Goal: Task Accomplishment & Management: Manage account settings

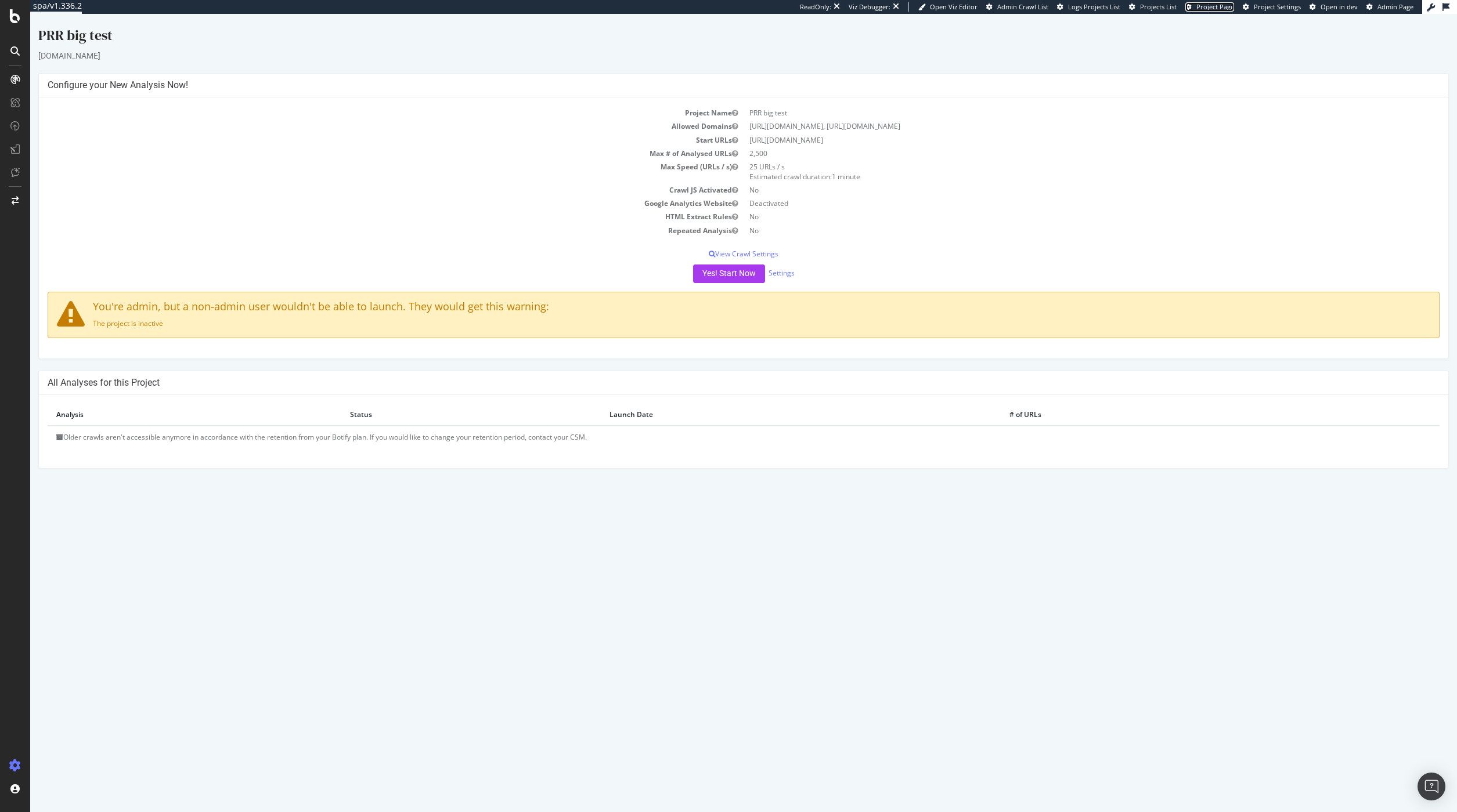
click at [1218, 7] on span "Project Page" at bounding box center [1215, 6] width 38 height 8
click at [784, 269] on link "Settings" at bounding box center [782, 273] width 26 height 10
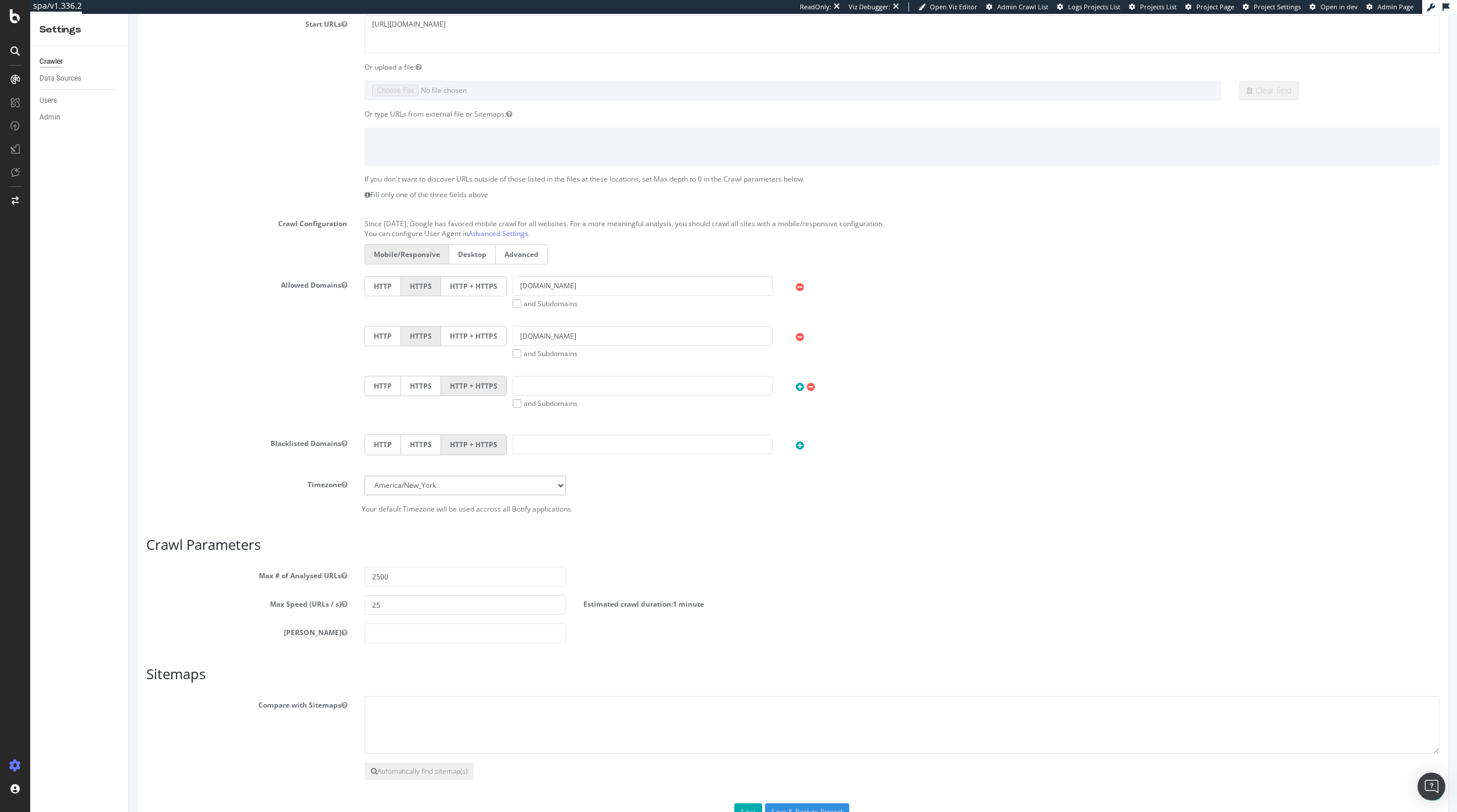
scroll to position [232, 0]
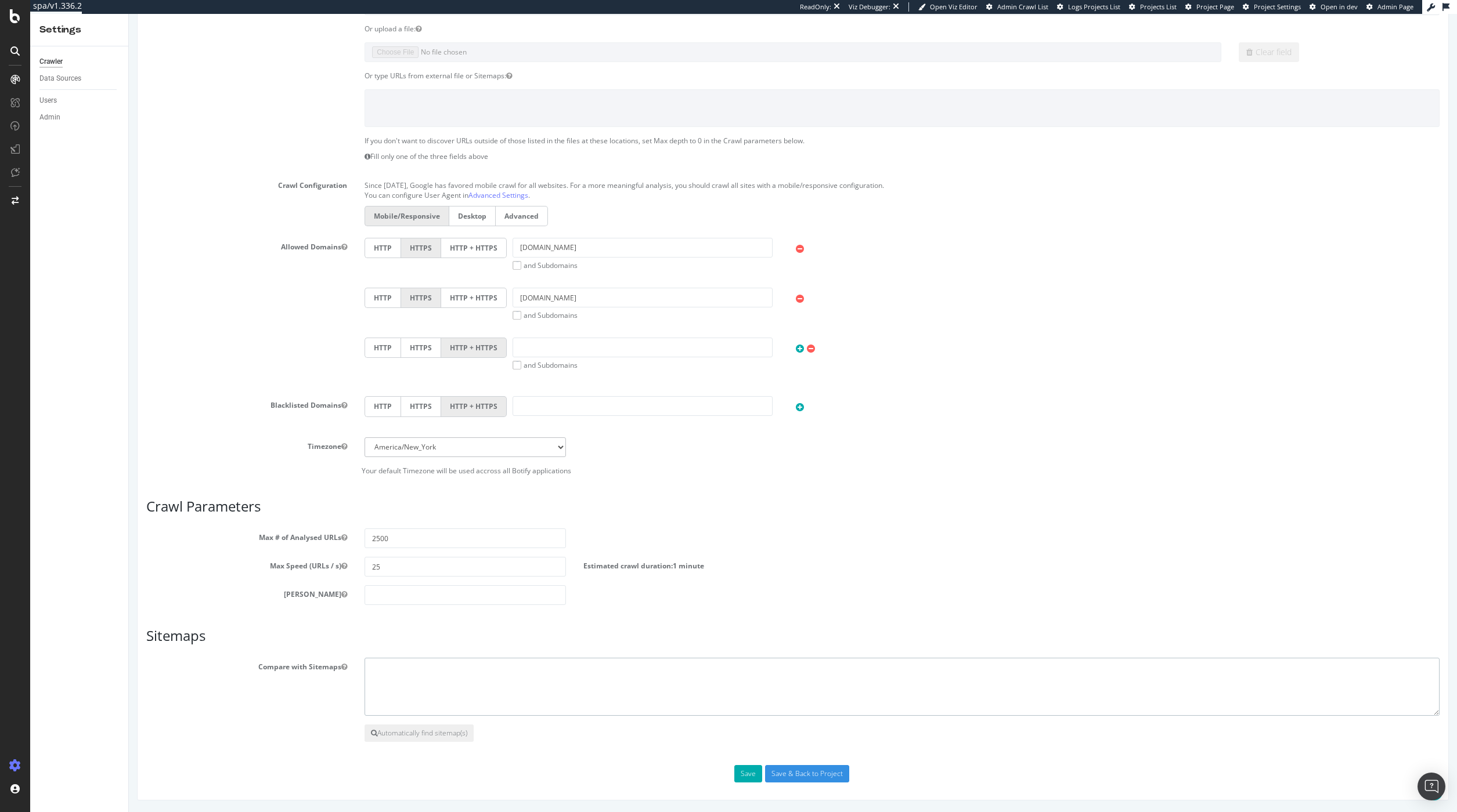
click at [462, 673] on textarea at bounding box center [902, 687] width 1075 height 58
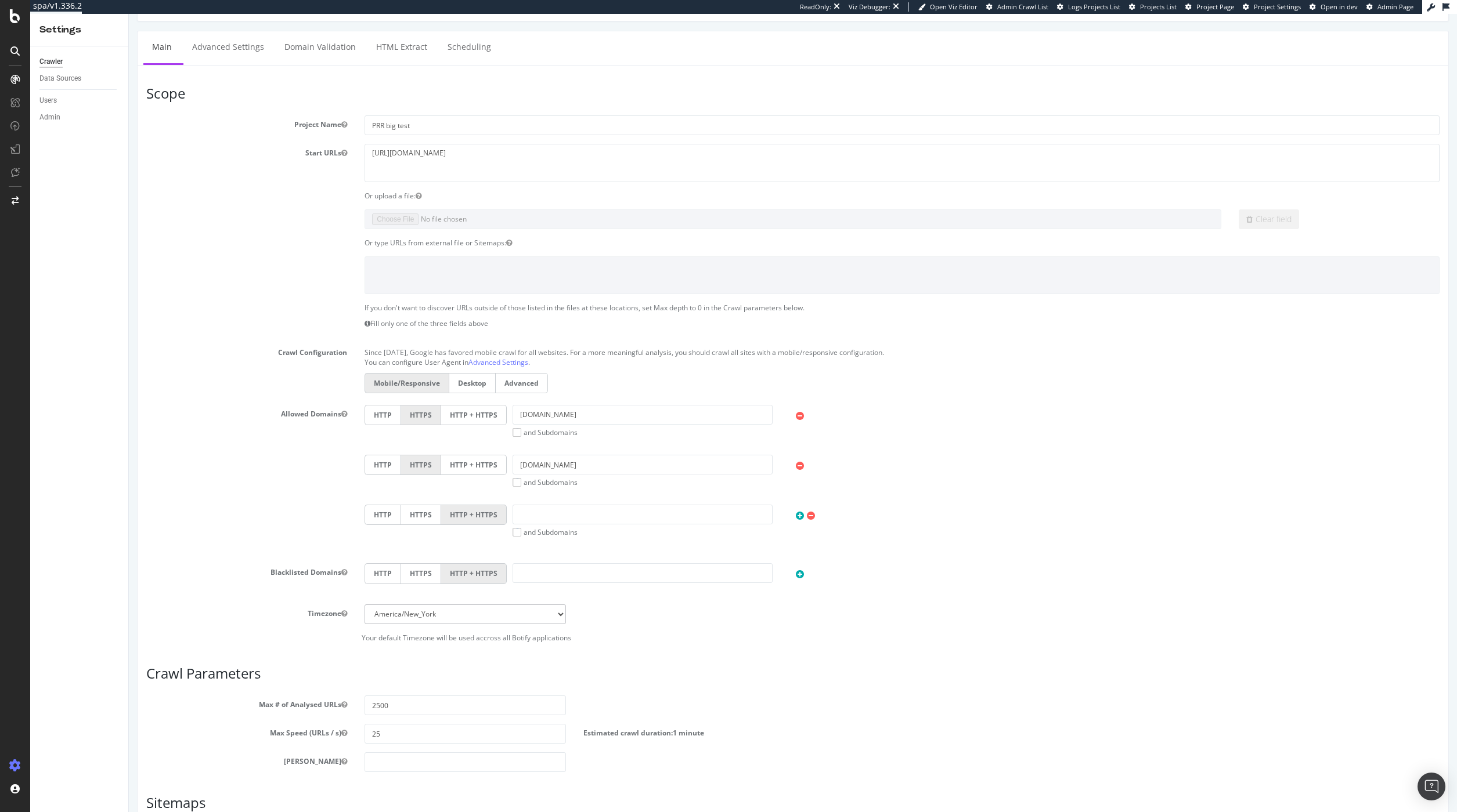
scroll to position [0, 0]
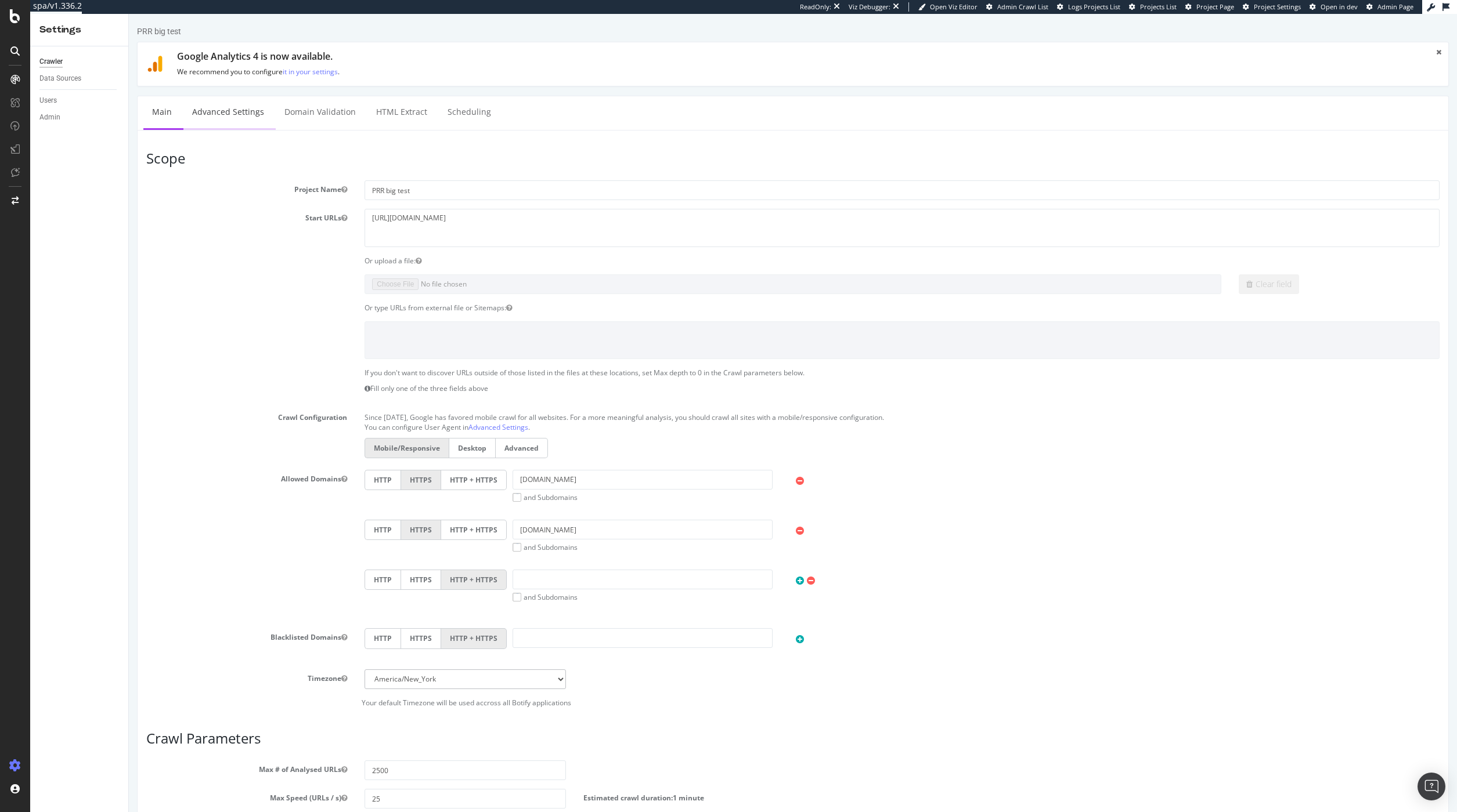
click at [226, 114] on link "Advanced Settings" at bounding box center [227, 112] width 89 height 32
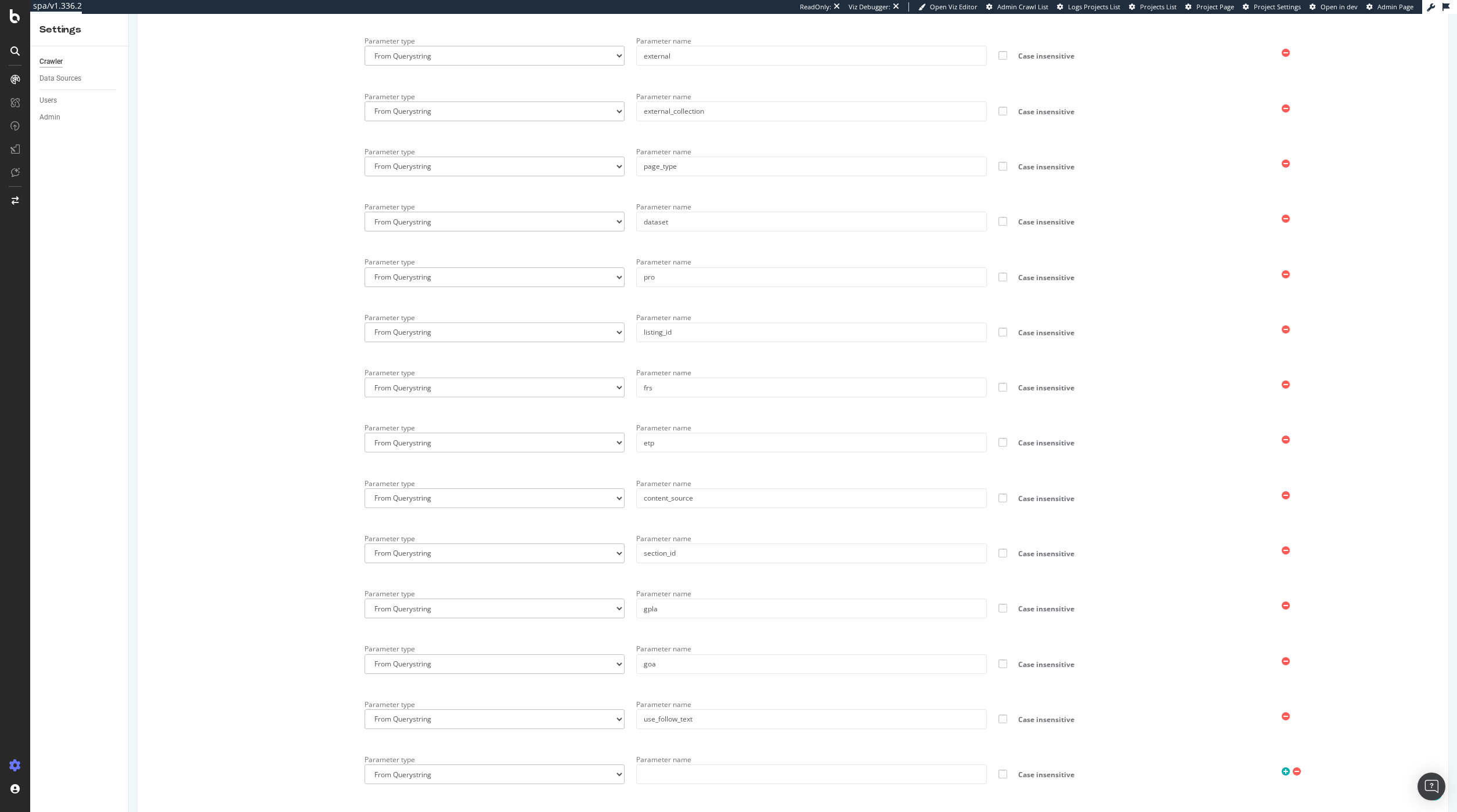
scroll to position [2193, 0]
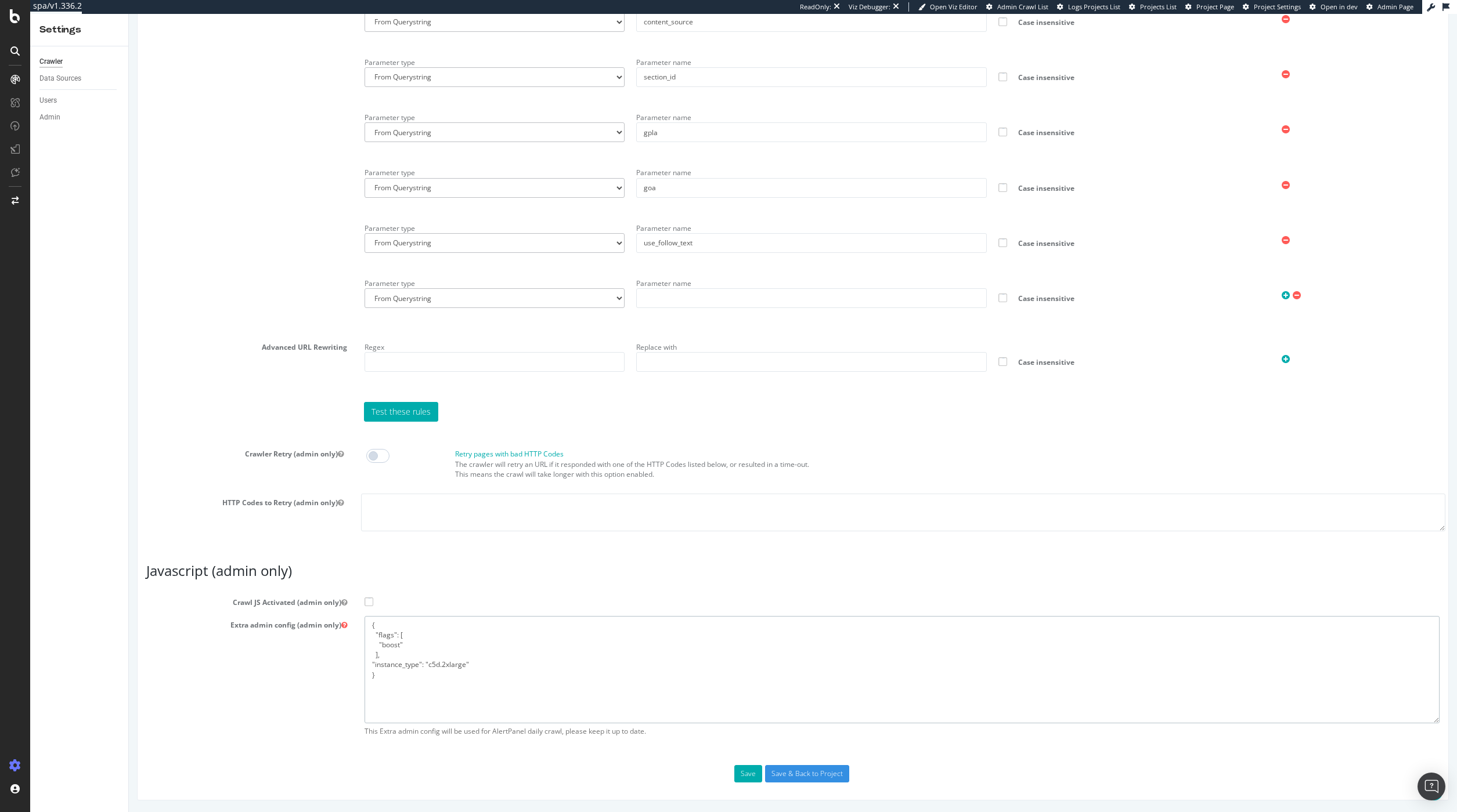
click at [426, 667] on textarea "{ "flags": [ "boost" ], "instance_type": "c5d.2xlarge" }" at bounding box center [902, 669] width 1075 height 108
drag, startPoint x: 474, startPoint y: 665, endPoint x: 374, endPoint y: 664, distance: 100.0
click at [374, 664] on textarea "{ "flags": [ "boost" ], "instance_type": "c5d.2xlarge" }" at bounding box center [902, 669] width 1075 height 108
click at [414, 667] on textarea "{ "flags": [ "boost" ], "instance_type": "c5d.2xlarge" }" at bounding box center [902, 669] width 1075 height 108
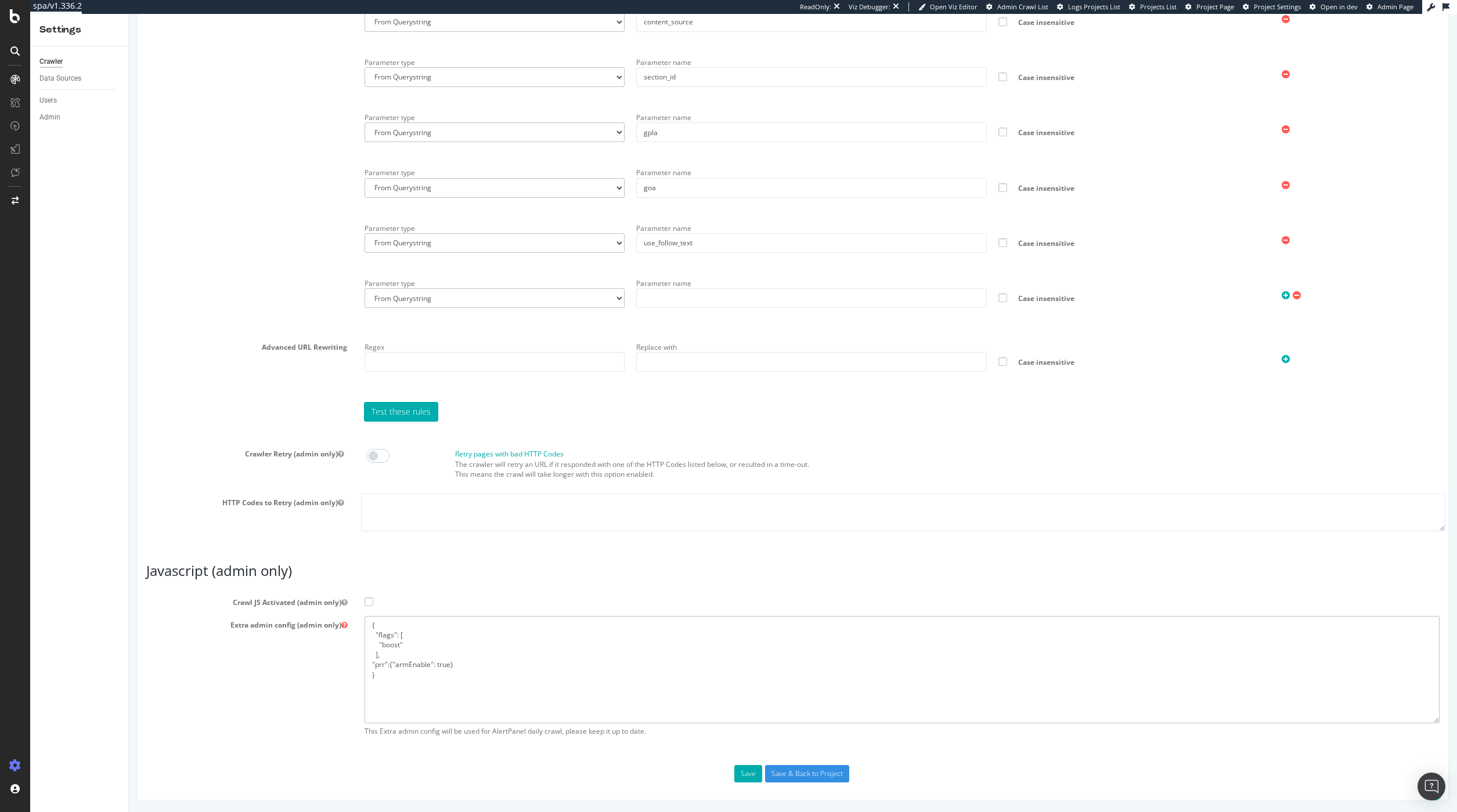
click at [464, 667] on textarea "{ "flags": [ "boost" ], "instance_type": "c5d.2xlarge" }" at bounding box center [902, 669] width 1075 height 108
click at [389, 664] on textarea "{ "flags": [ "boost" ], "instance_type": "c5d.2xlarge" }" at bounding box center [902, 669] width 1075 height 108
click at [371, 664] on textarea "{ "flags": [ "boost" ], "instance_type": "c5d.2xlarge" }" at bounding box center [902, 669] width 1075 height 108
type textarea "{ "flags": [ "boost" ], "prr": {"armEnable": true} }"
click at [742, 771] on button "Save" at bounding box center [748, 773] width 28 height 17
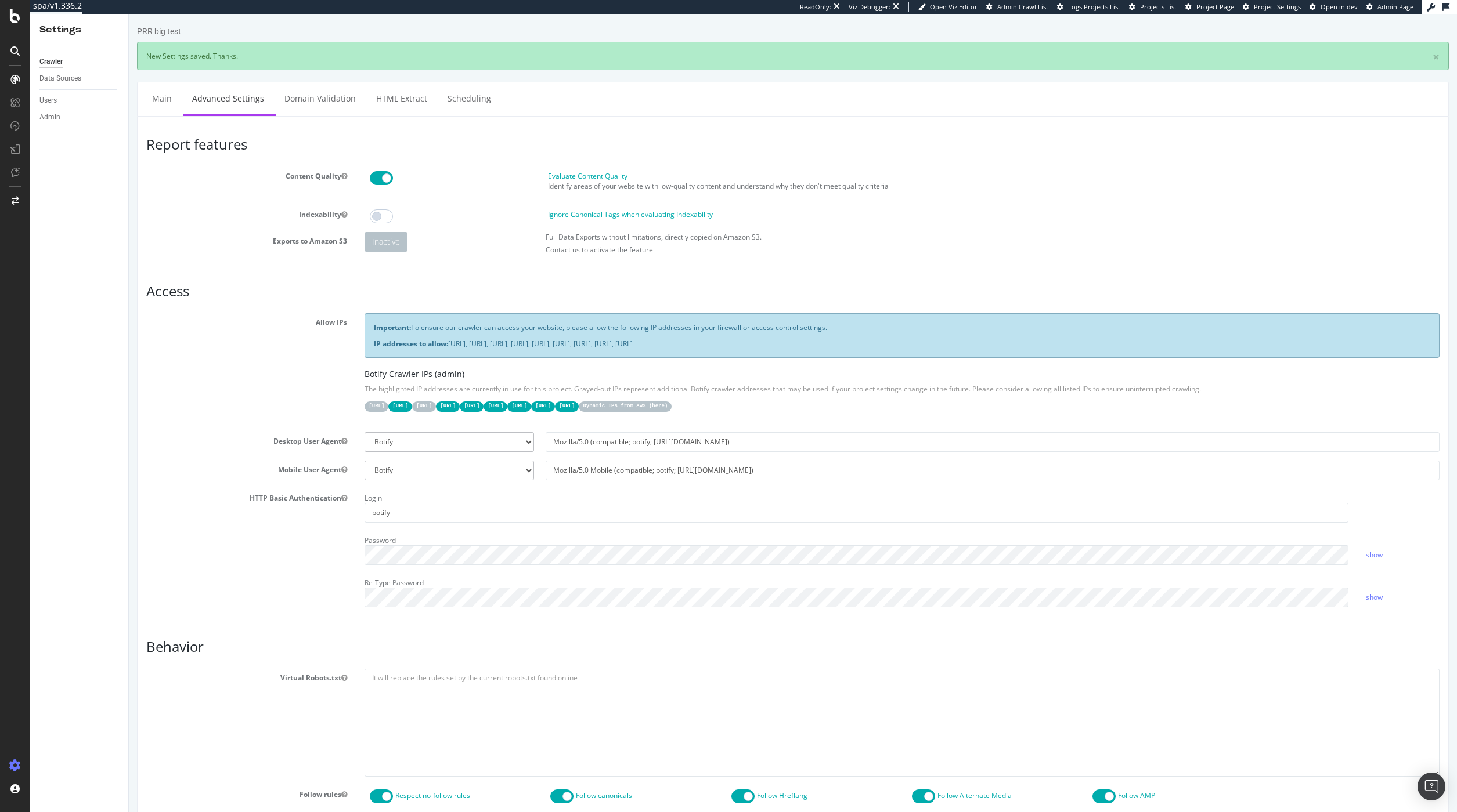
scroll to position [0, 0]
click at [57, 743] on div "Configure and access your website analyses" at bounding box center [105, 742] width 139 height 9
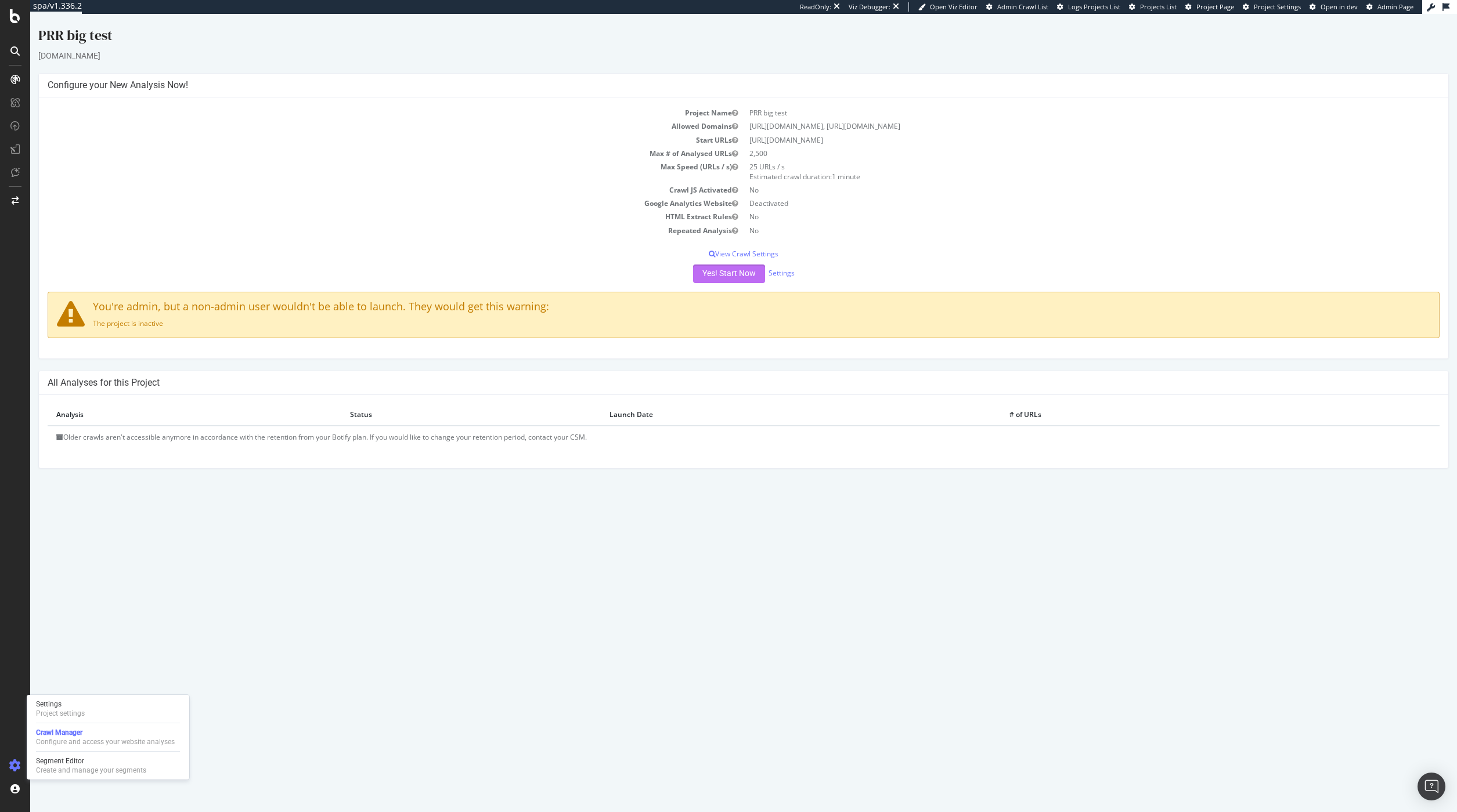
click at [701, 277] on button "Yes! Start Now" at bounding box center [729, 273] width 72 height 18
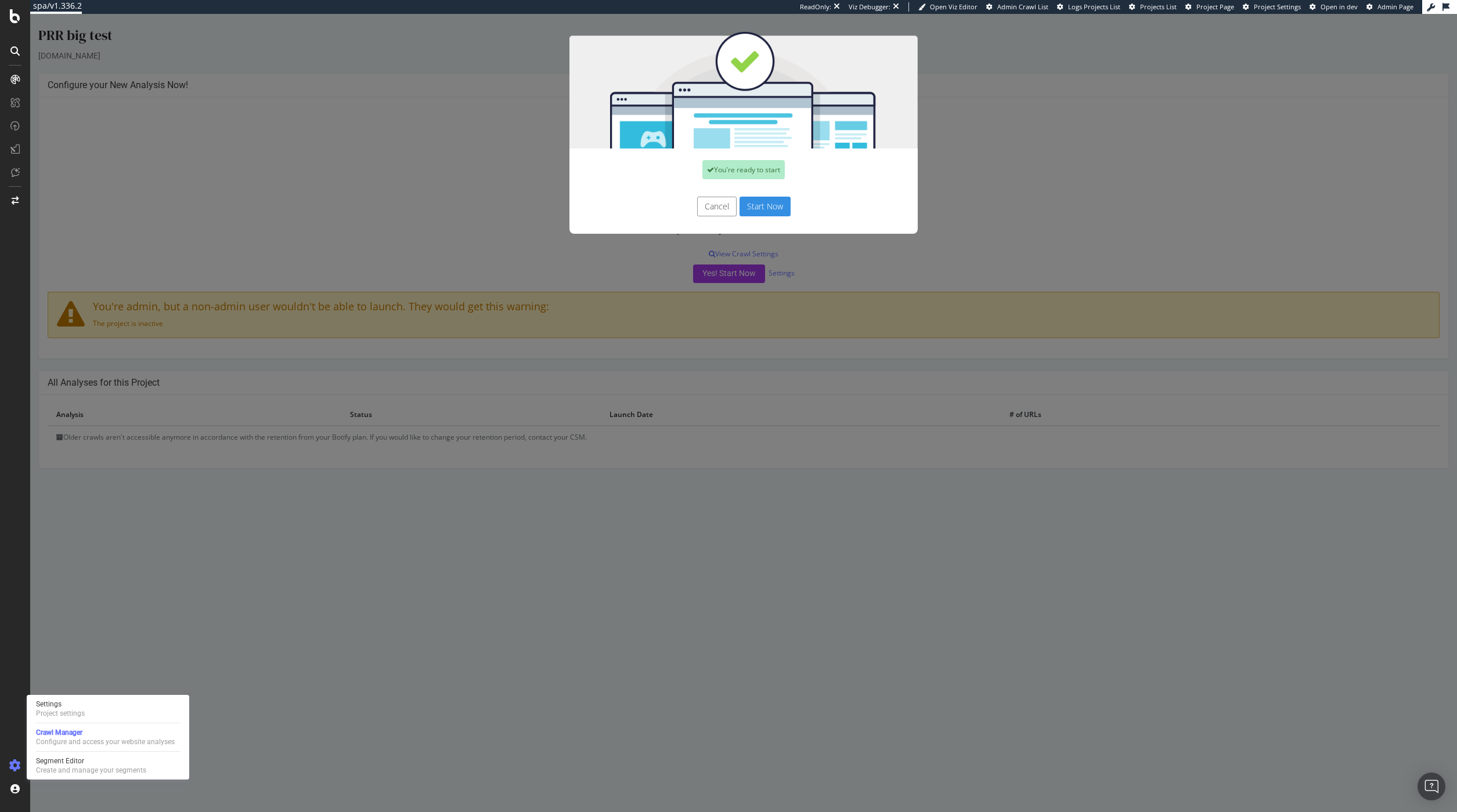
click at [708, 213] on button "Cancel" at bounding box center [717, 206] width 40 height 19
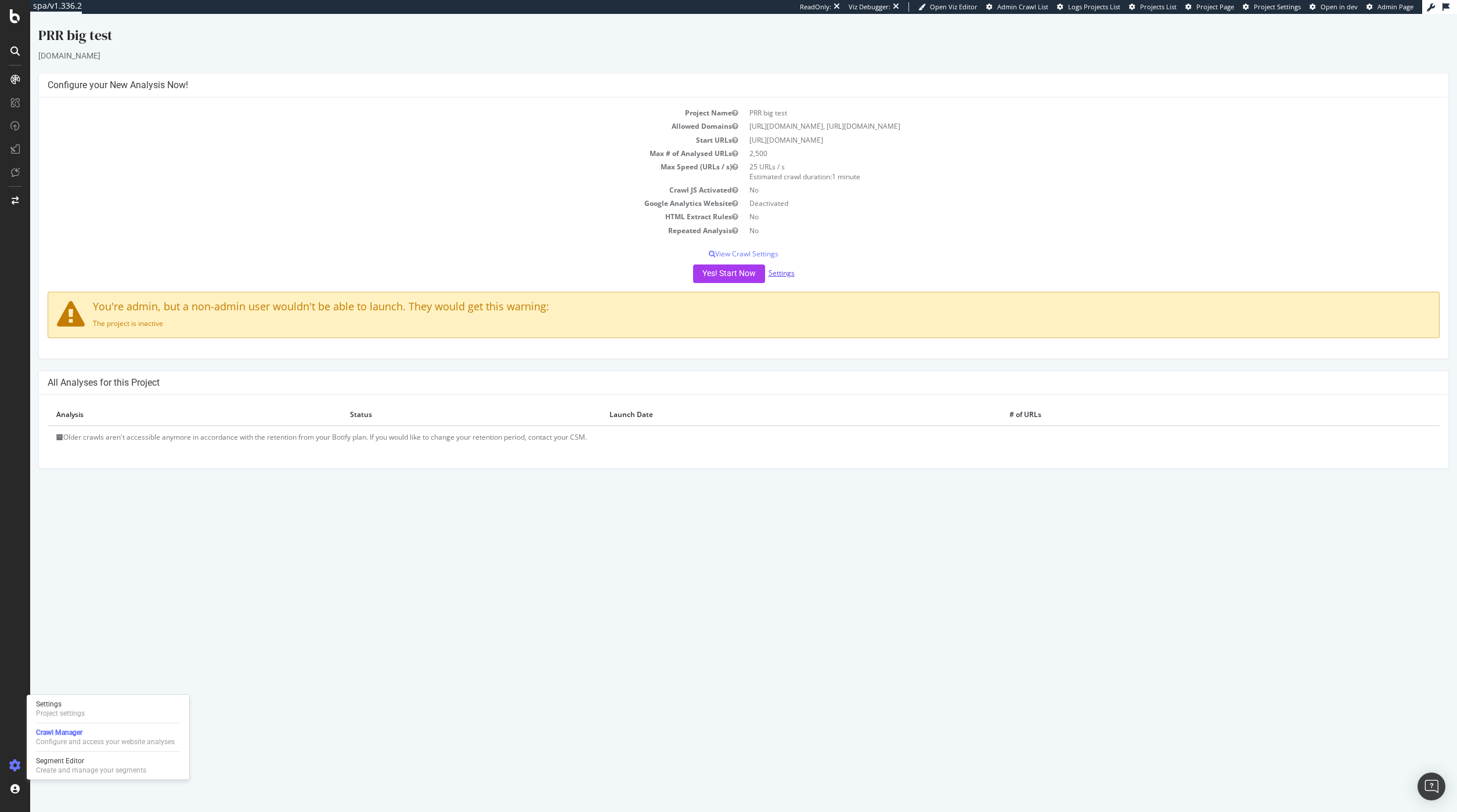
click at [773, 273] on link "Settings" at bounding box center [782, 273] width 26 height 10
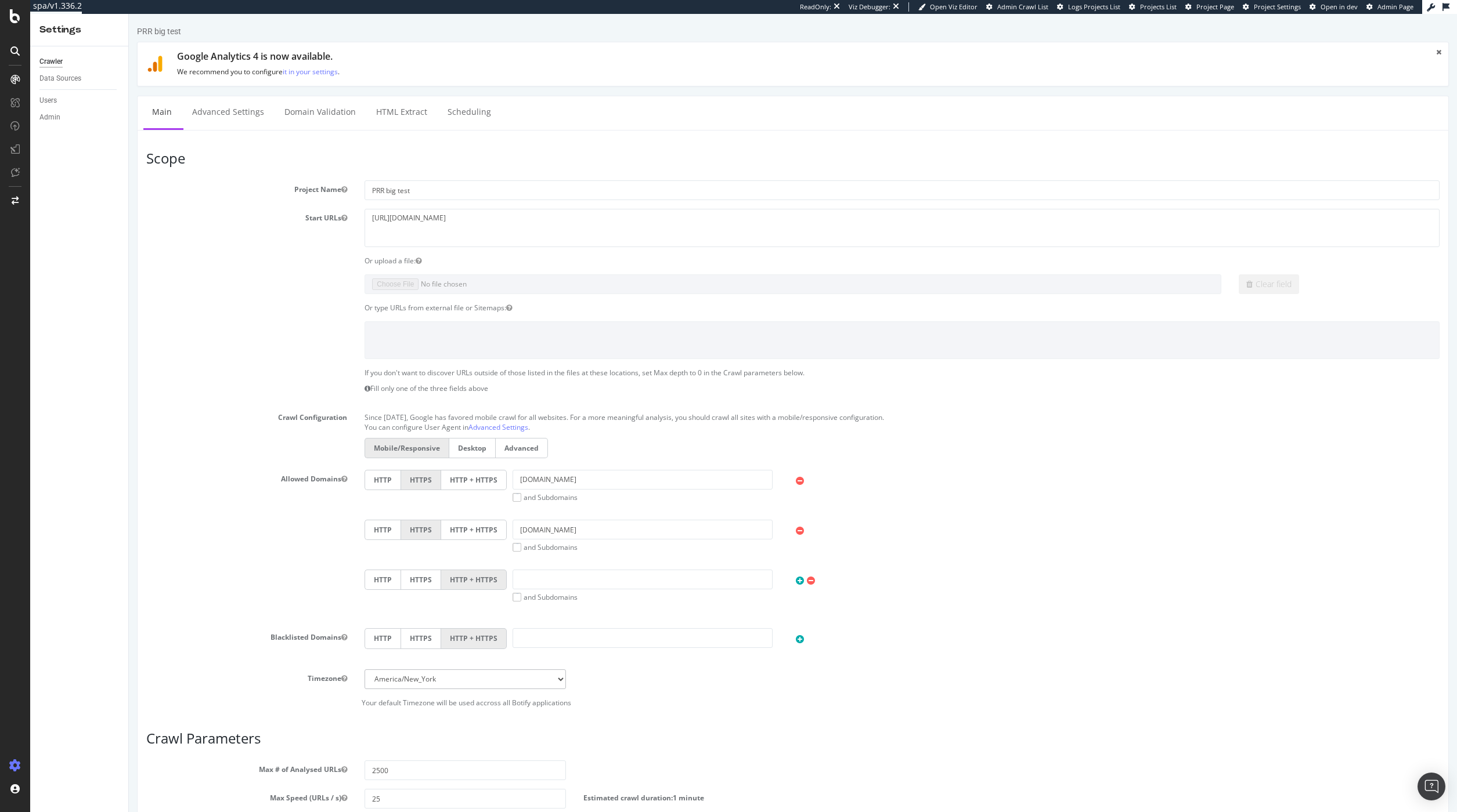
scroll to position [65, 0]
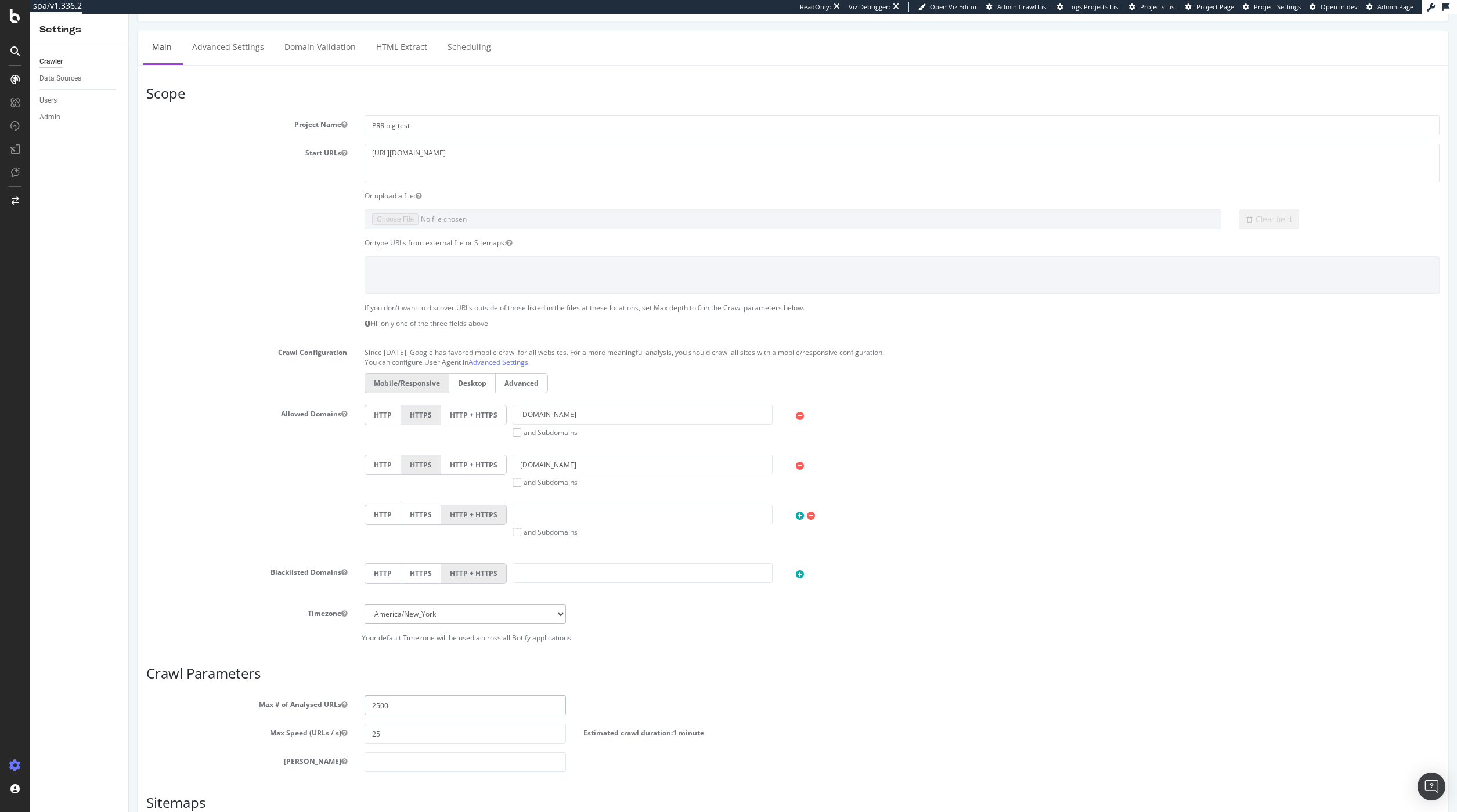
click at [402, 709] on input "2500" at bounding box center [465, 705] width 201 height 19
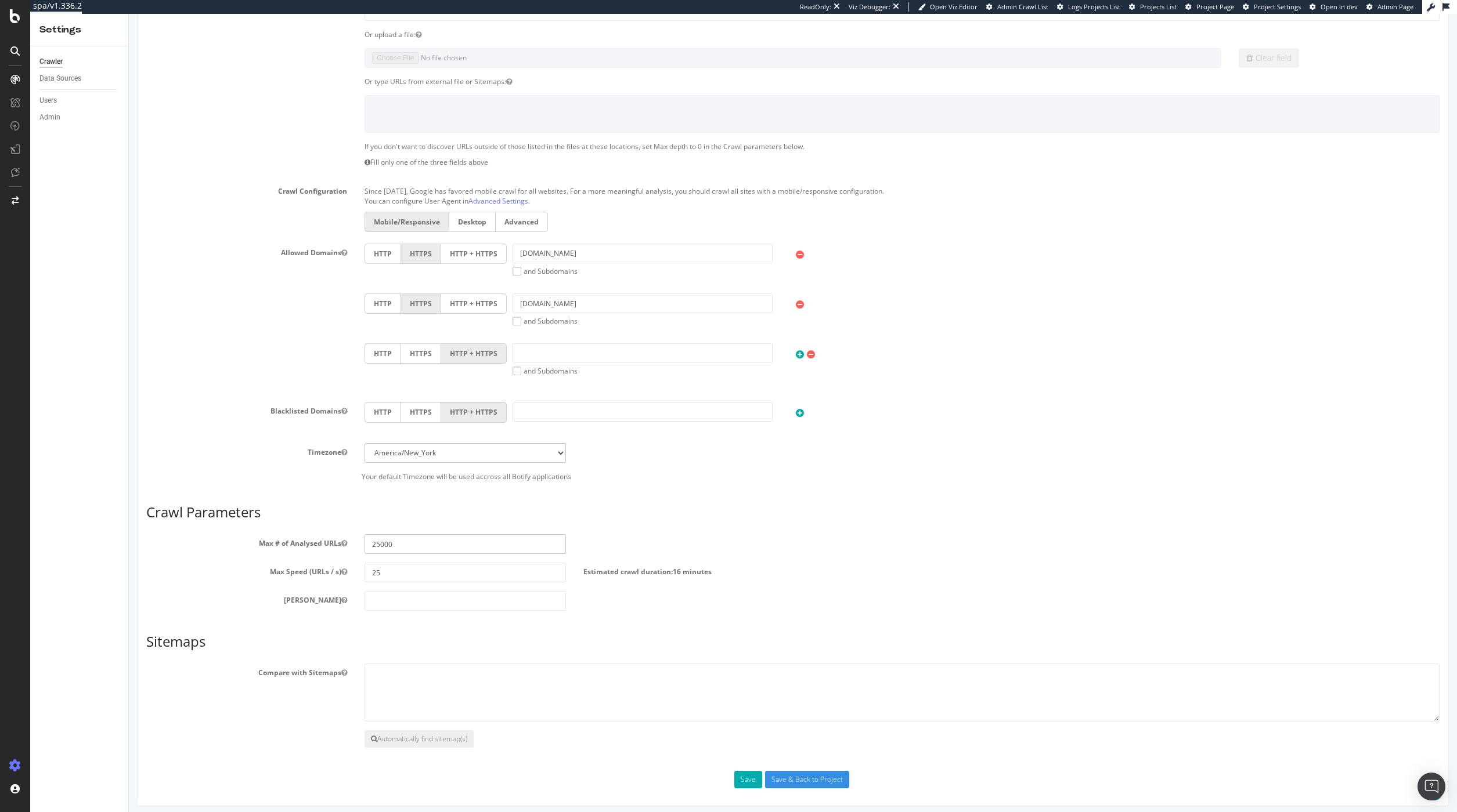
scroll to position [232, 0]
click at [375, 539] on input "25000" at bounding box center [465, 538] width 201 height 19
type input "50000"
click at [750, 781] on button "Save" at bounding box center [748, 773] width 28 height 17
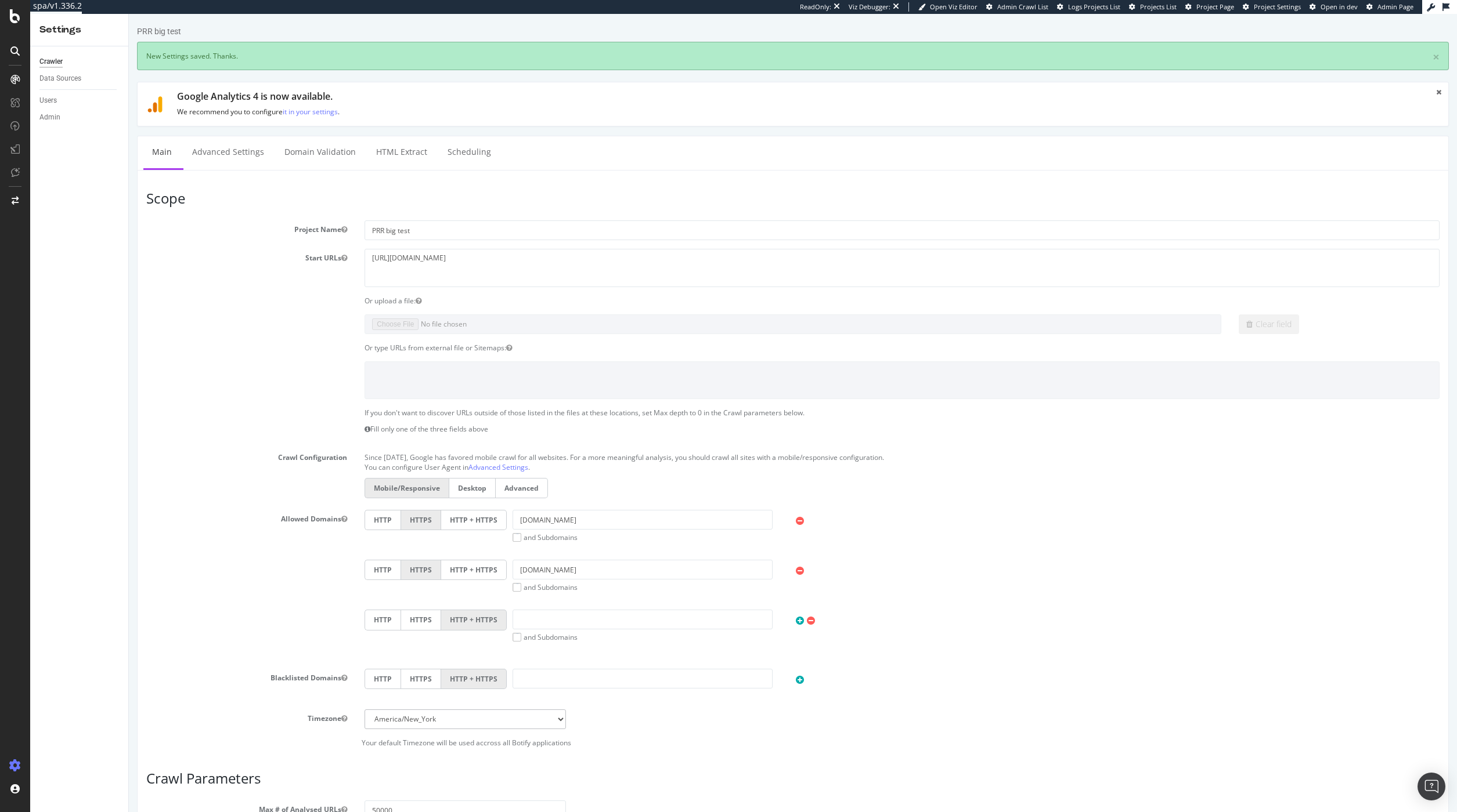
scroll to position [0, 0]
click at [52, 742] on div "Configure and access your website analyses" at bounding box center [105, 742] width 139 height 9
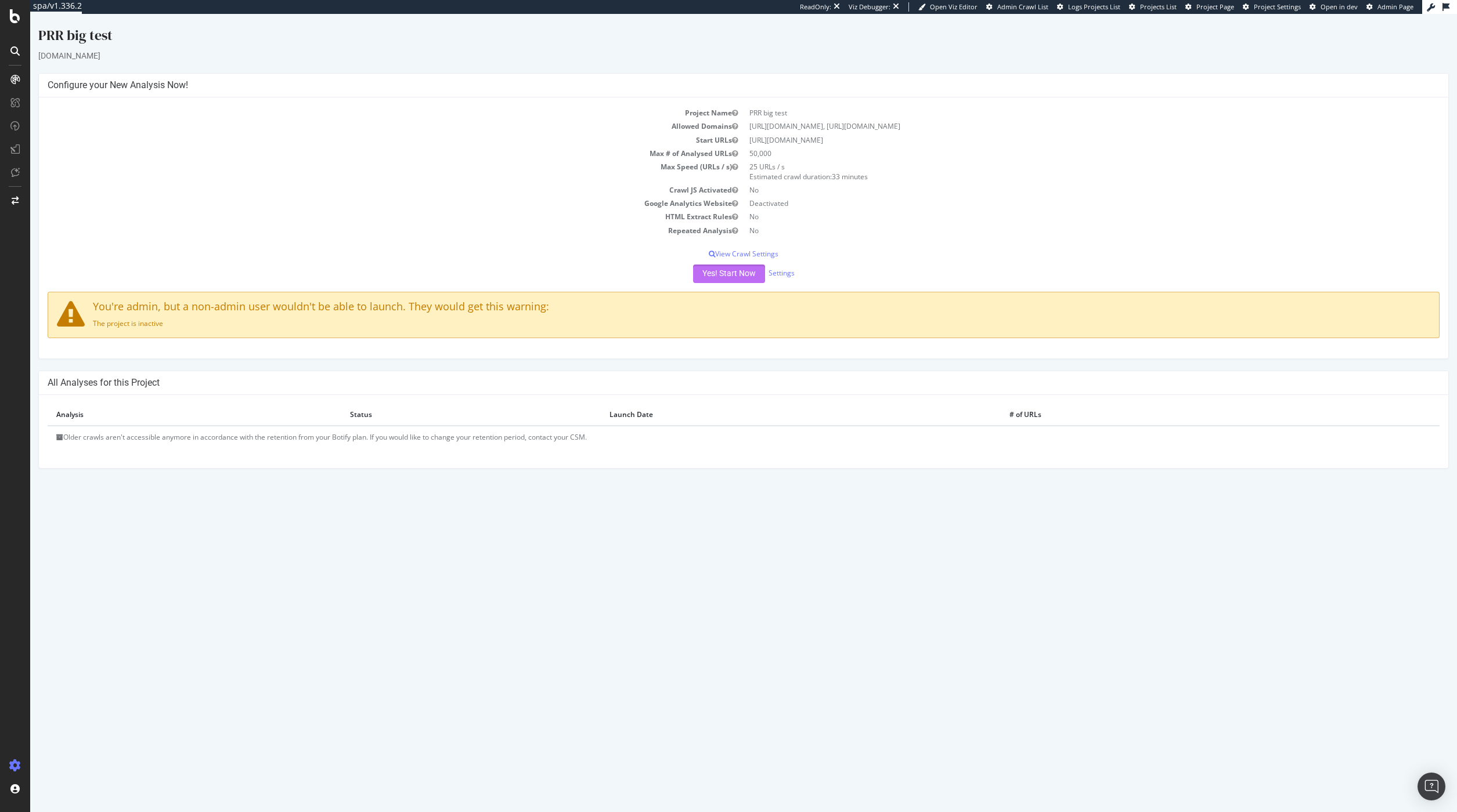
click at [737, 275] on button "Yes! Start Now" at bounding box center [729, 273] width 72 height 18
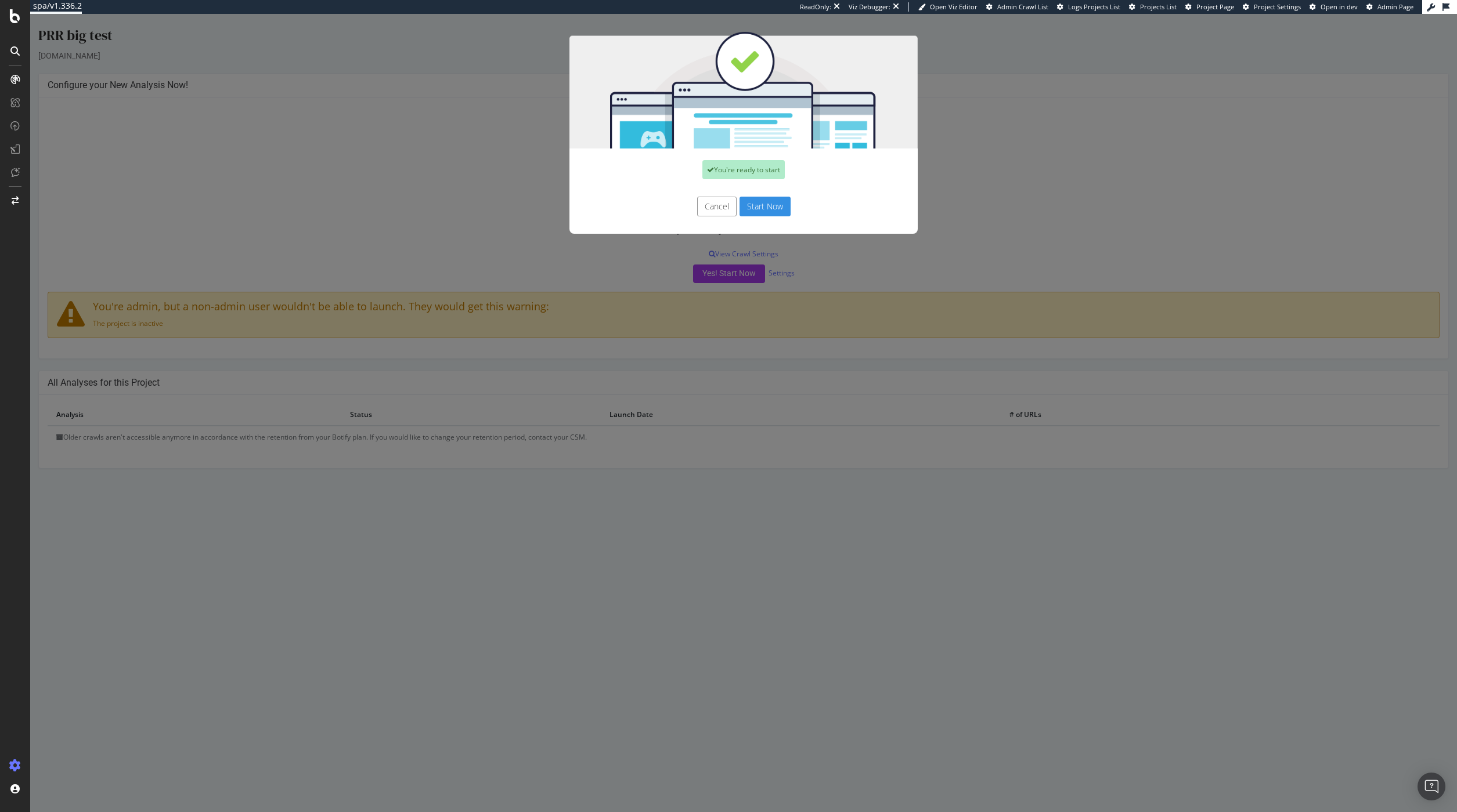
click at [772, 202] on button "Start Now" at bounding box center [764, 206] width 51 height 19
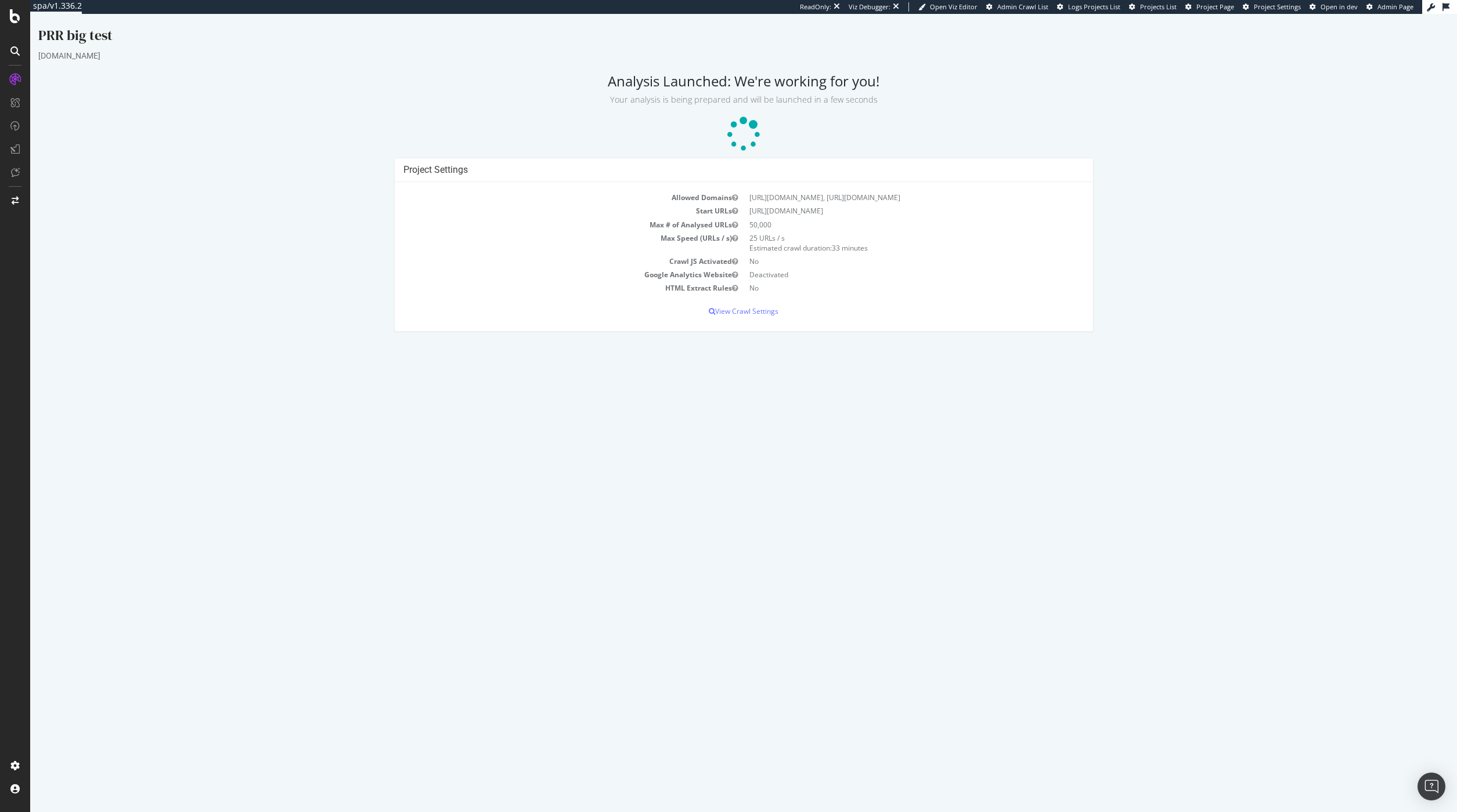
click at [1083, 65] on div "PRR big test www.etsy.com Analysis Launched: We're working for you! Your analys…" at bounding box center [743, 184] width 1427 height 318
click at [1029, 9] on span "Admin Crawl List" at bounding box center [1022, 6] width 51 height 8
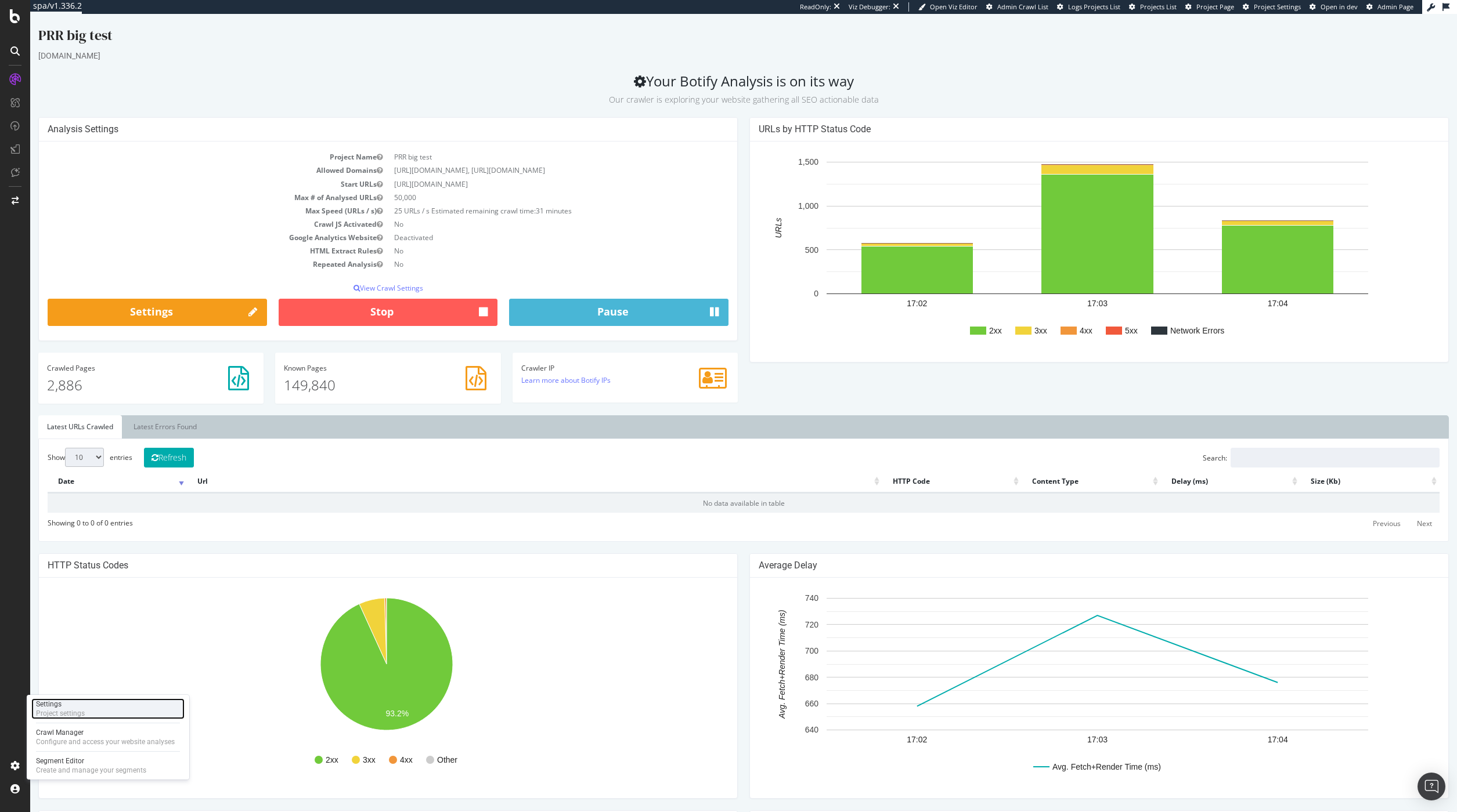
click at [73, 713] on div "Project settings" at bounding box center [60, 713] width 49 height 9
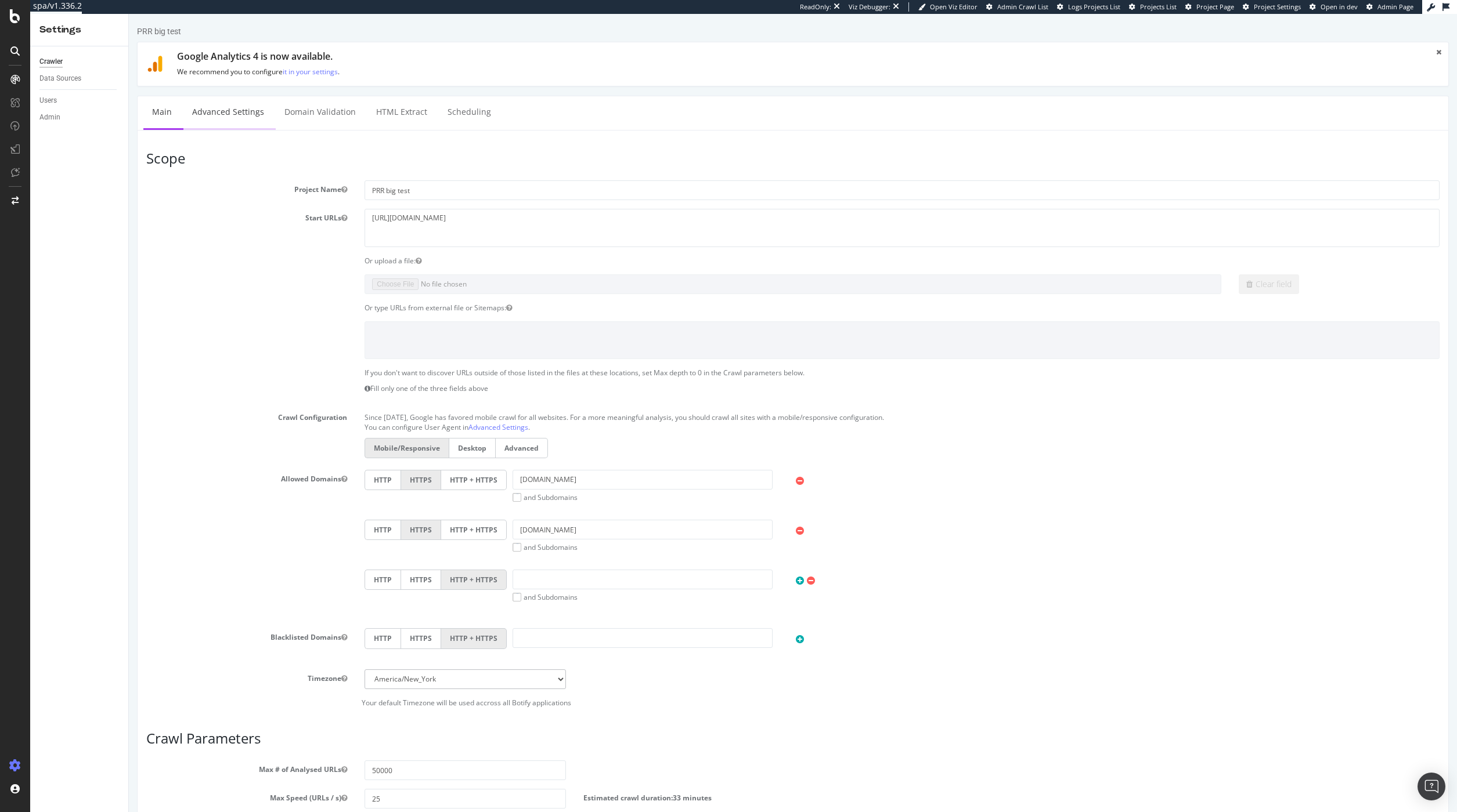
click at [238, 110] on link "Advanced Settings" at bounding box center [227, 112] width 89 height 32
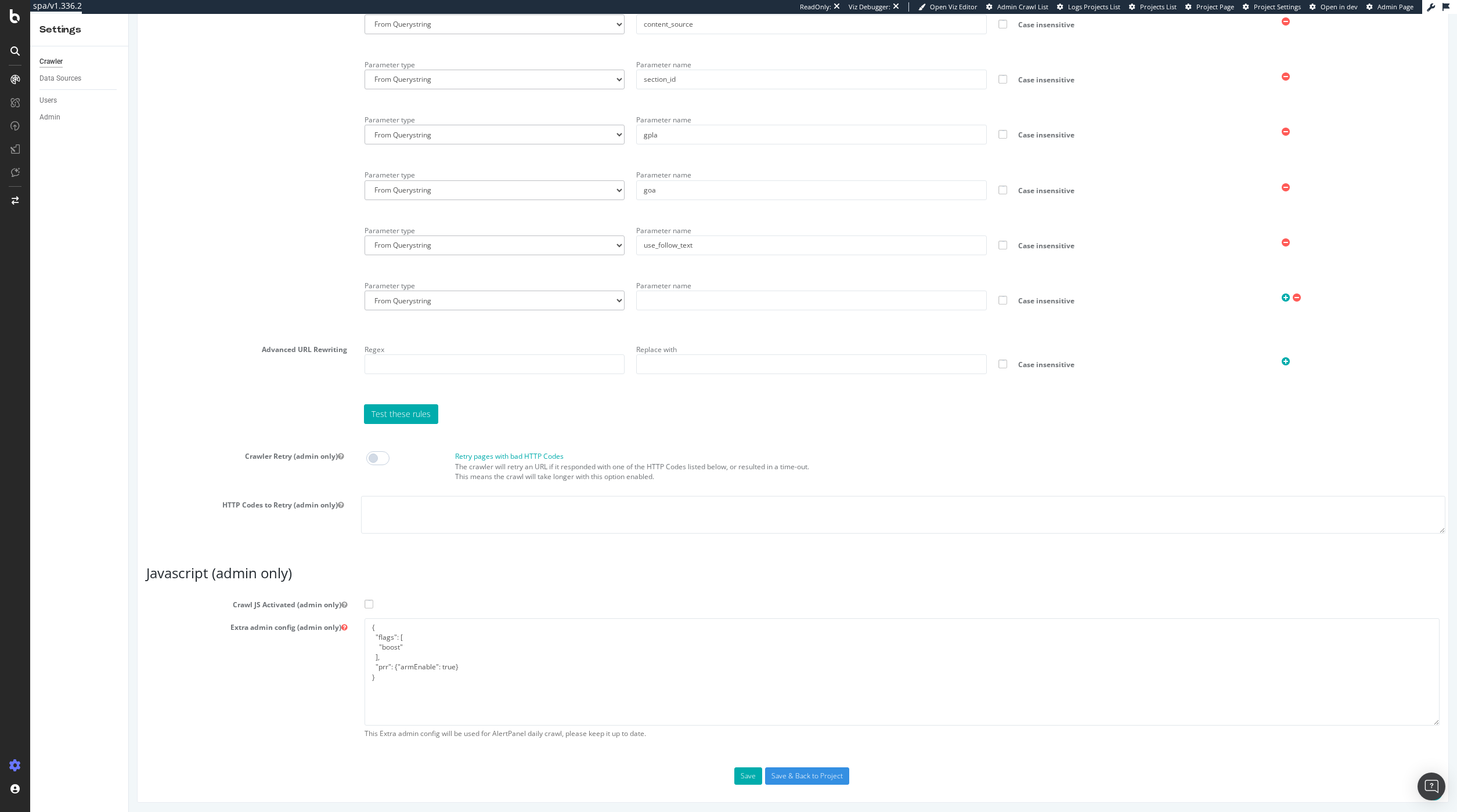
scroll to position [2193, 0]
click at [520, 663] on textarea "{ "flags": [ "boost" ], "prr": {"armEnable": true} }" at bounding box center [902, 669] width 1075 height 108
drag, startPoint x: 478, startPoint y: 665, endPoint x: 375, endPoint y: 665, distance: 103.0
click at [375, 665] on textarea "{ "flags": [ "boost" ], "prr": {"armEnable": true} }" at bounding box center [902, 669] width 1075 height 108
click at [345, 693] on div "Extra admin config (admin only) { "flags": [ "boost" ], "prr": {"armEnable": tr…" at bounding box center [792, 679] width 1311 height 126
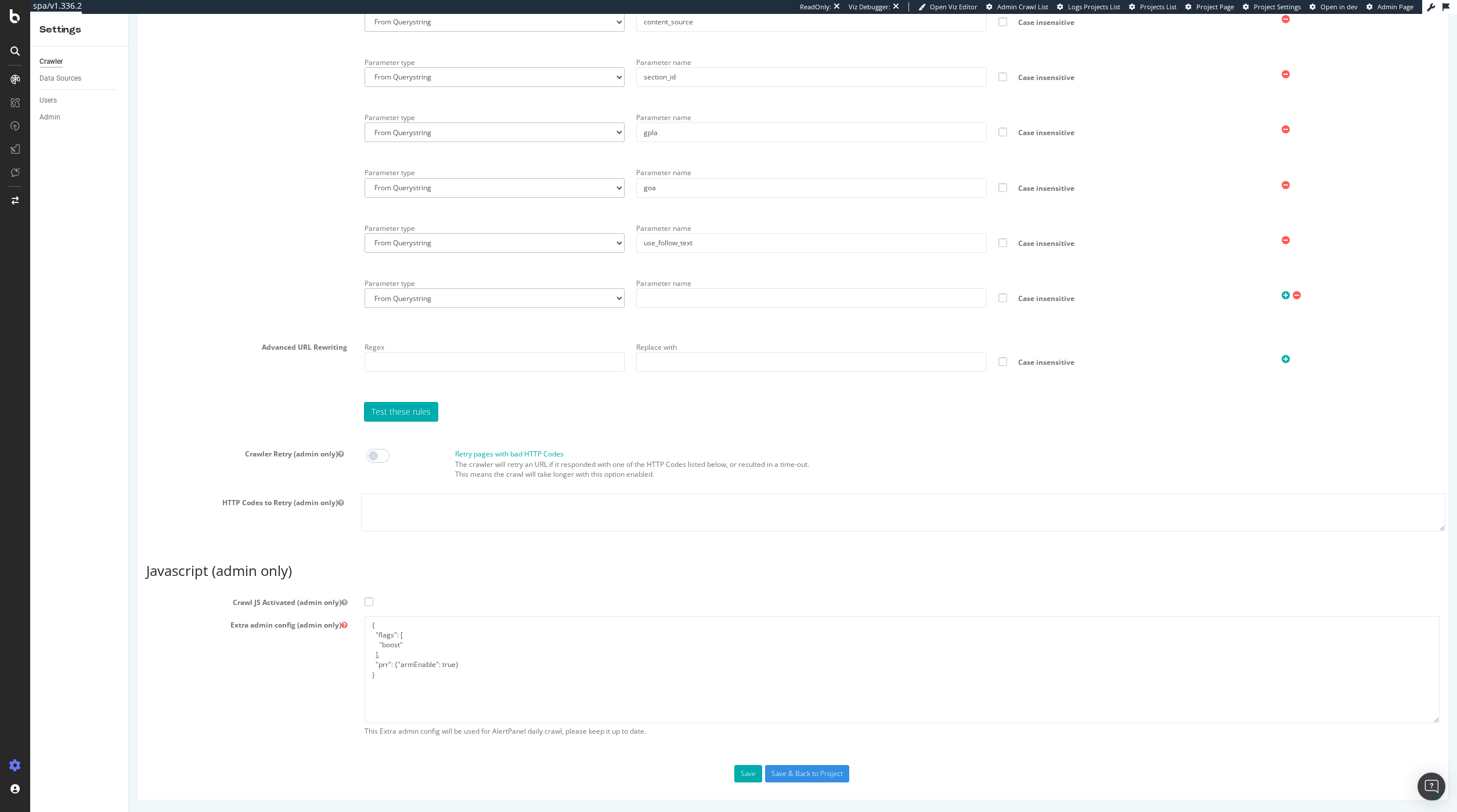
click at [369, 602] on span at bounding box center [368, 601] width 8 height 8
click at [129, 14] on input "Crawl JS Activated (admin only)" at bounding box center [129, 14] width 0 height 0
click at [745, 771] on button "Save" at bounding box center [748, 773] width 28 height 17
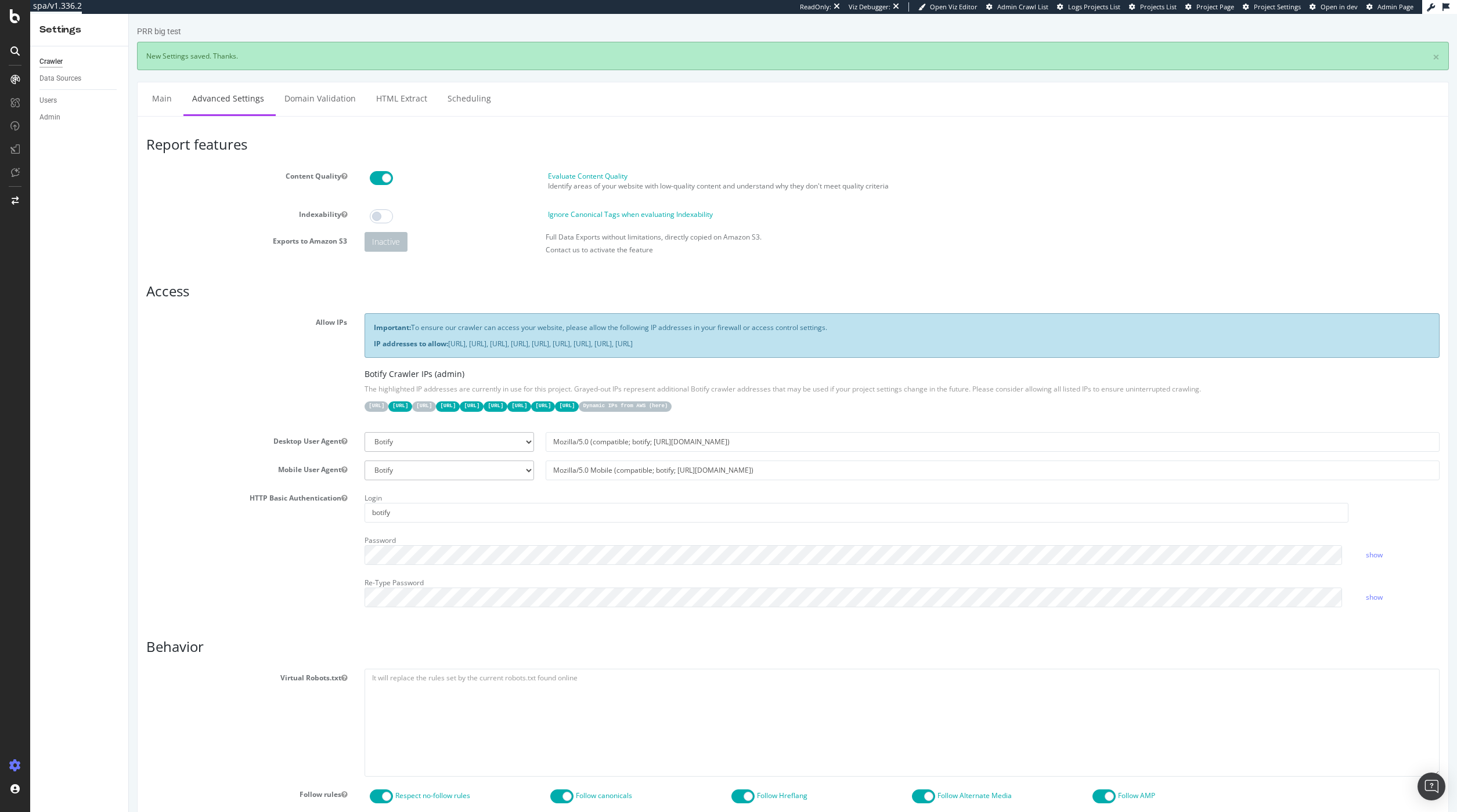
scroll to position [0, 0]
click at [50, 743] on div "Configure and access your website analyses" at bounding box center [105, 742] width 139 height 9
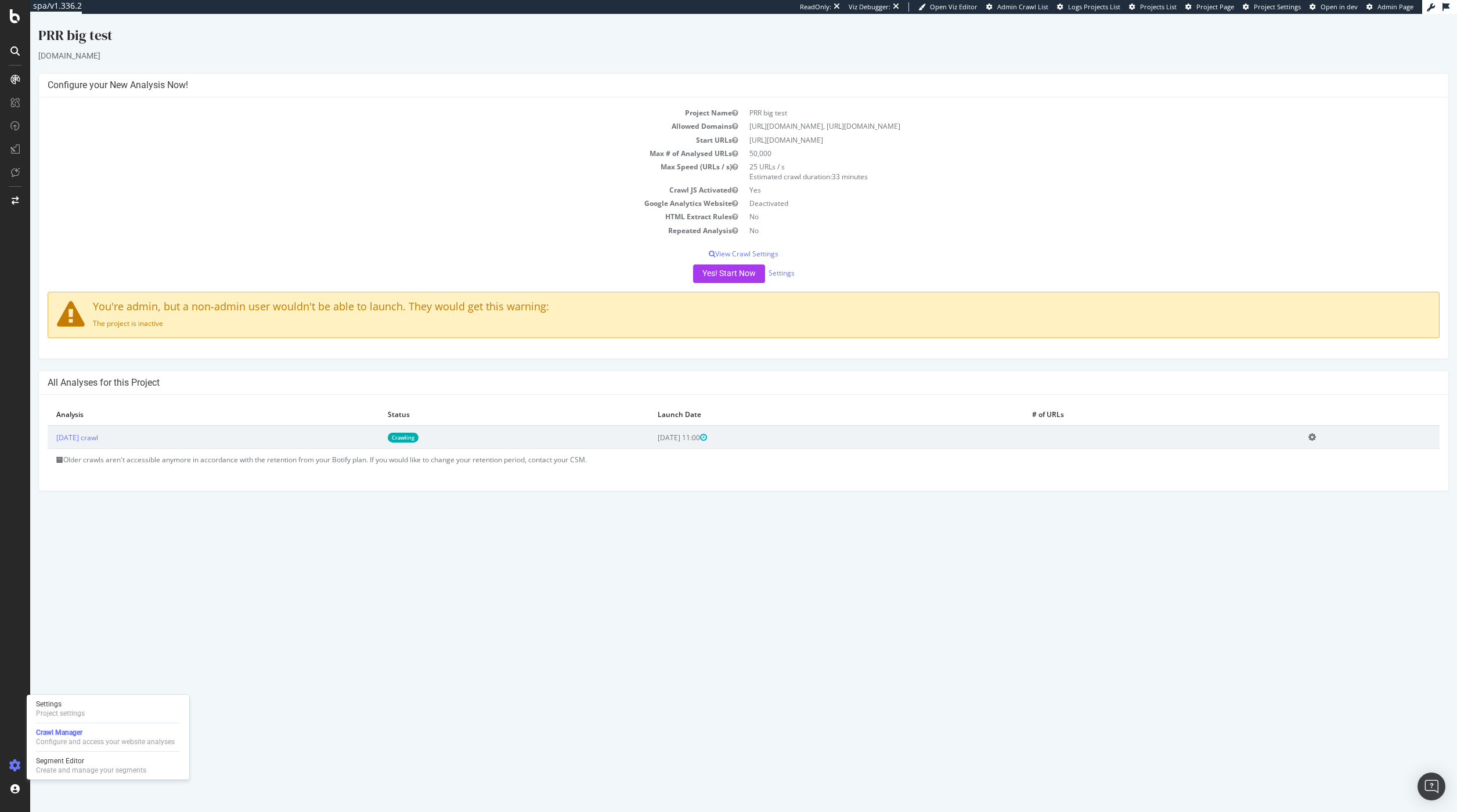
click at [1316, 438] on icon at bounding box center [1312, 436] width 7 height 8
click at [1299, 470] on link "Delete analysis" at bounding box center [1269, 470] width 93 height 16
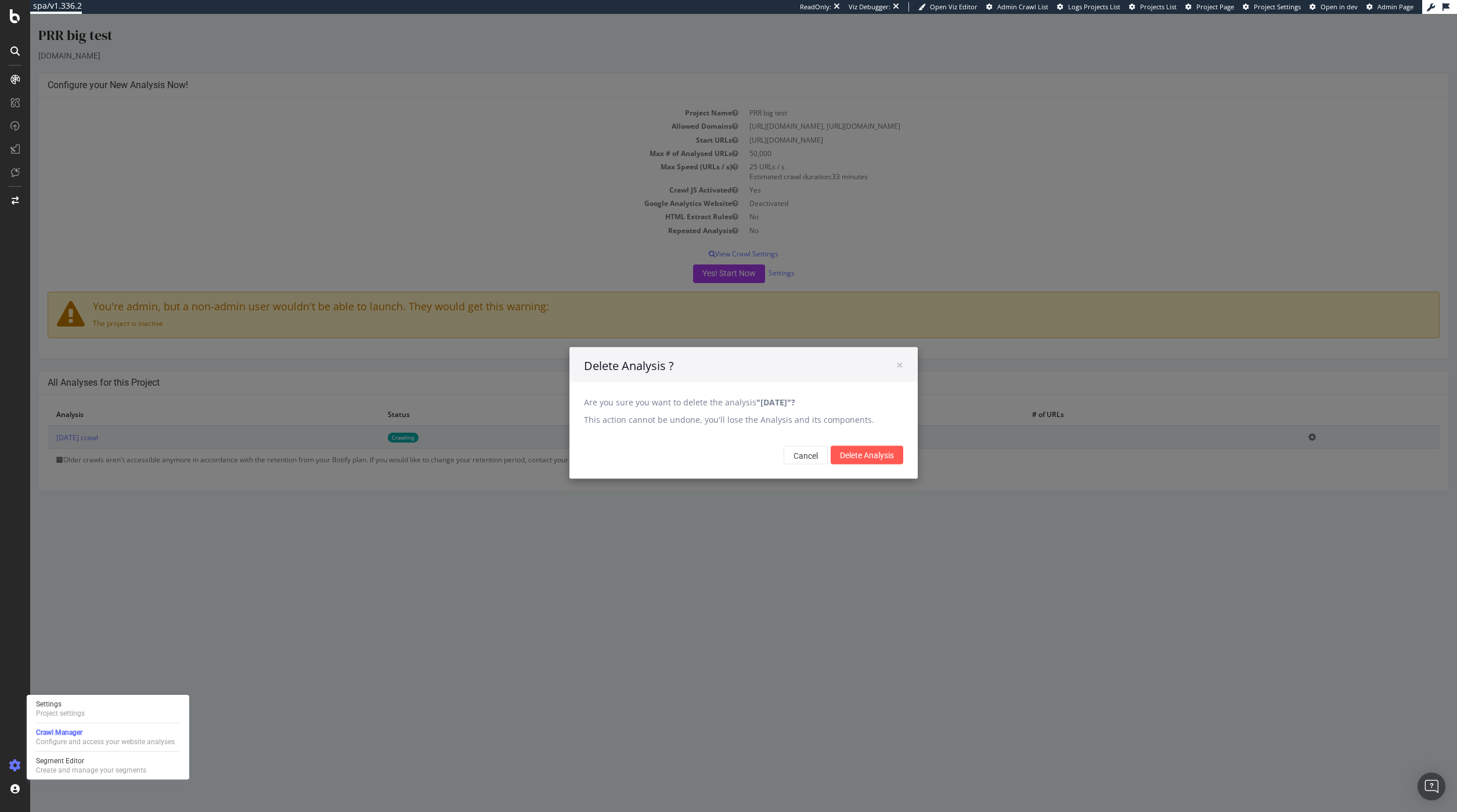
click at [886, 465] on div "Cancel Delete Analysis" at bounding box center [743, 456] width 348 height 48
click at [883, 459] on input "Delete Analysis" at bounding box center [867, 456] width 73 height 18
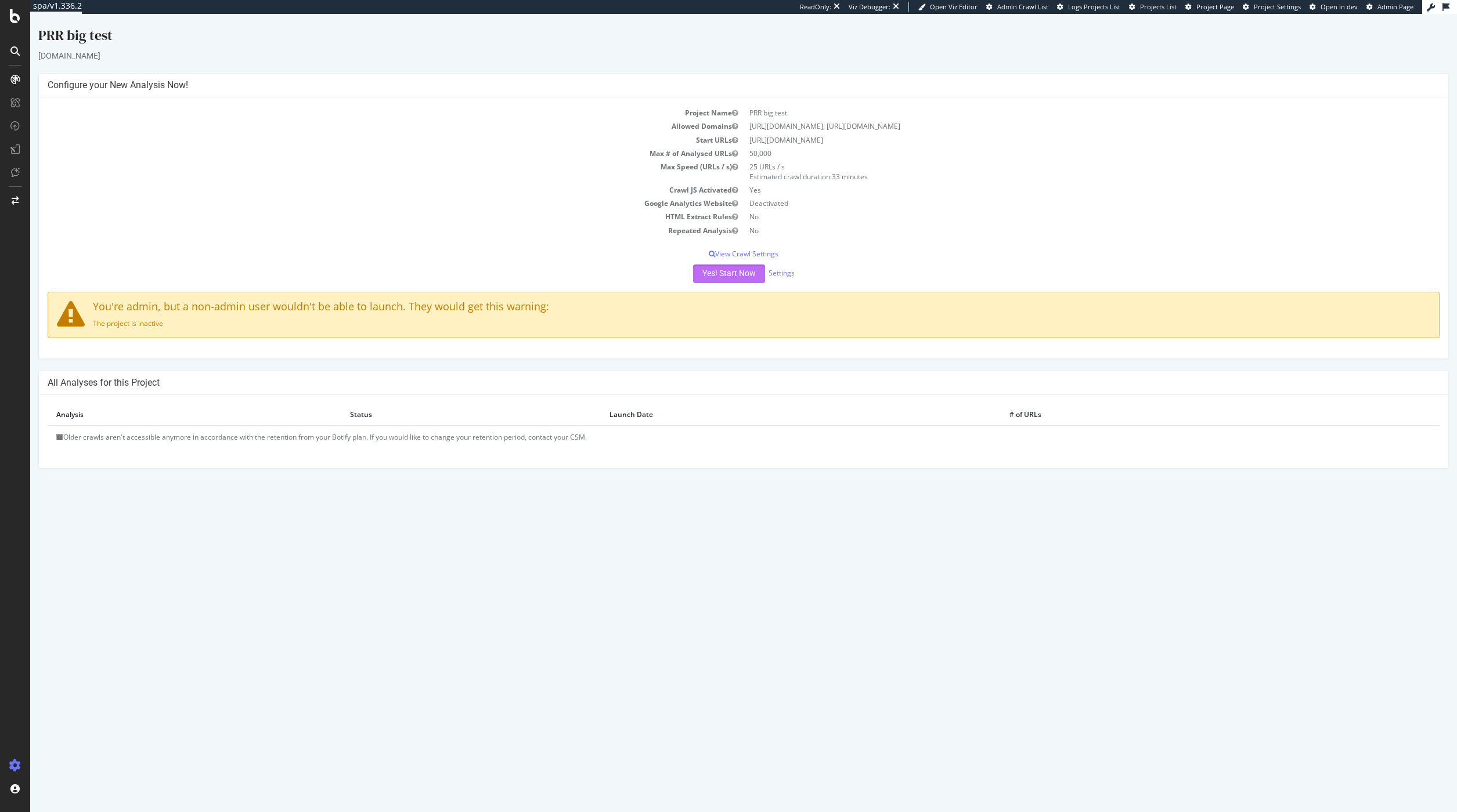
click at [737, 273] on button "Yes! Start Now" at bounding box center [729, 273] width 72 height 18
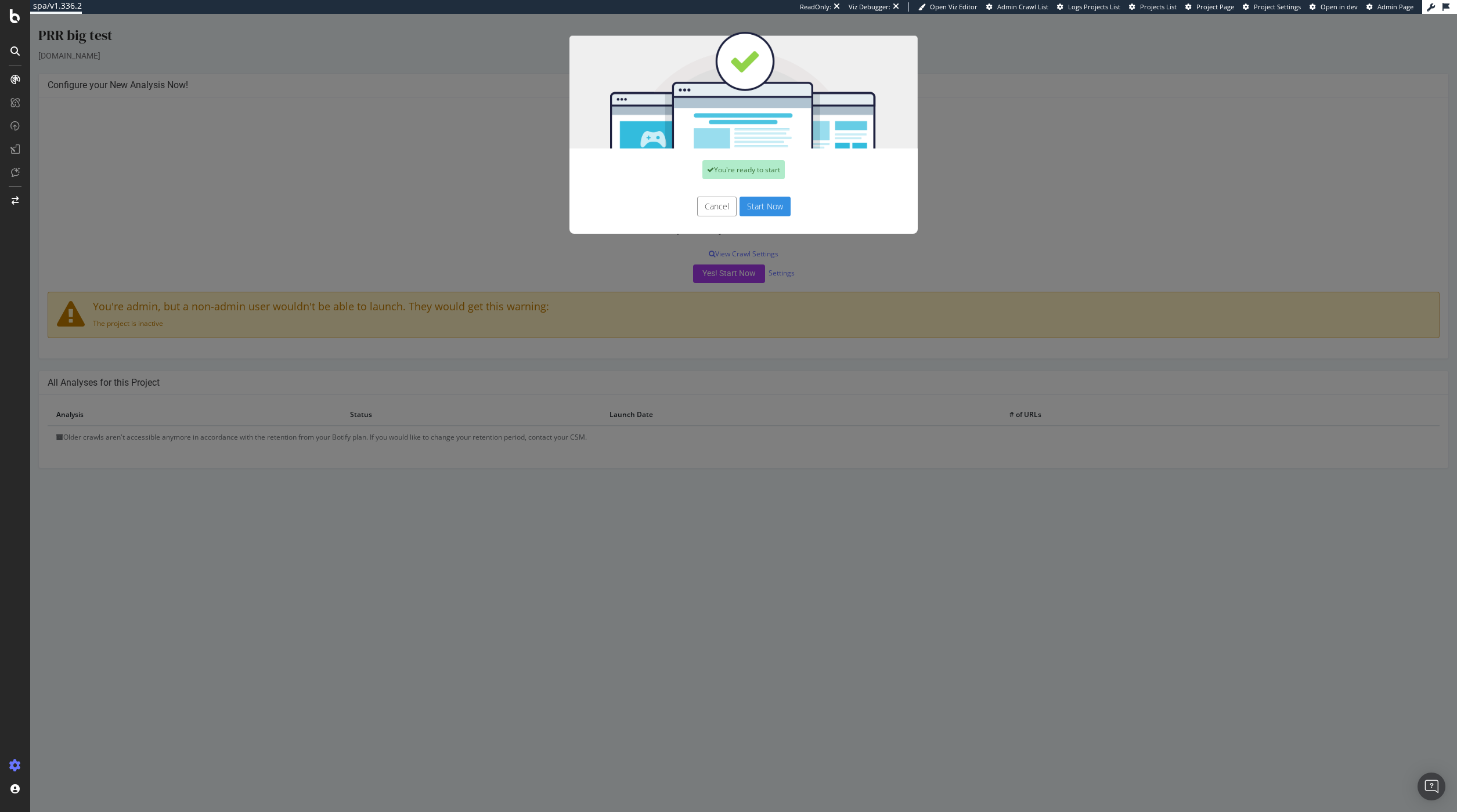
click at [752, 209] on button "Start Now" at bounding box center [764, 206] width 51 height 19
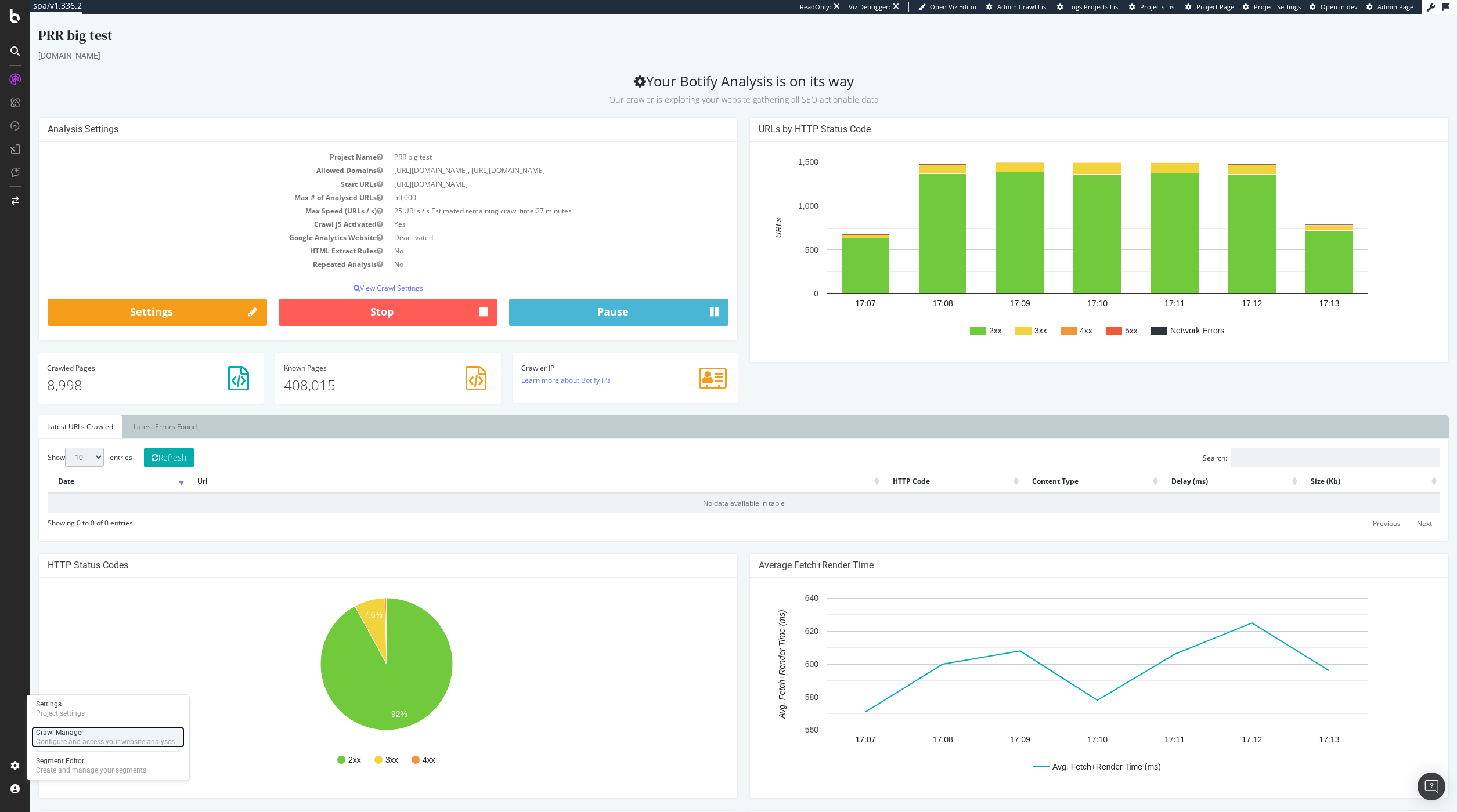
click at [58, 737] on div "Crawl Manager Configure and access your website analyses" at bounding box center [105, 737] width 139 height 18
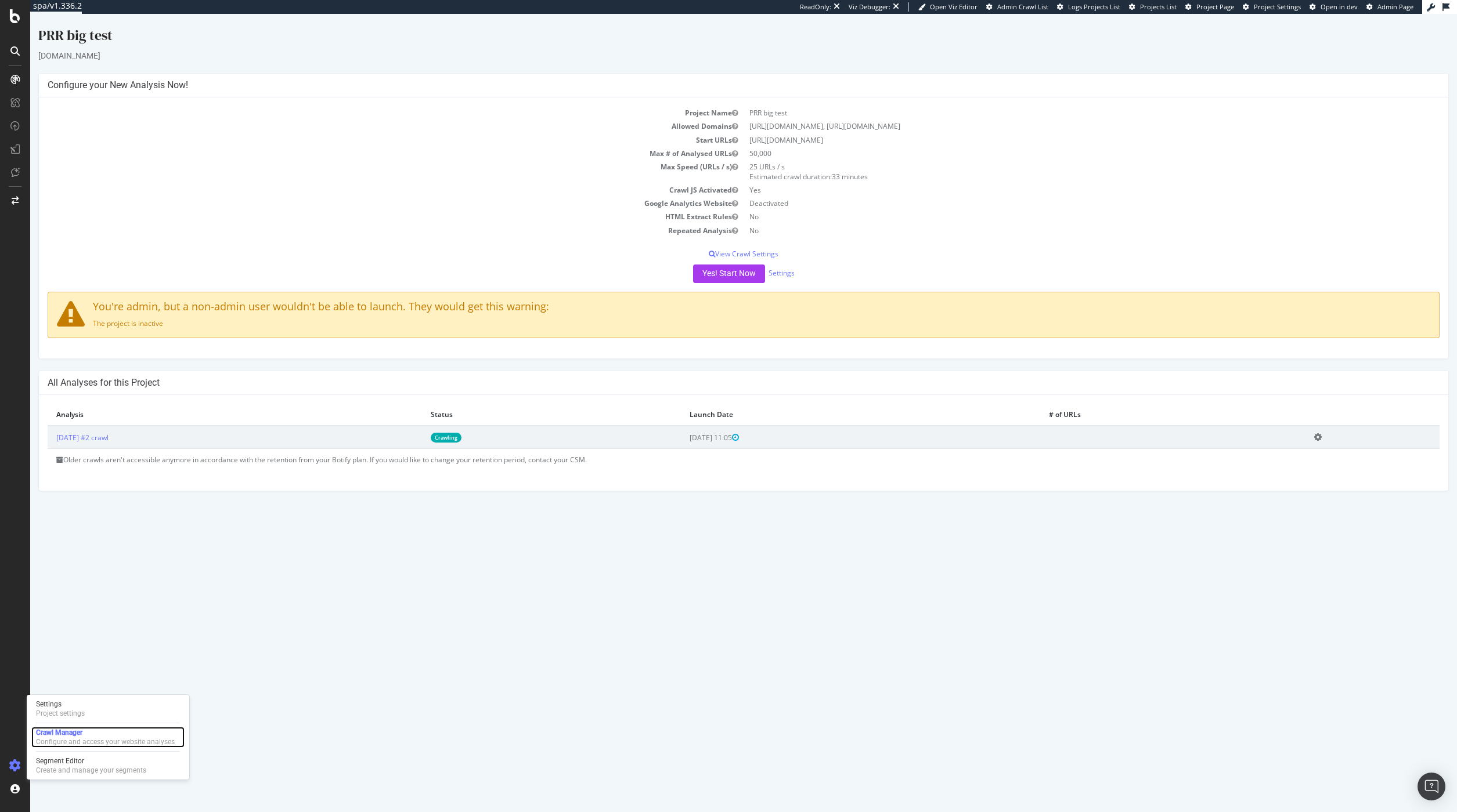
click at [1322, 437] on icon at bounding box center [1318, 436] width 7 height 8
click at [1310, 469] on link "Delete analysis" at bounding box center [1275, 470] width 93 height 16
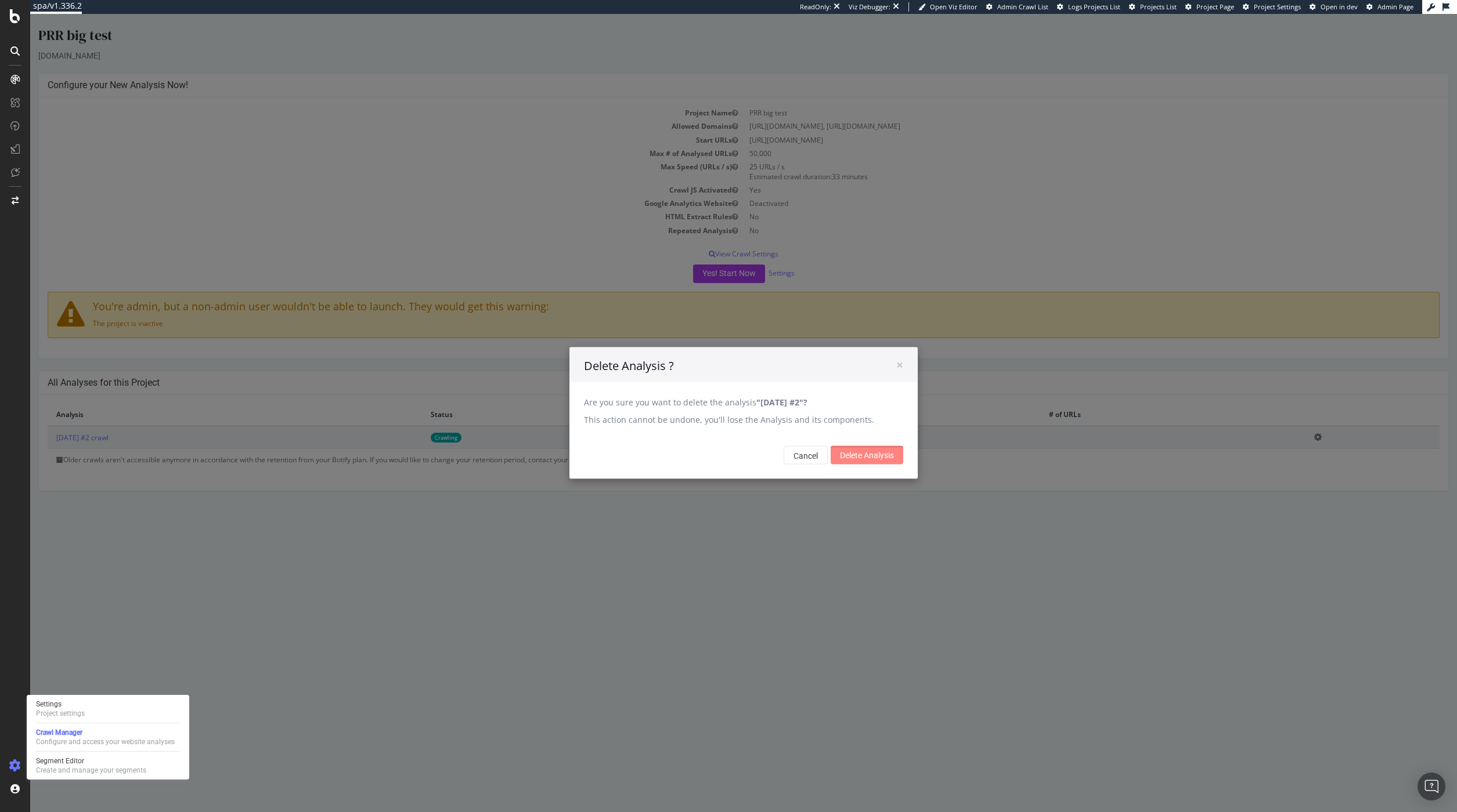
click at [870, 453] on input "Delete Analysis" at bounding box center [867, 456] width 73 height 18
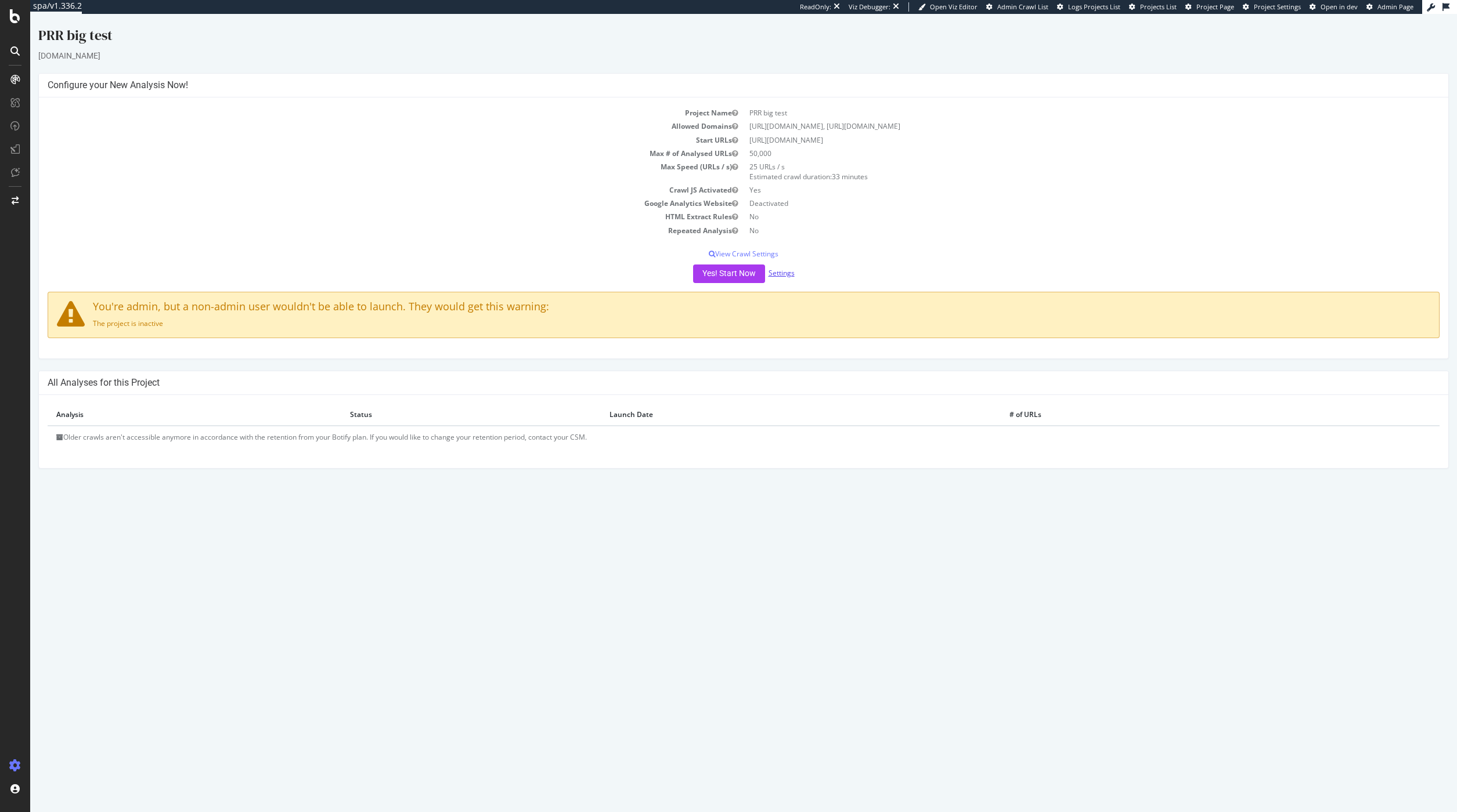
click at [789, 277] on link "Settings" at bounding box center [782, 273] width 26 height 10
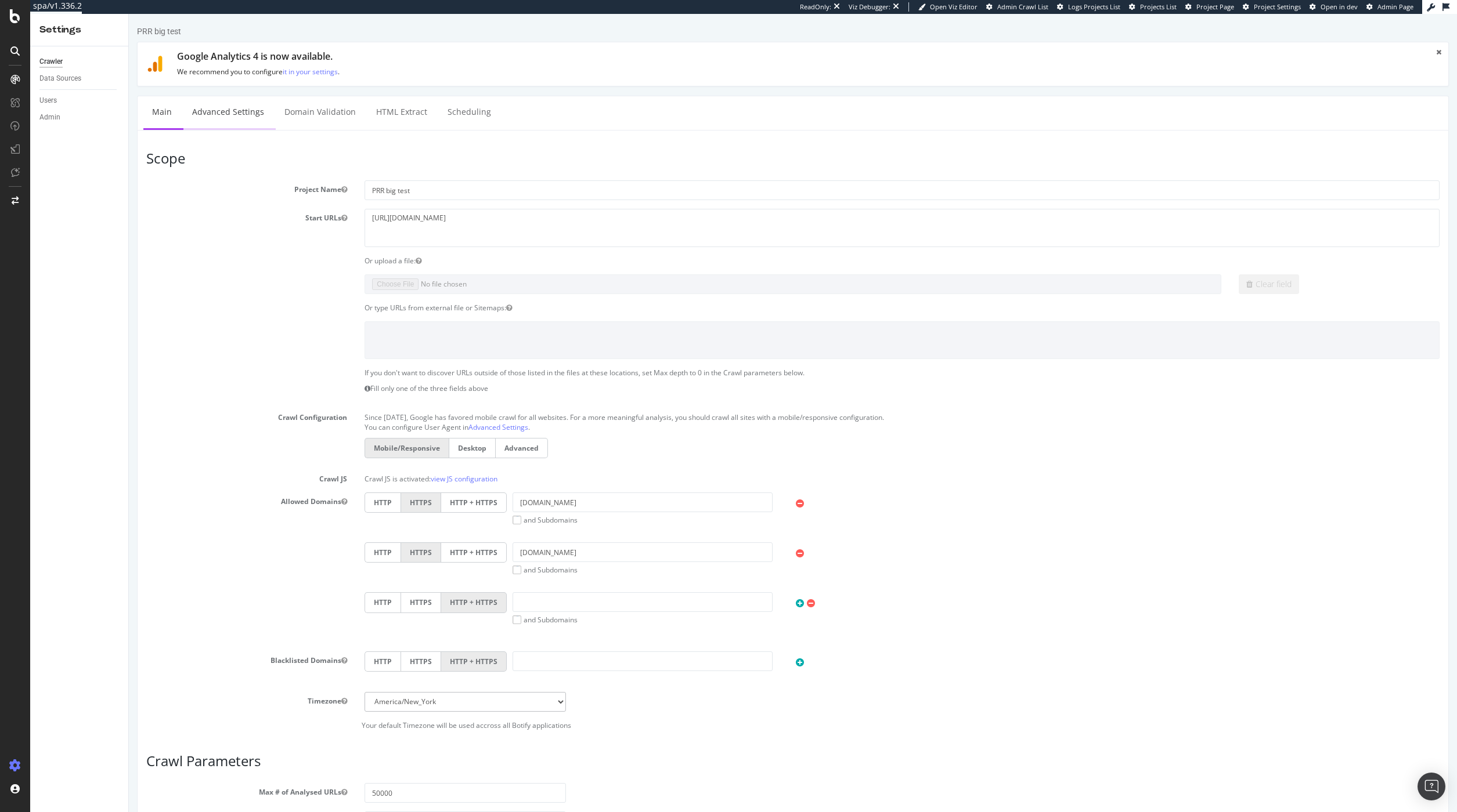
click at [217, 102] on link "Advanced Settings" at bounding box center [227, 112] width 89 height 32
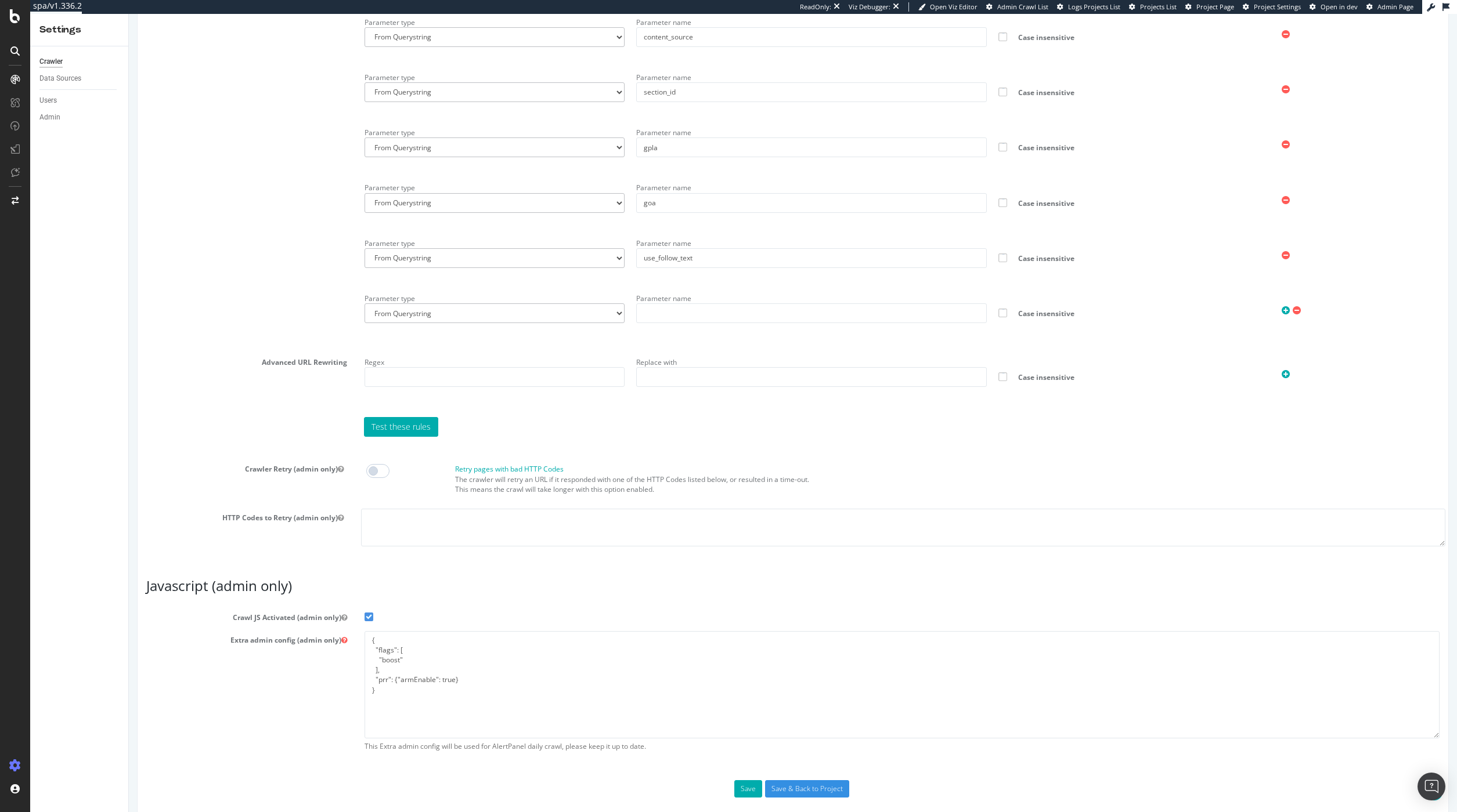
scroll to position [2193, 0]
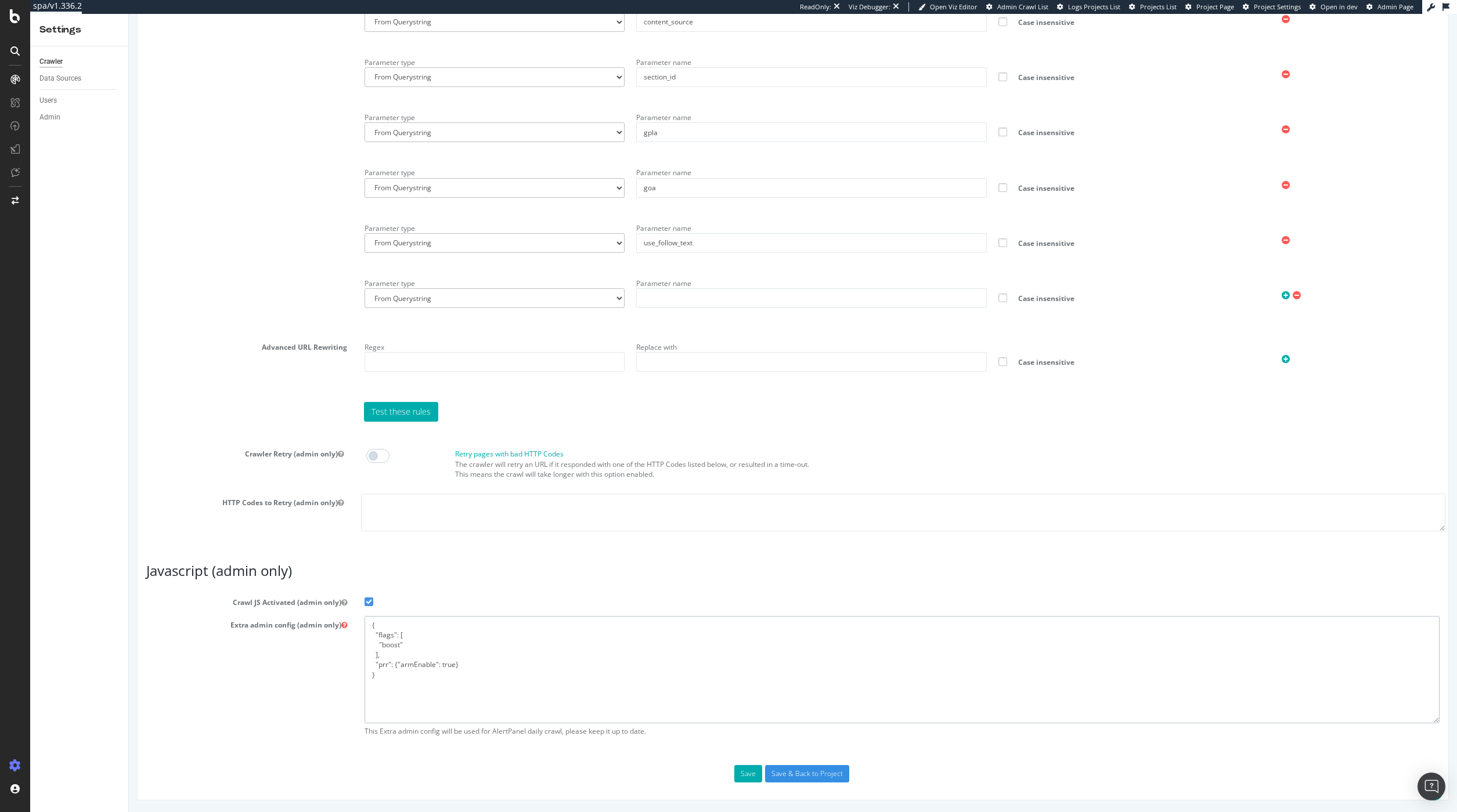
click at [390, 641] on textarea "{ "flags": [ "boost" ], "prr": {"armEnable": true} }" at bounding box center [902, 669] width 1075 height 108
click at [403, 641] on textarea "{ "flags": [ "boost" ], "prr": {"armEnable": true} }" at bounding box center [902, 669] width 1075 height 108
click at [389, 645] on textarea "{ "flags": [ "boost" ], "prr": {"armEnable": true} }" at bounding box center [902, 669] width 1075 height 108
click at [378, 644] on textarea "{ "flags": [ "boost" ], "prr": {"armEnable": true} }" at bounding box center [902, 669] width 1075 height 108
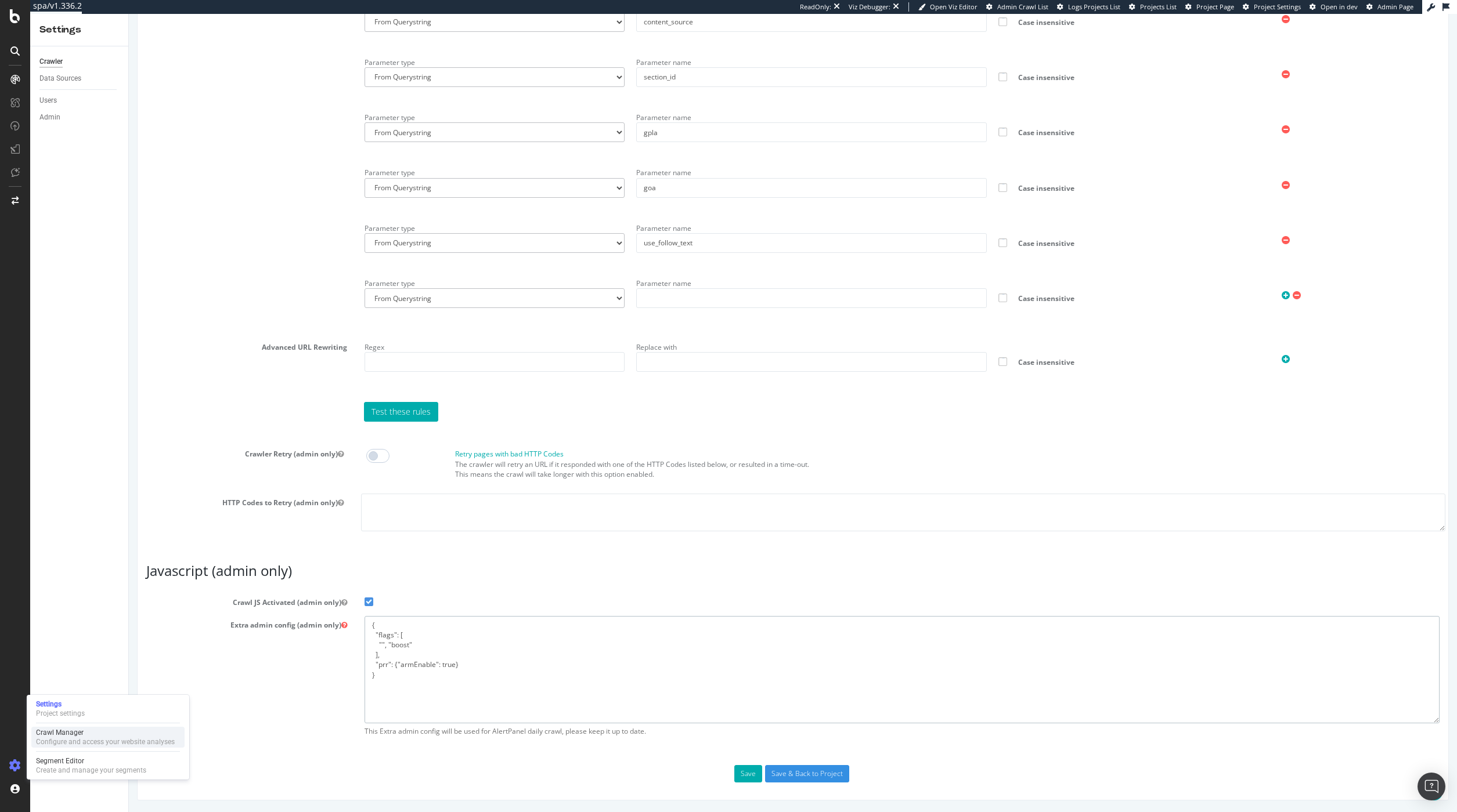
type textarea "{ "flags": [ "", "boost" ], "prr": {"armEnable": true} }"
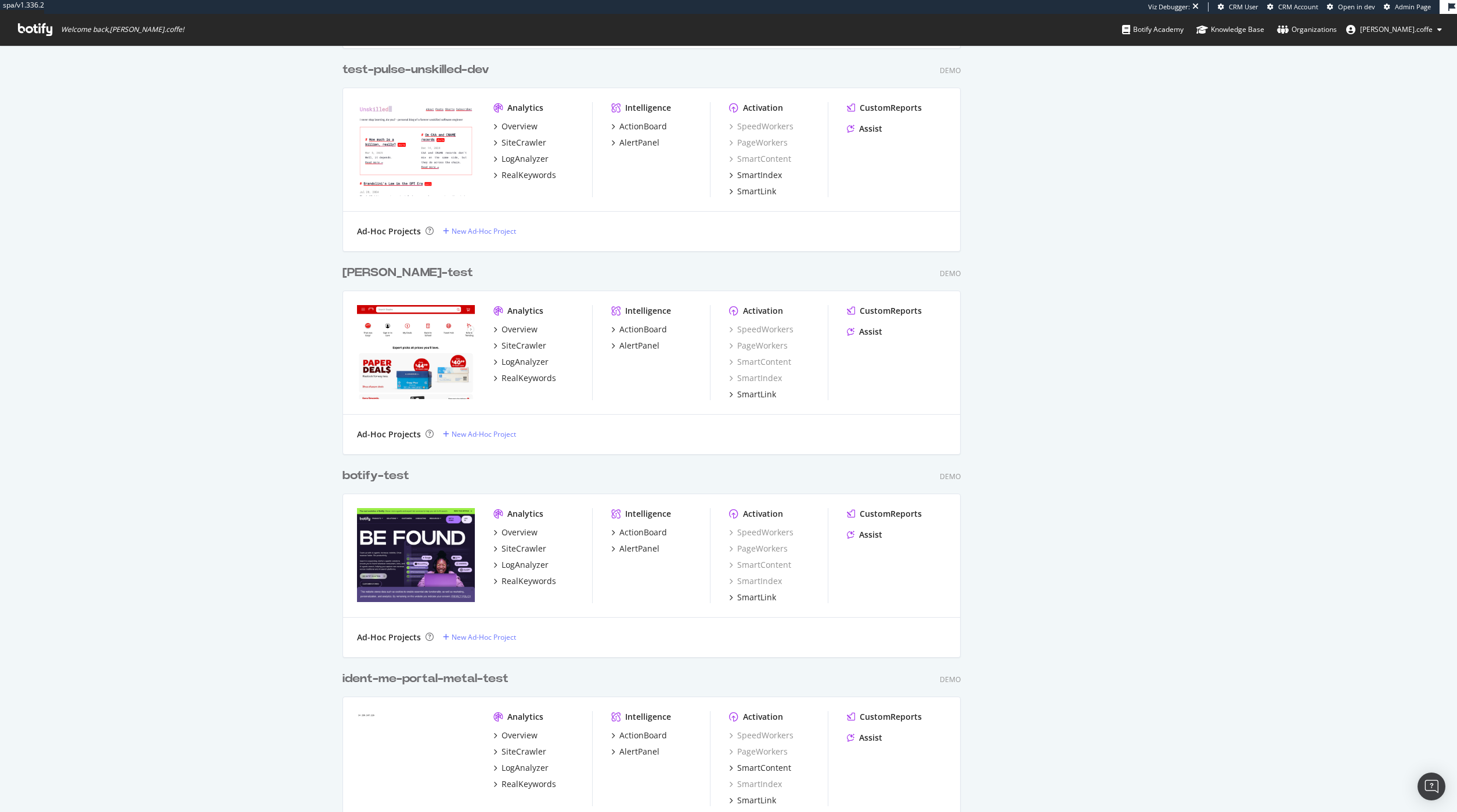
scroll to position [247, 0]
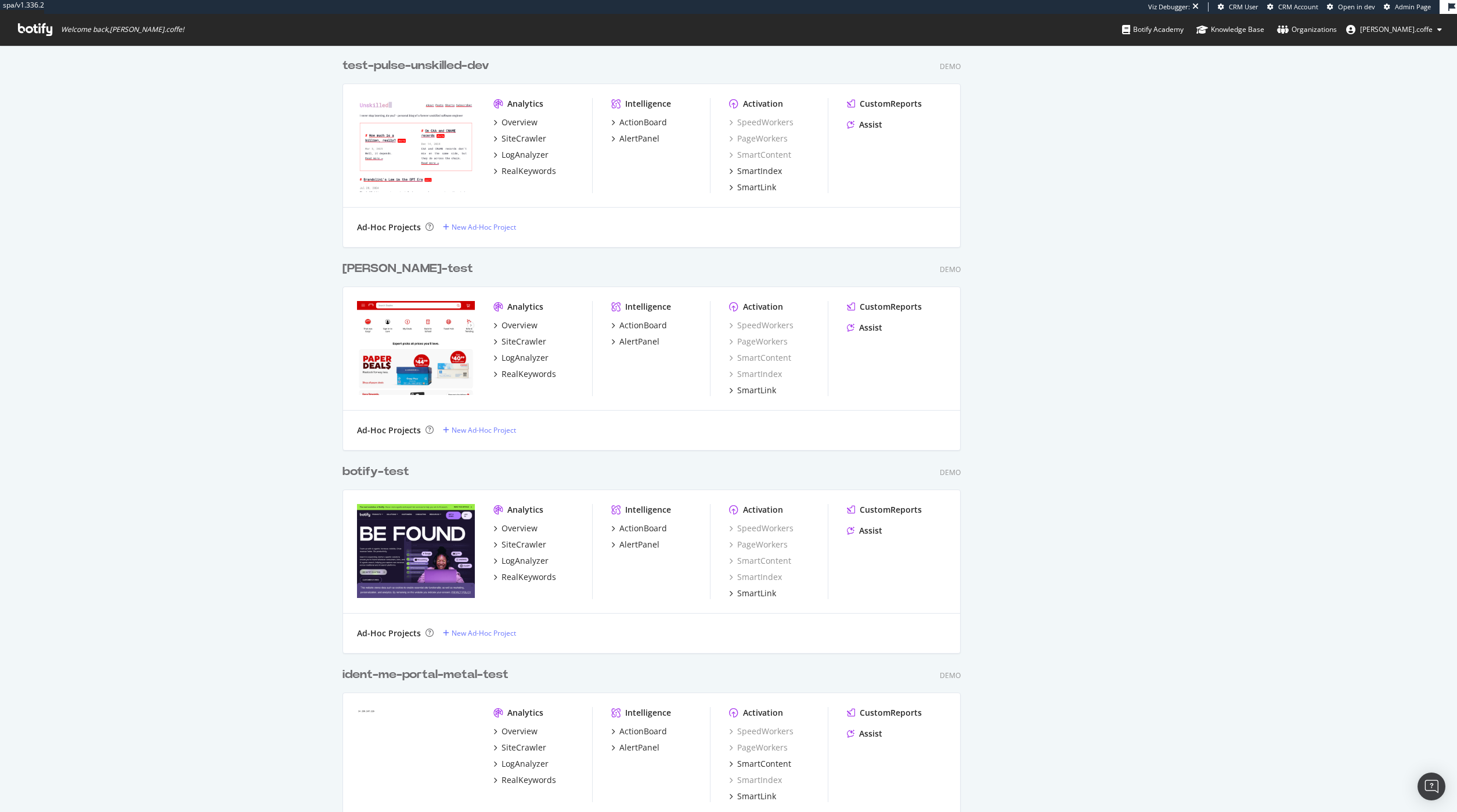
click at [380, 264] on div "[PERSON_NAME]-test" at bounding box center [408, 269] width 131 height 17
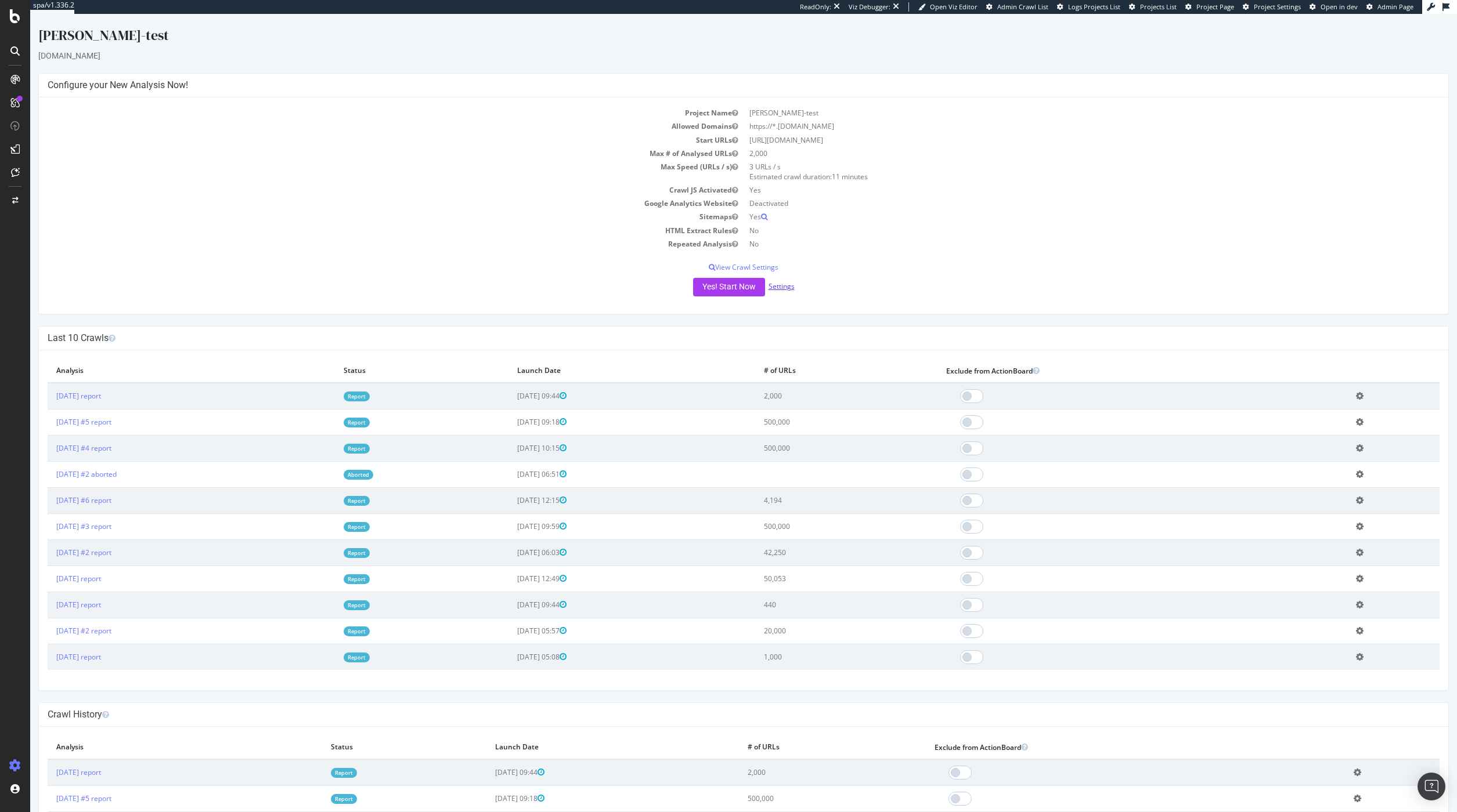
click at [777, 290] on link "Settings" at bounding box center [782, 286] width 26 height 10
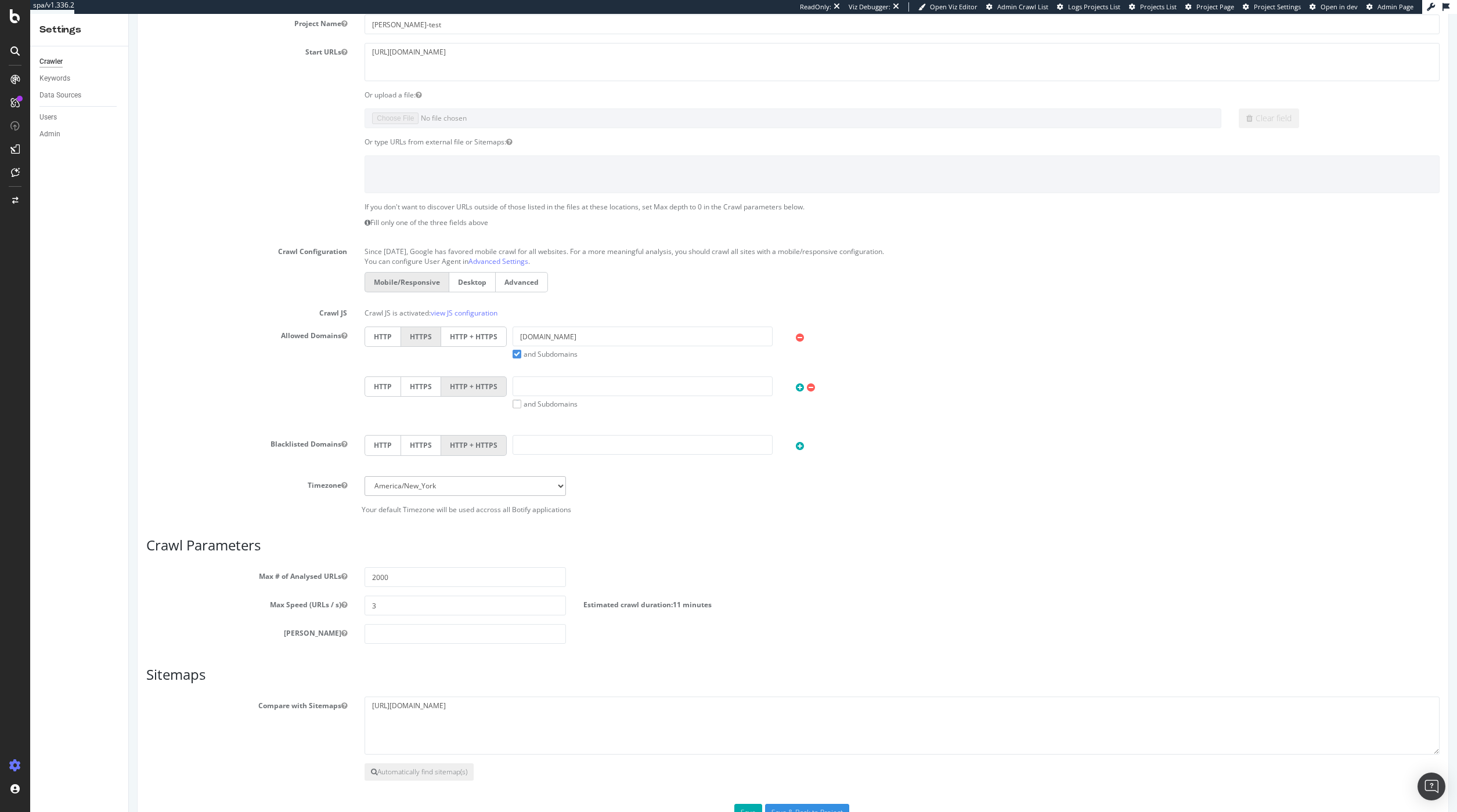
scroll to position [204, 0]
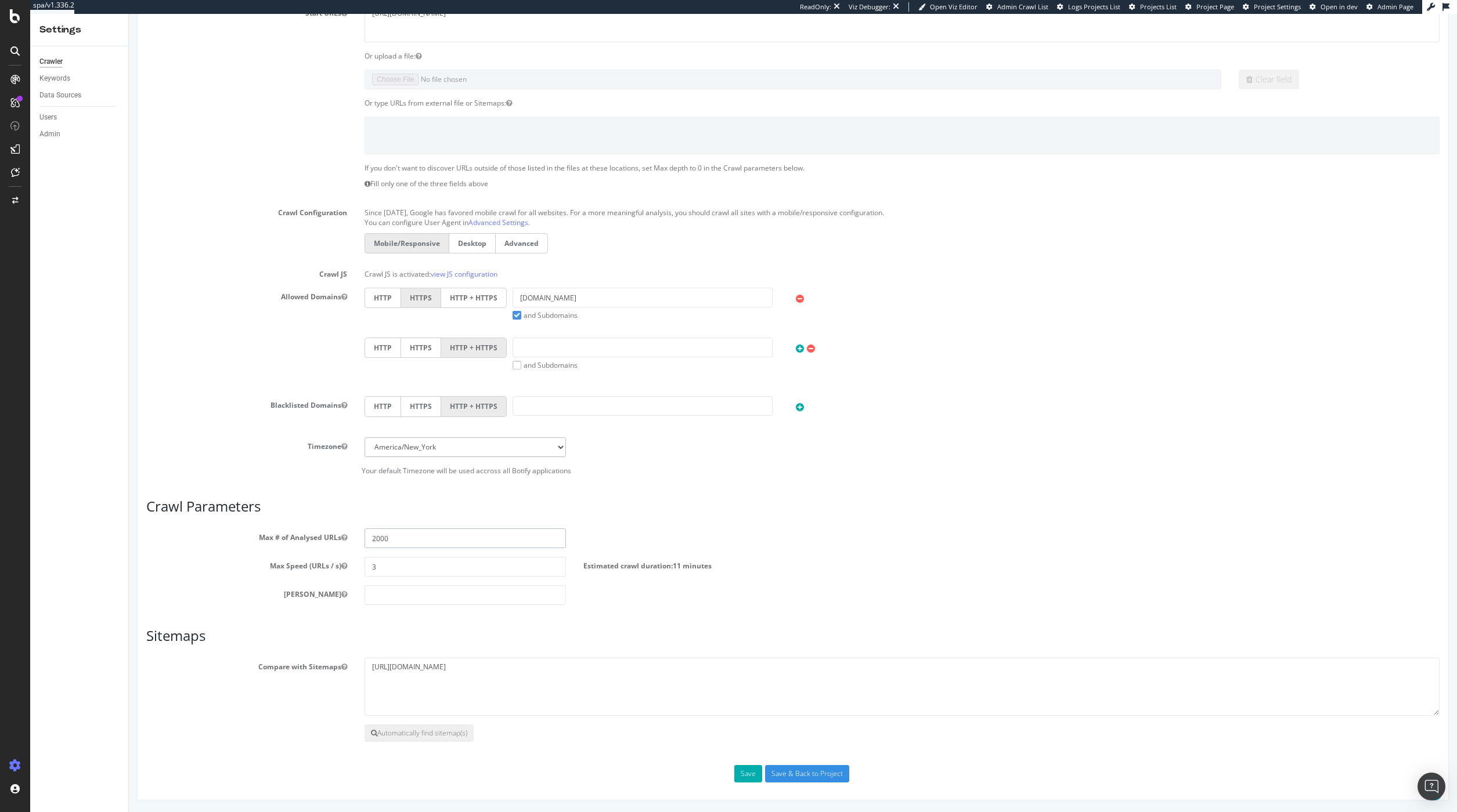
click at [400, 545] on input "2000" at bounding box center [465, 538] width 201 height 19
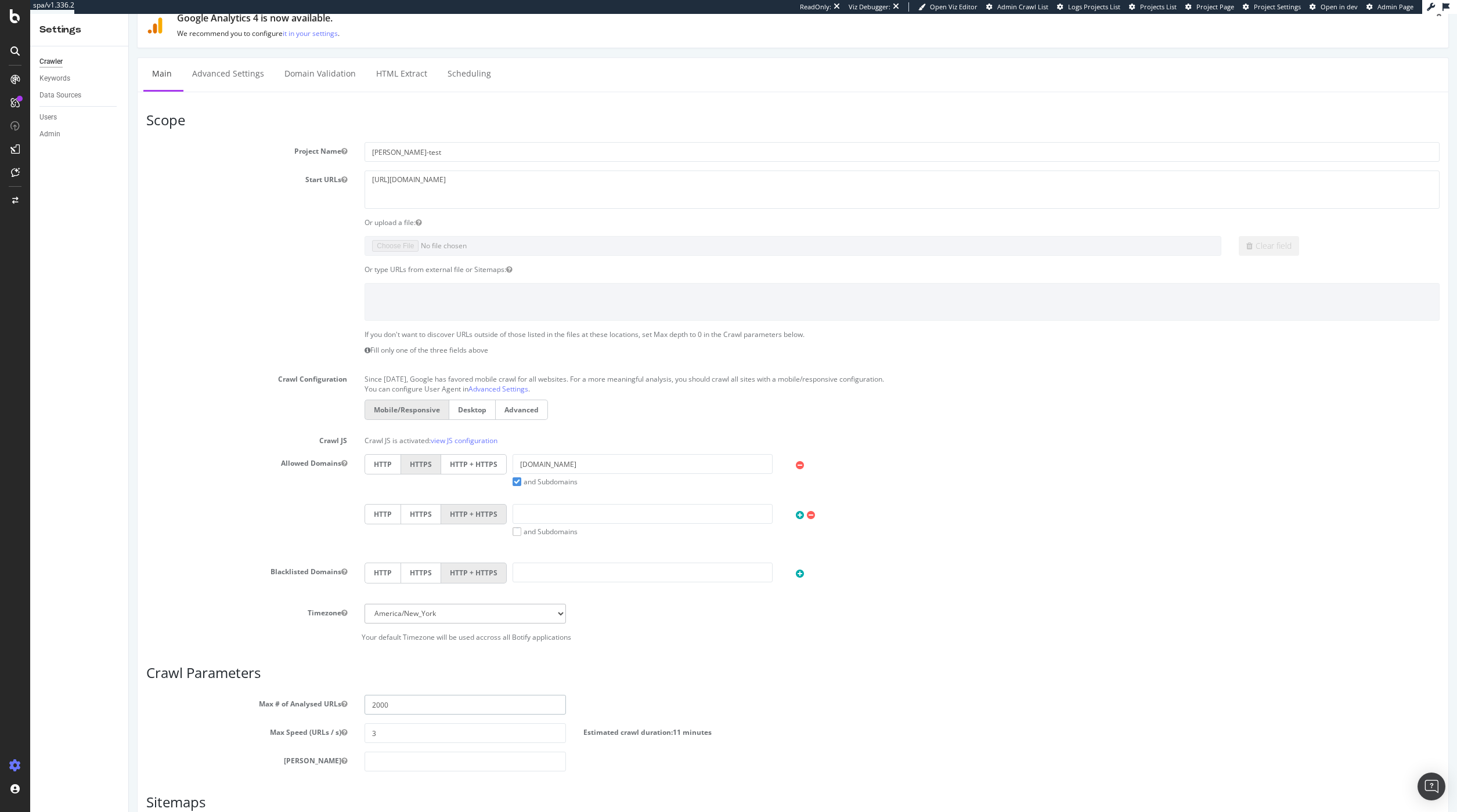
scroll to position [0, 0]
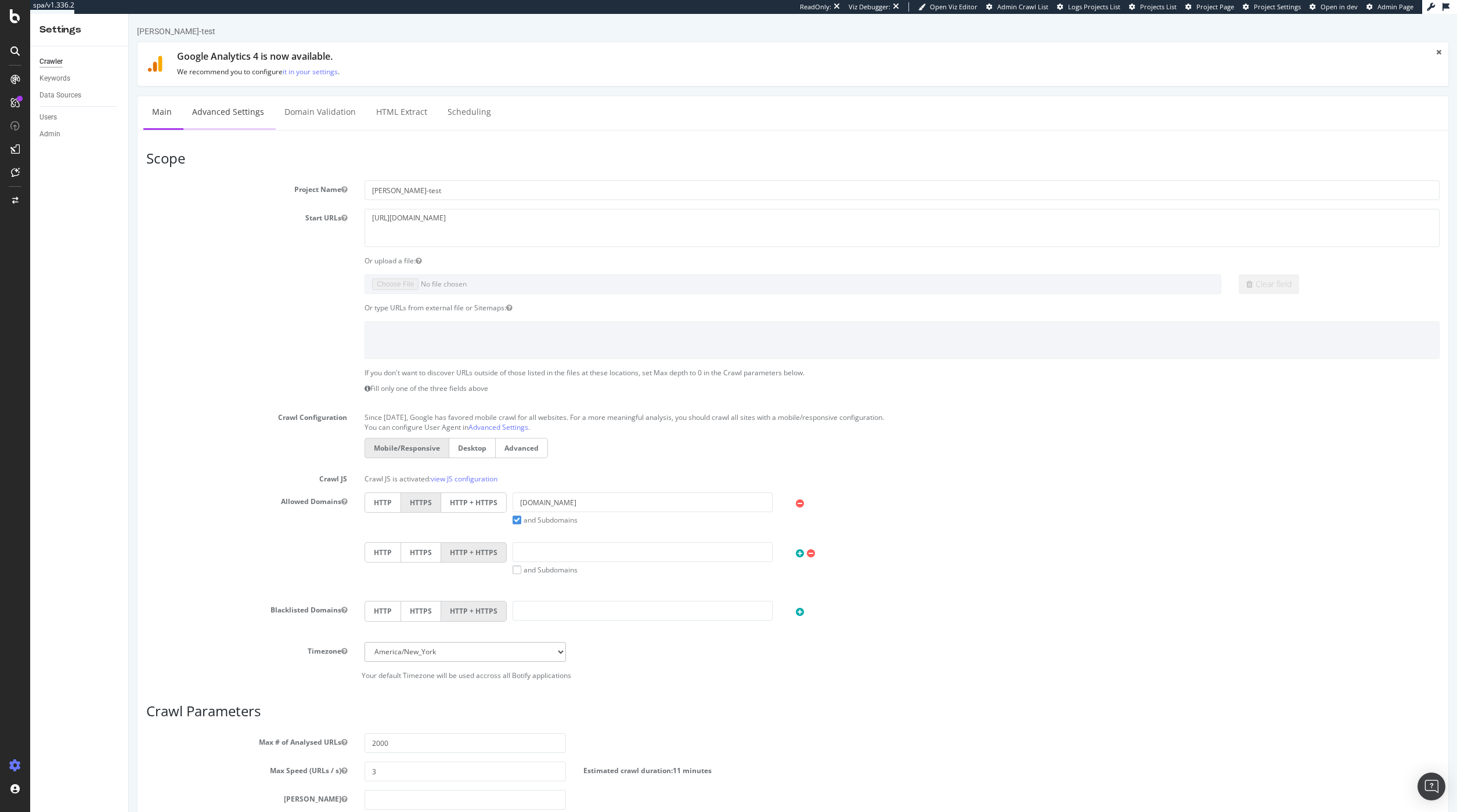
click at [267, 115] on link "Advanced Settings" at bounding box center [227, 112] width 89 height 32
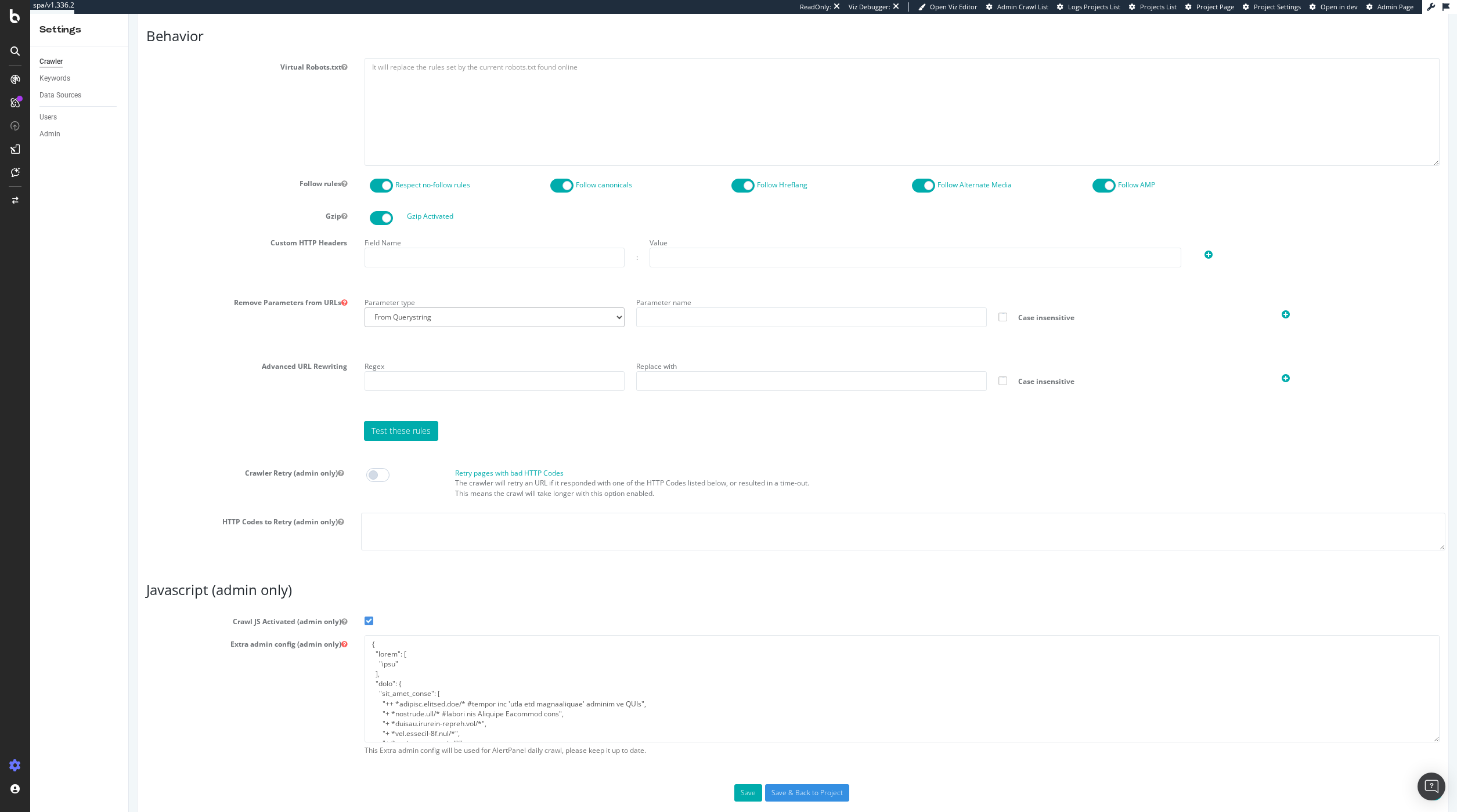
scroll to position [589, 0]
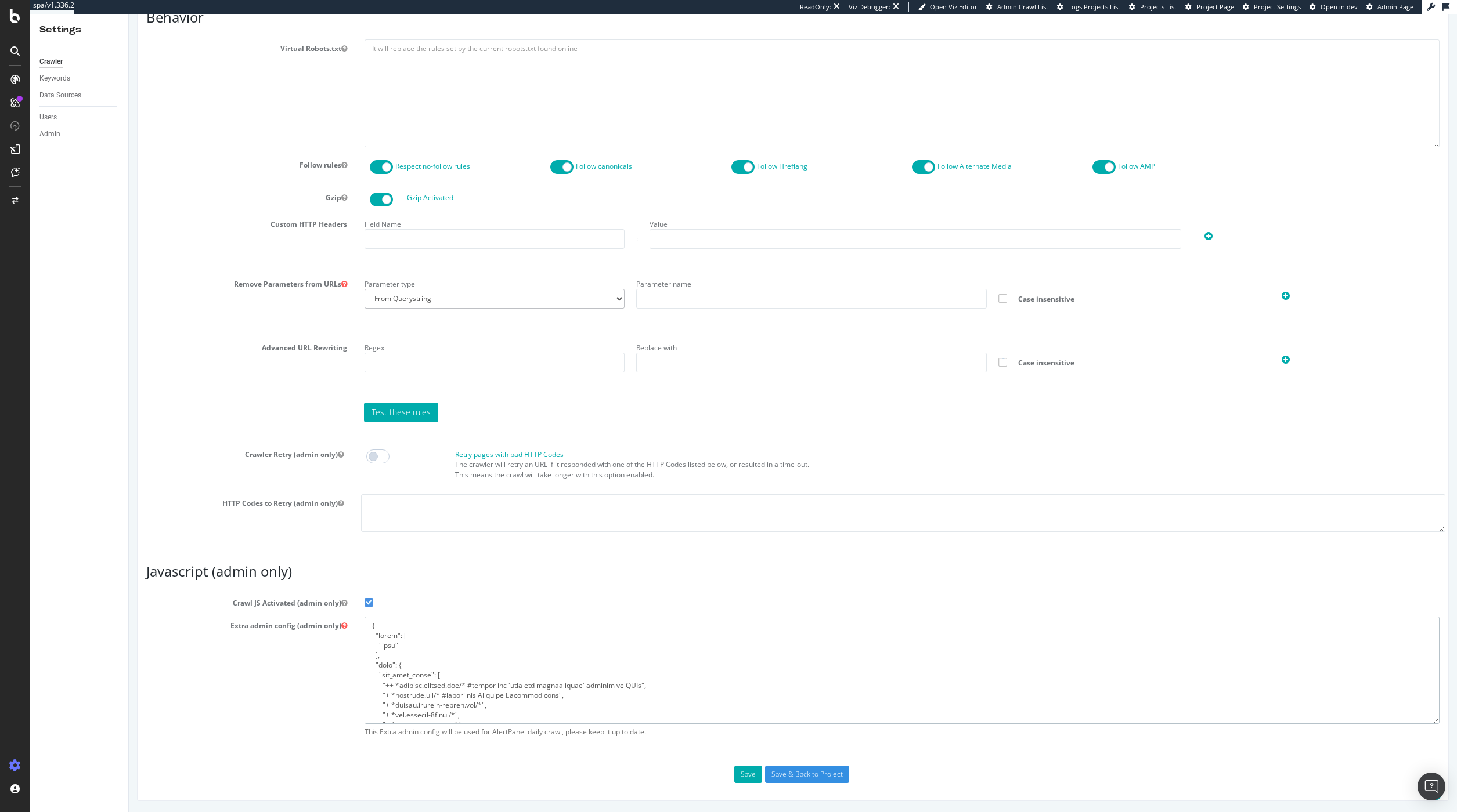
drag, startPoint x: 406, startPoint y: 643, endPoint x: 378, endPoint y: 649, distance: 28.6
click at [378, 649] on textarea at bounding box center [902, 670] width 1075 height 108
click at [61, 740] on div "Configure and access your website analyses" at bounding box center [105, 742] width 139 height 9
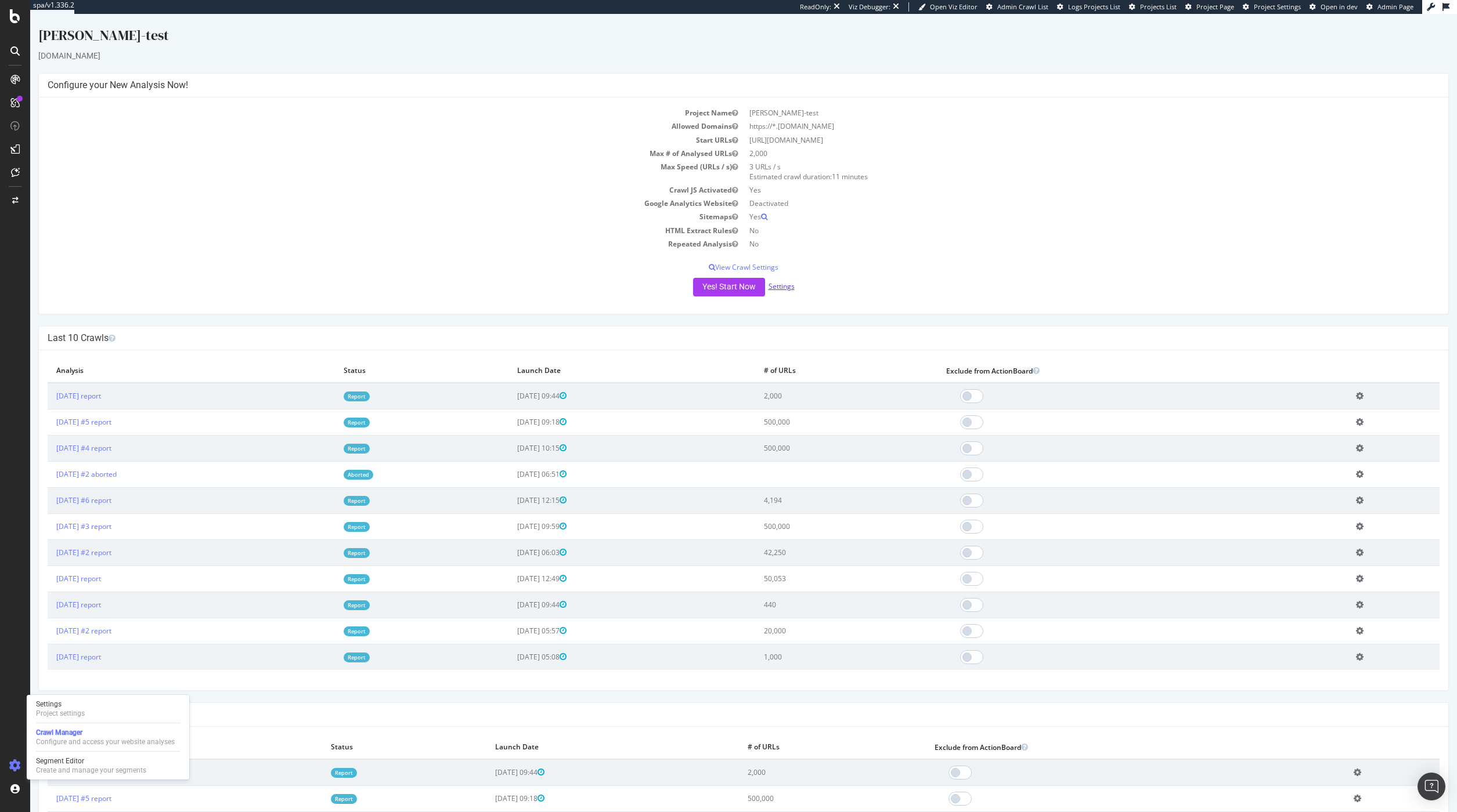
click at [776, 287] on link "Settings" at bounding box center [782, 286] width 26 height 10
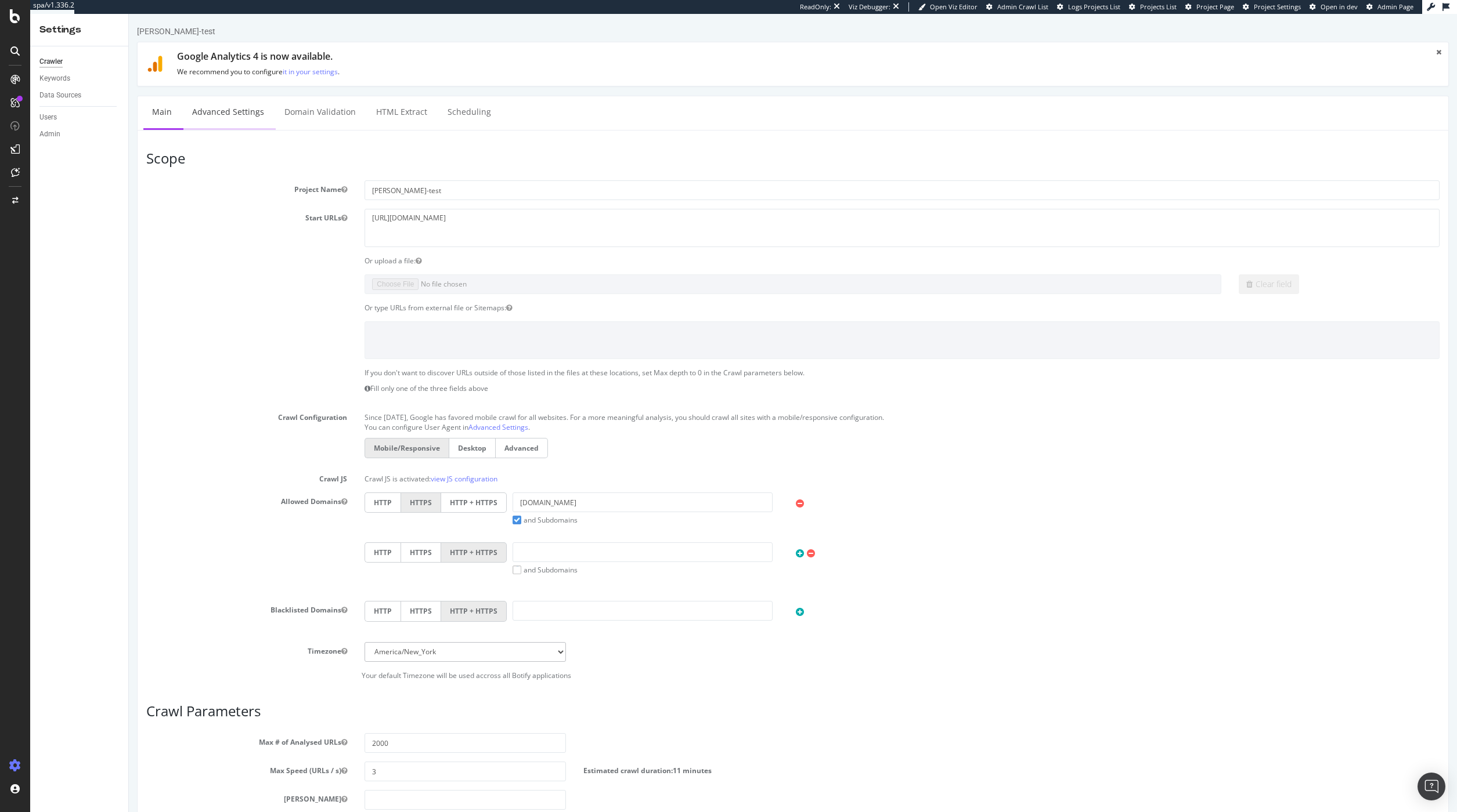
click at [226, 122] on link "Advanced Settings" at bounding box center [227, 112] width 89 height 32
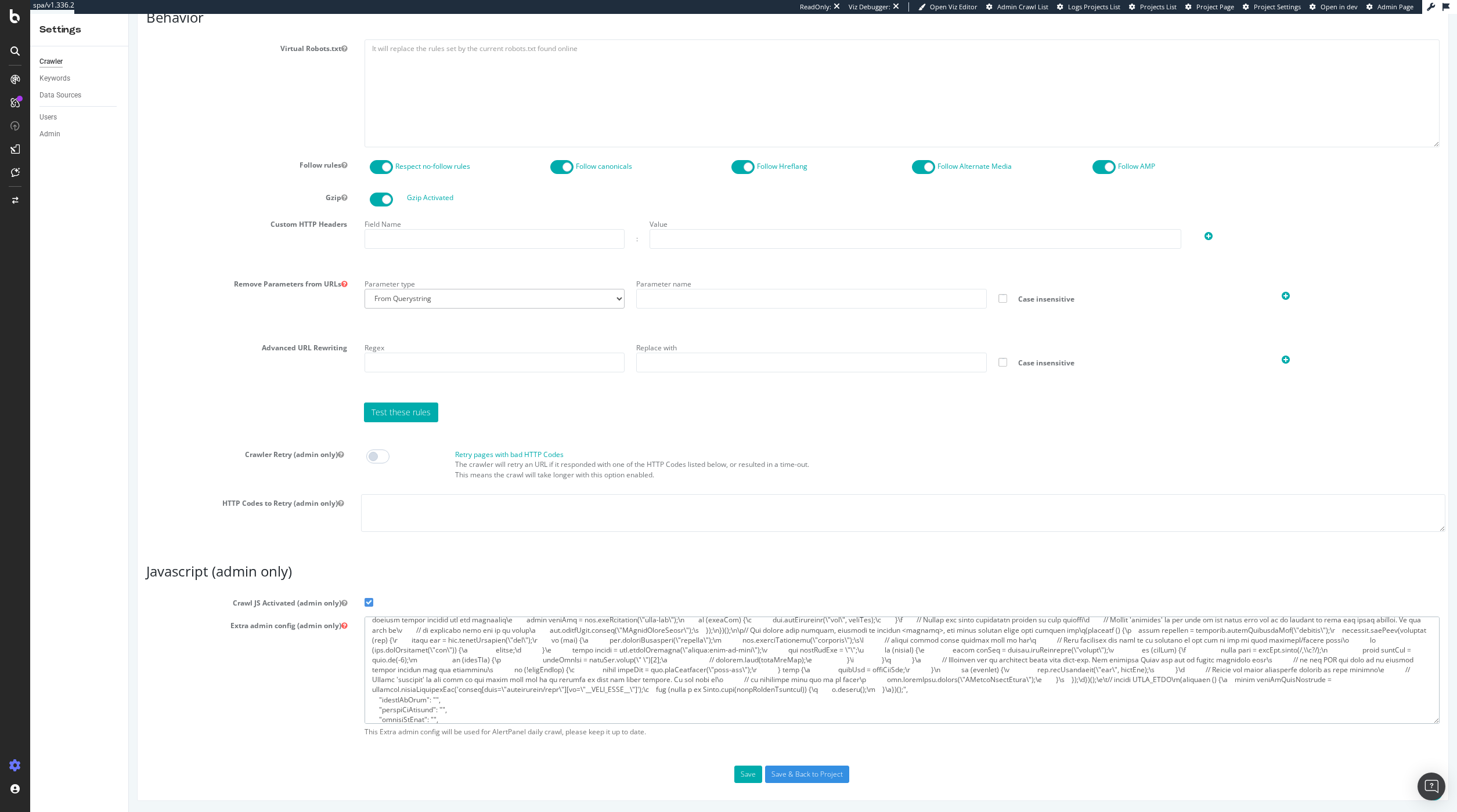
scroll to position [438, 0]
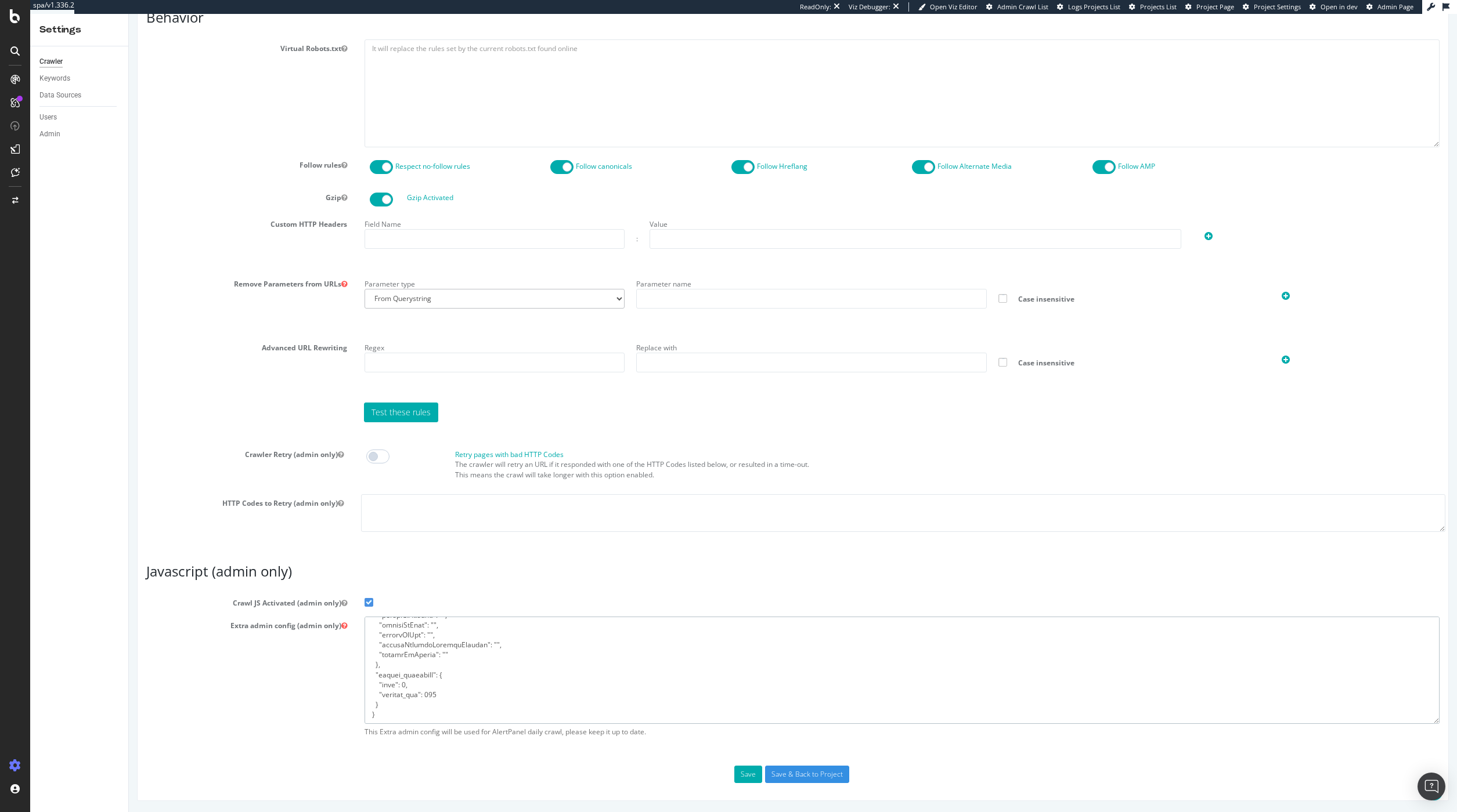
click at [419, 702] on textarea at bounding box center [902, 670] width 1075 height 108
click at [422, 700] on textarea at bounding box center [902, 670] width 1075 height 108
type textarea "{ "flags": [ "cube" ], "beta": { "pap_mini_rules": [ "++ *content.syndigo.com/*…"
click at [749, 774] on button "Save" at bounding box center [748, 774] width 28 height 17
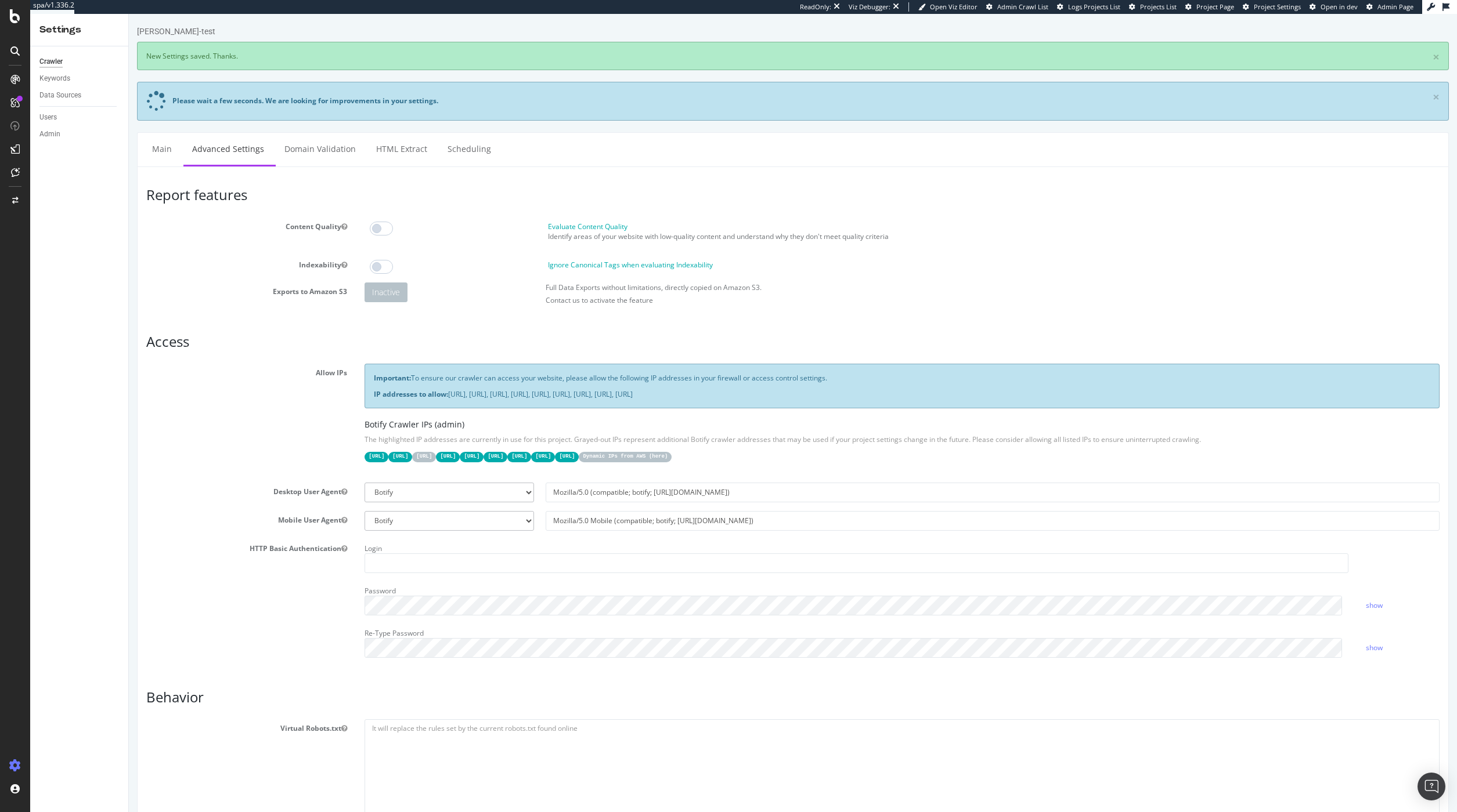
scroll to position [0, 0]
click at [163, 154] on link "Main" at bounding box center [162, 148] width 37 height 32
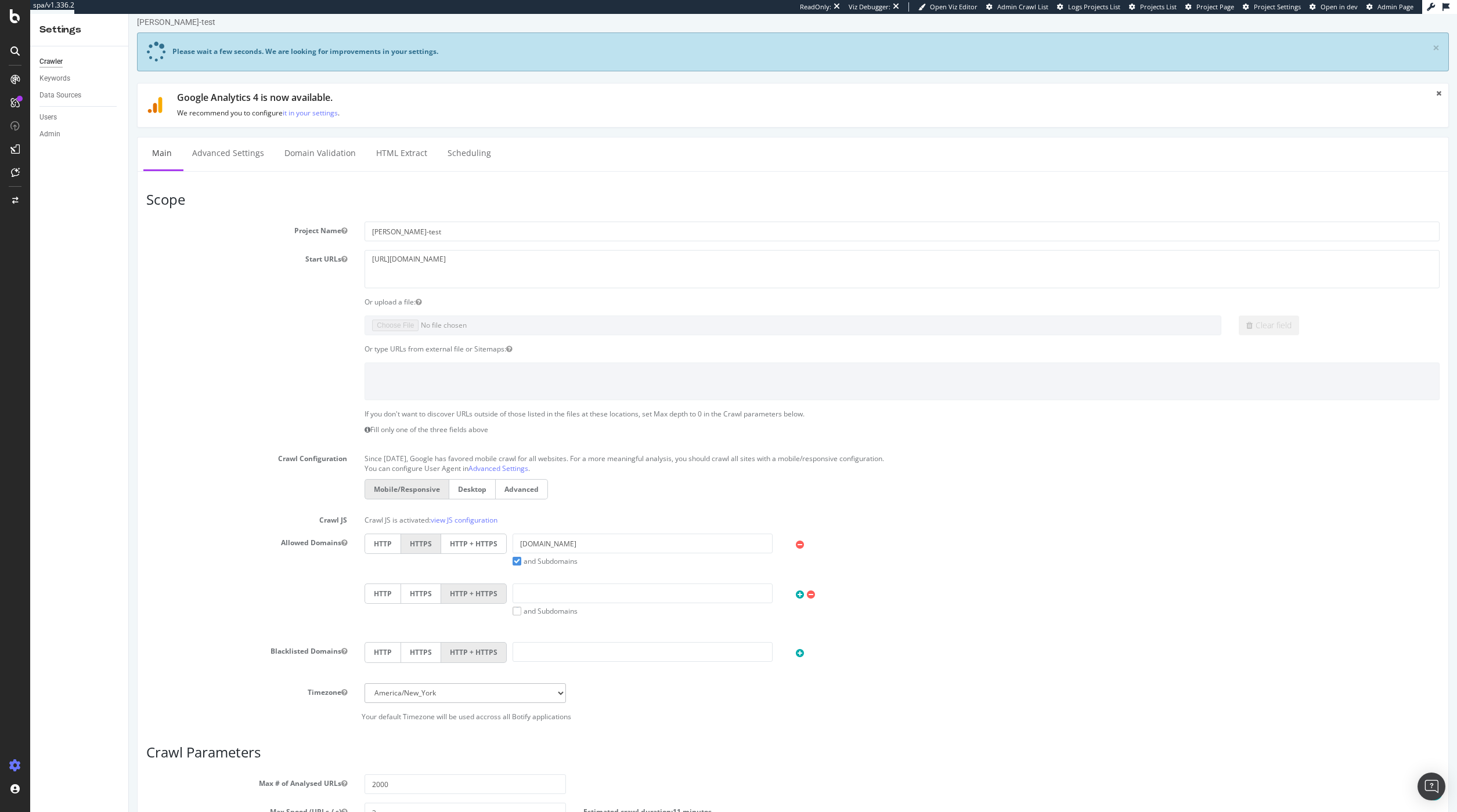
scroll to position [241, 0]
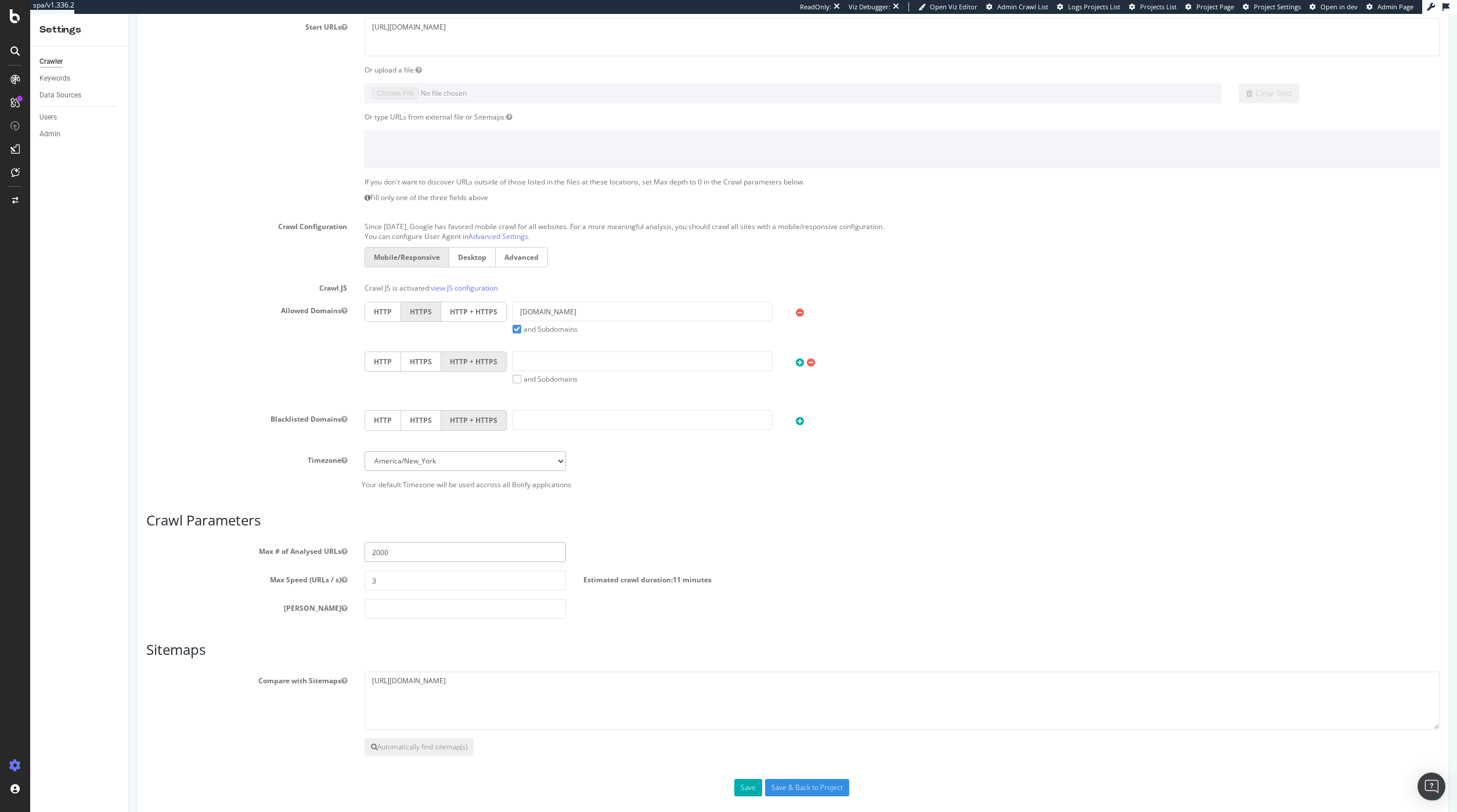
click at [404, 553] on input "2000" at bounding box center [465, 551] width 201 height 19
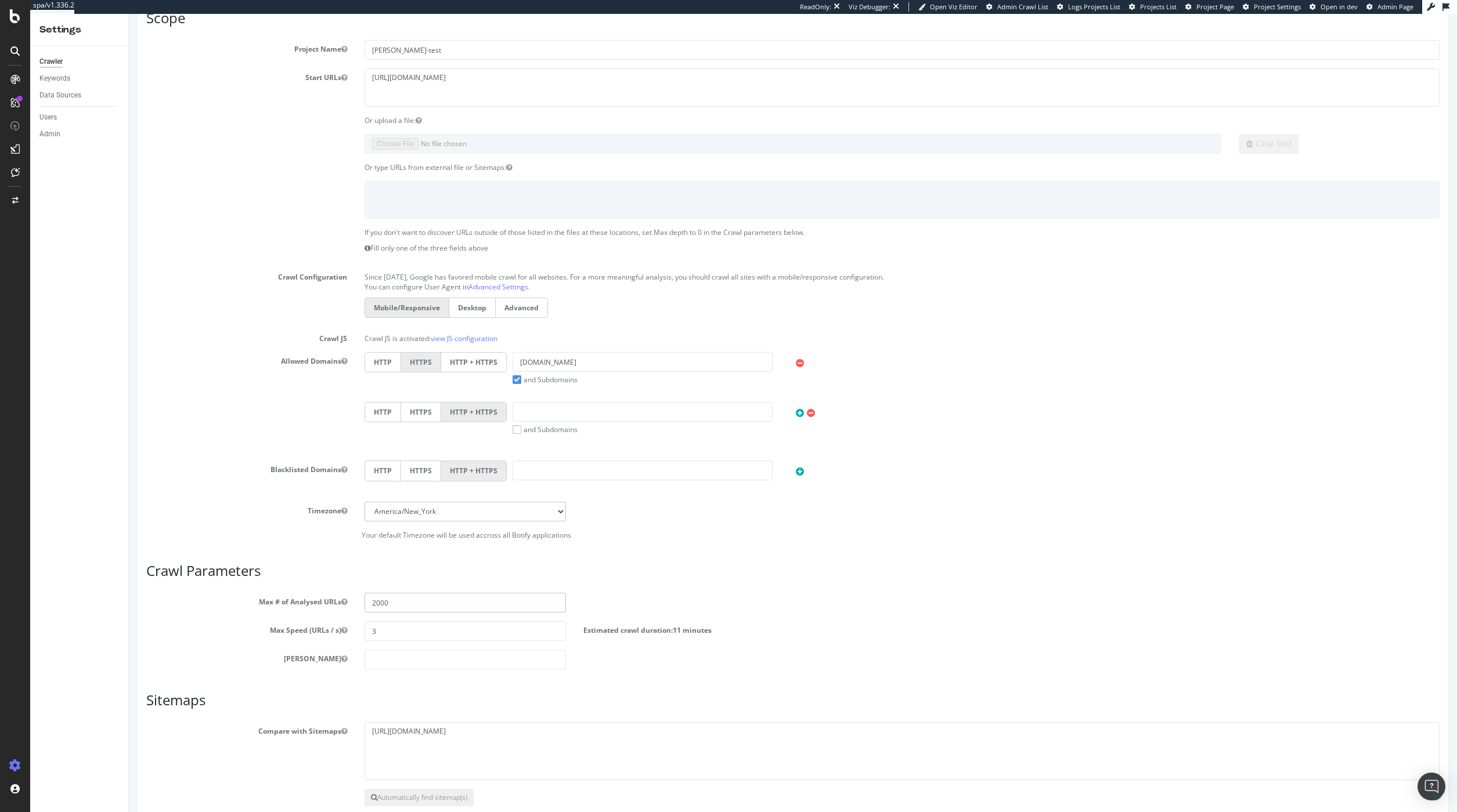
scroll to position [292, 0]
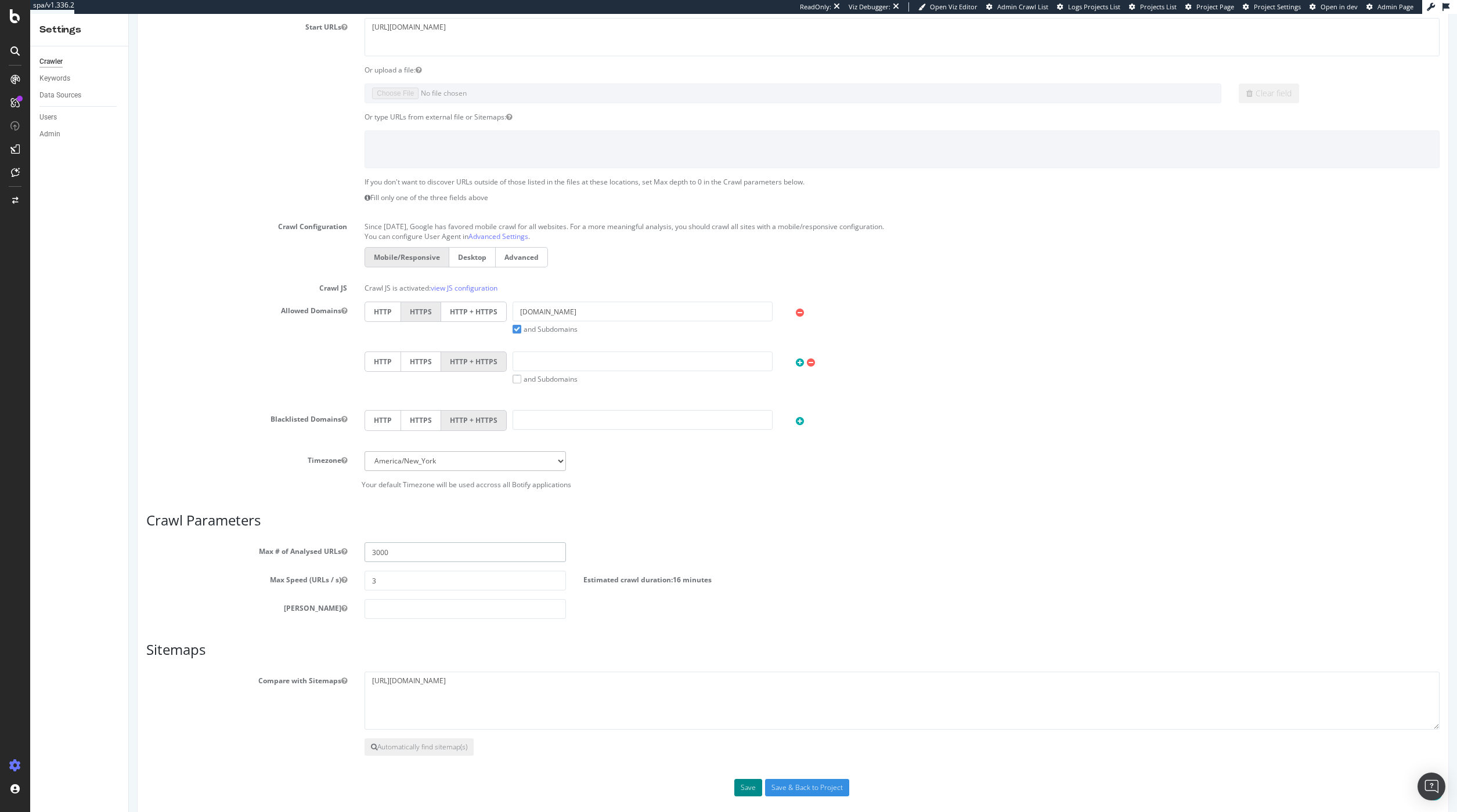
type input "3000"
click at [752, 790] on button "Save" at bounding box center [748, 787] width 28 height 17
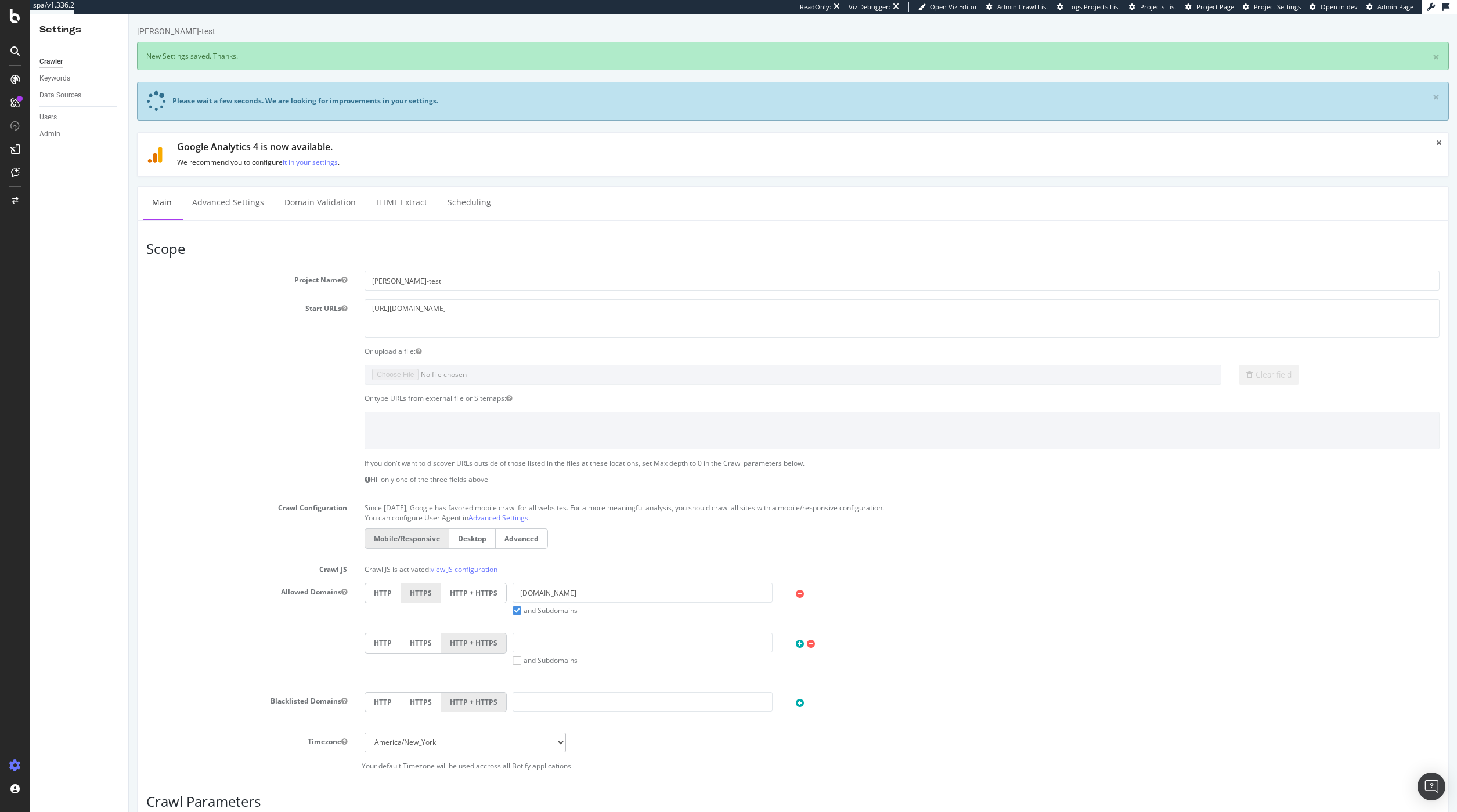
scroll to position [0, 0]
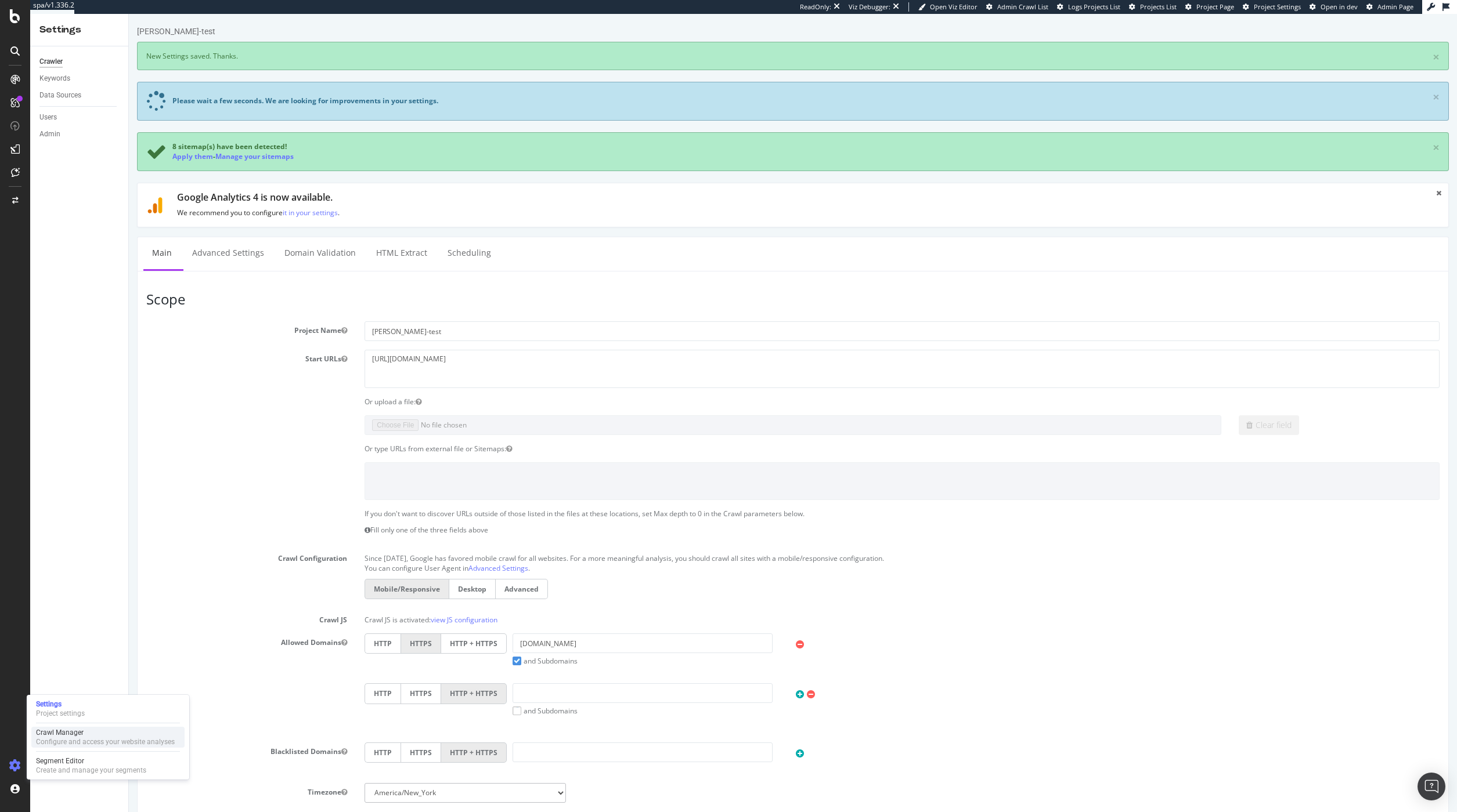
click at [66, 739] on div "Configure and access your website analyses" at bounding box center [105, 742] width 139 height 9
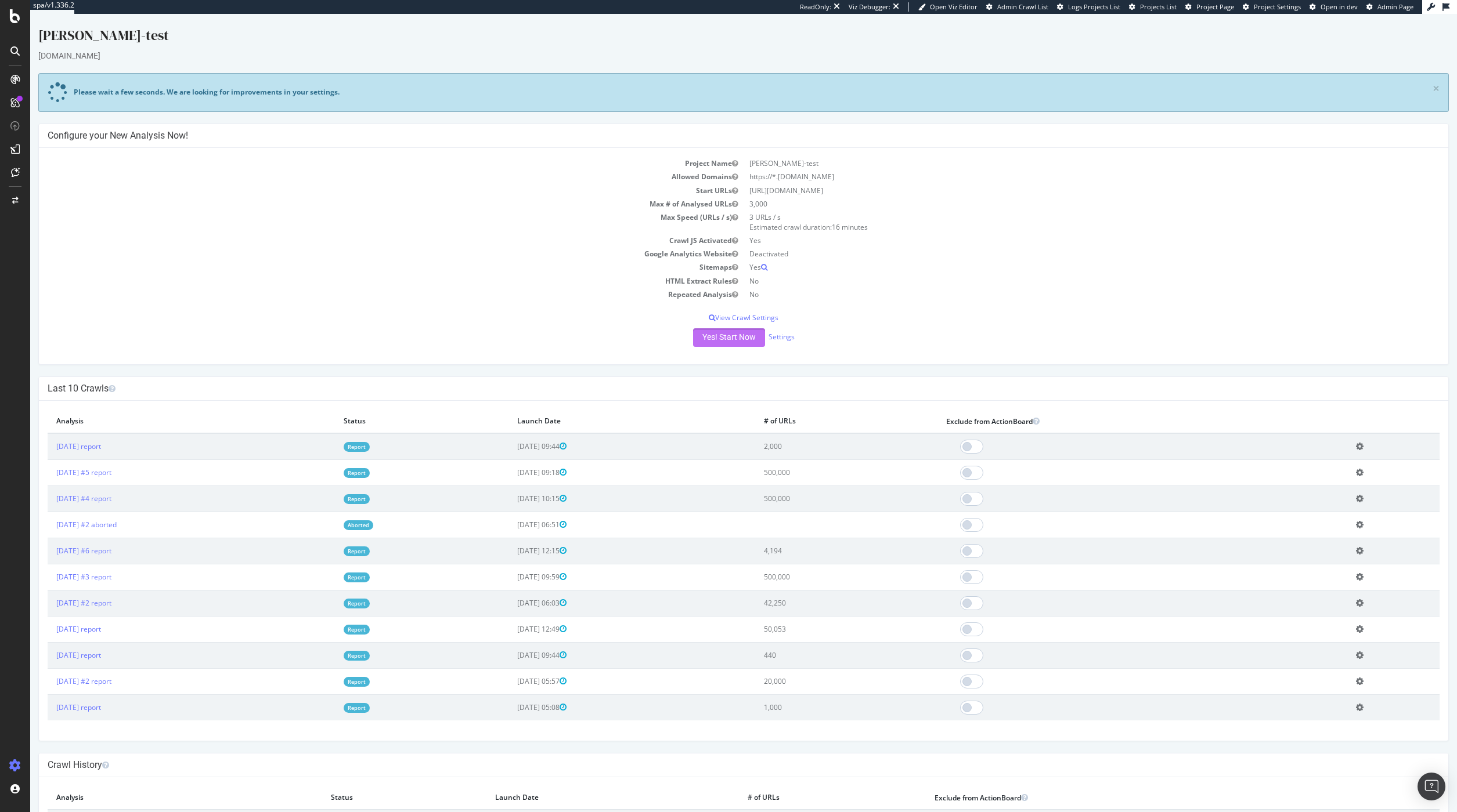
click at [725, 332] on button "Yes! Start Now" at bounding box center [729, 338] width 72 height 18
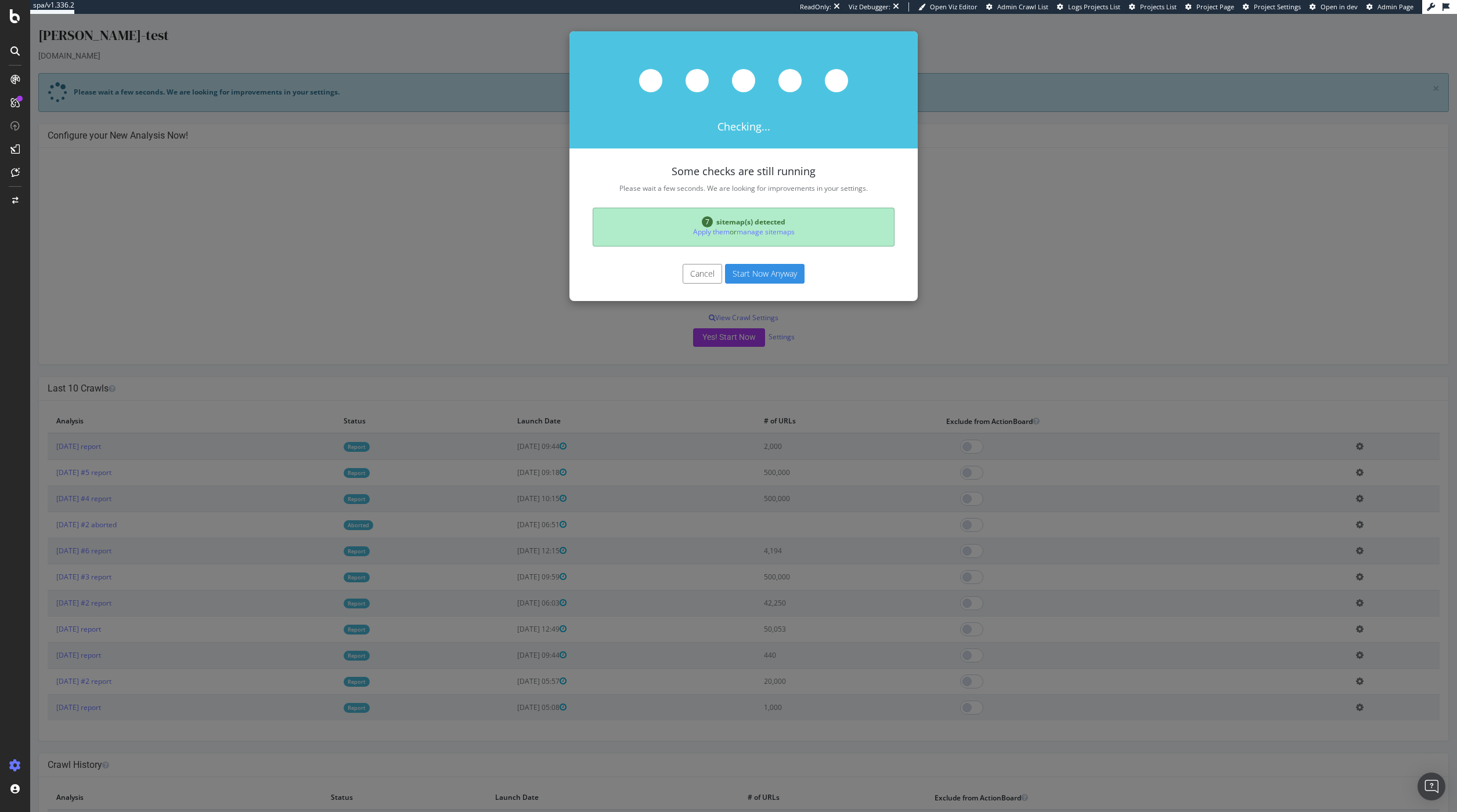
click at [769, 276] on button "Start Now Anyway" at bounding box center [764, 273] width 79 height 19
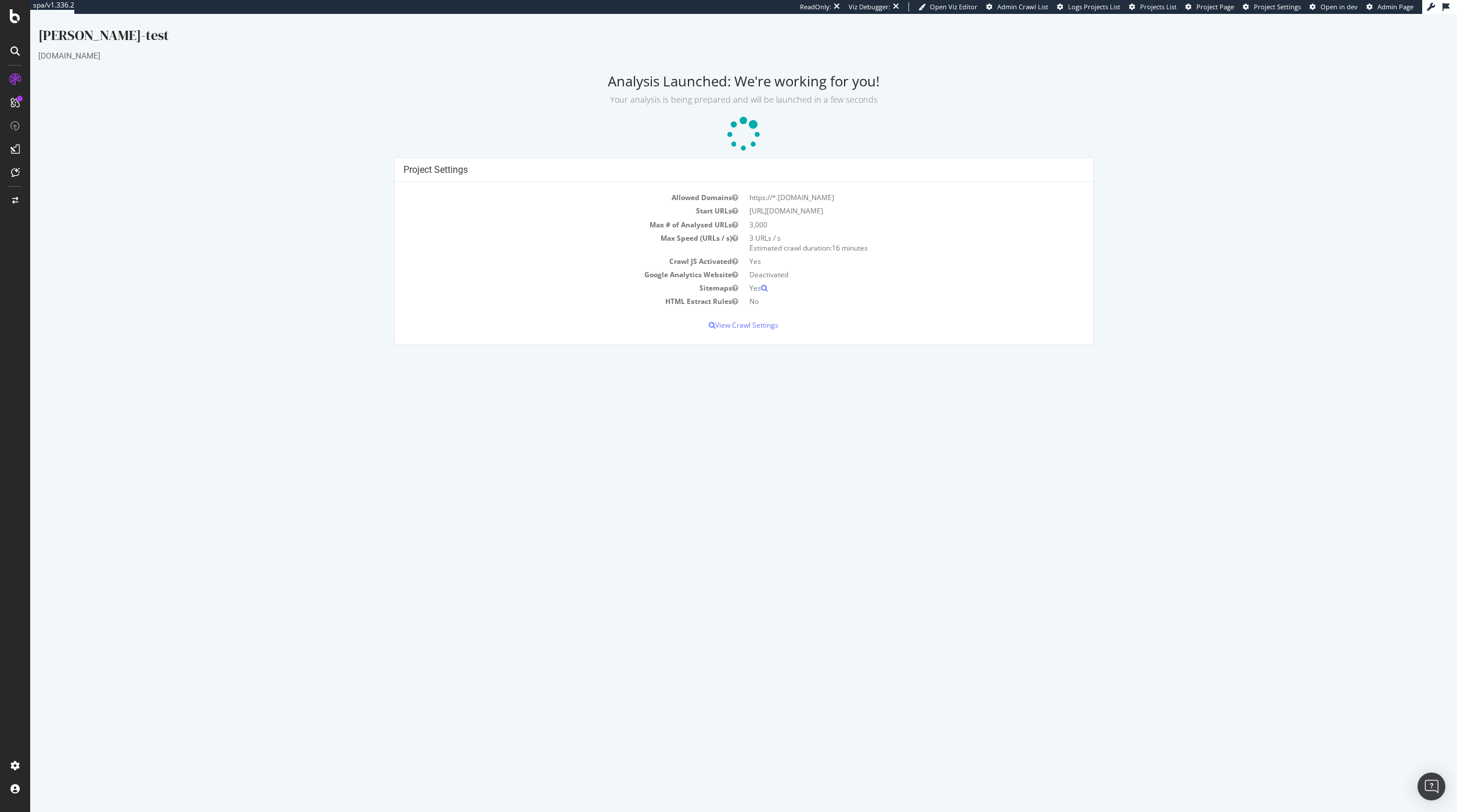
click at [1034, 10] on span "Admin Crawl List" at bounding box center [1022, 6] width 51 height 8
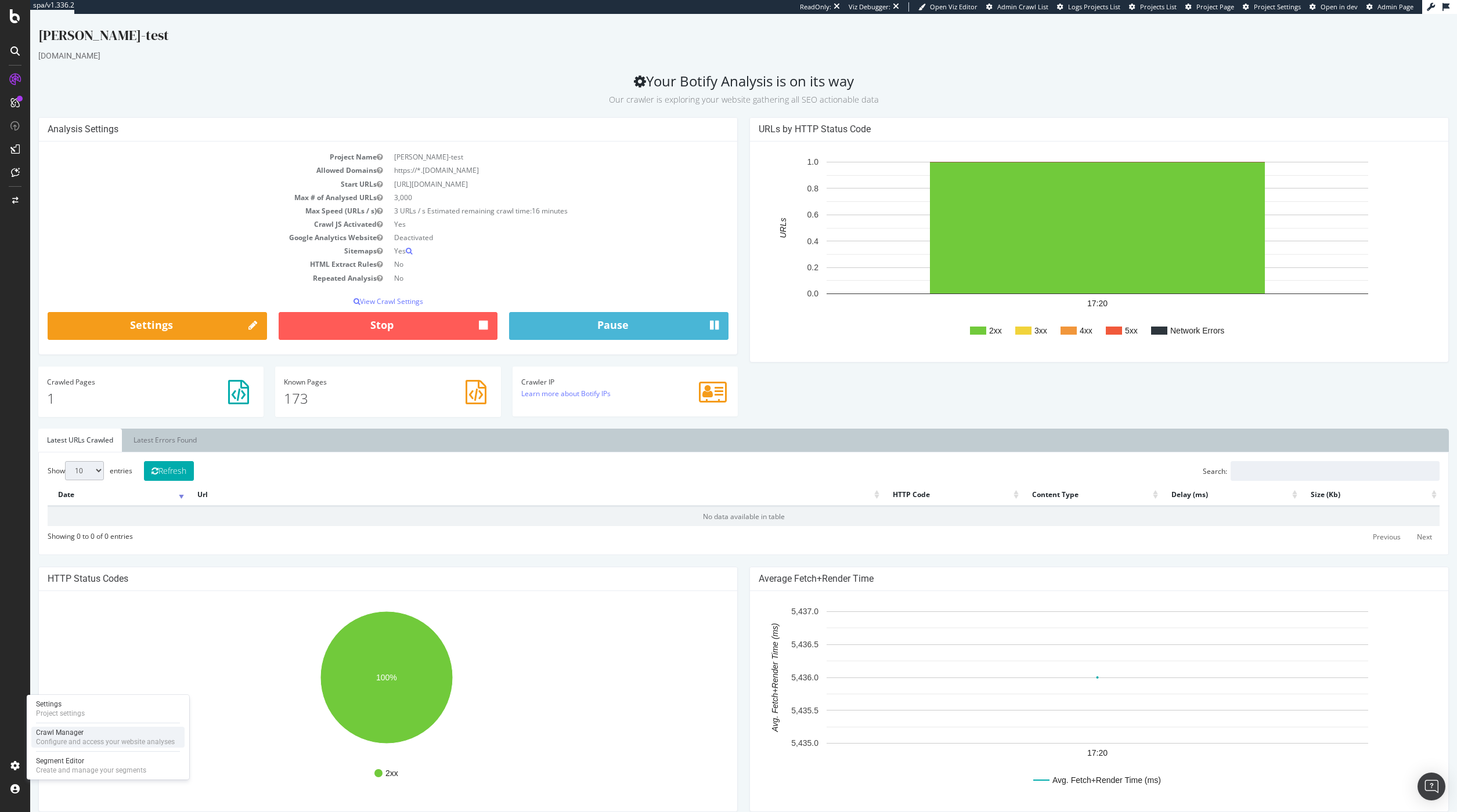
click at [73, 738] on div "Configure and access your website analyses" at bounding box center [105, 742] width 139 height 9
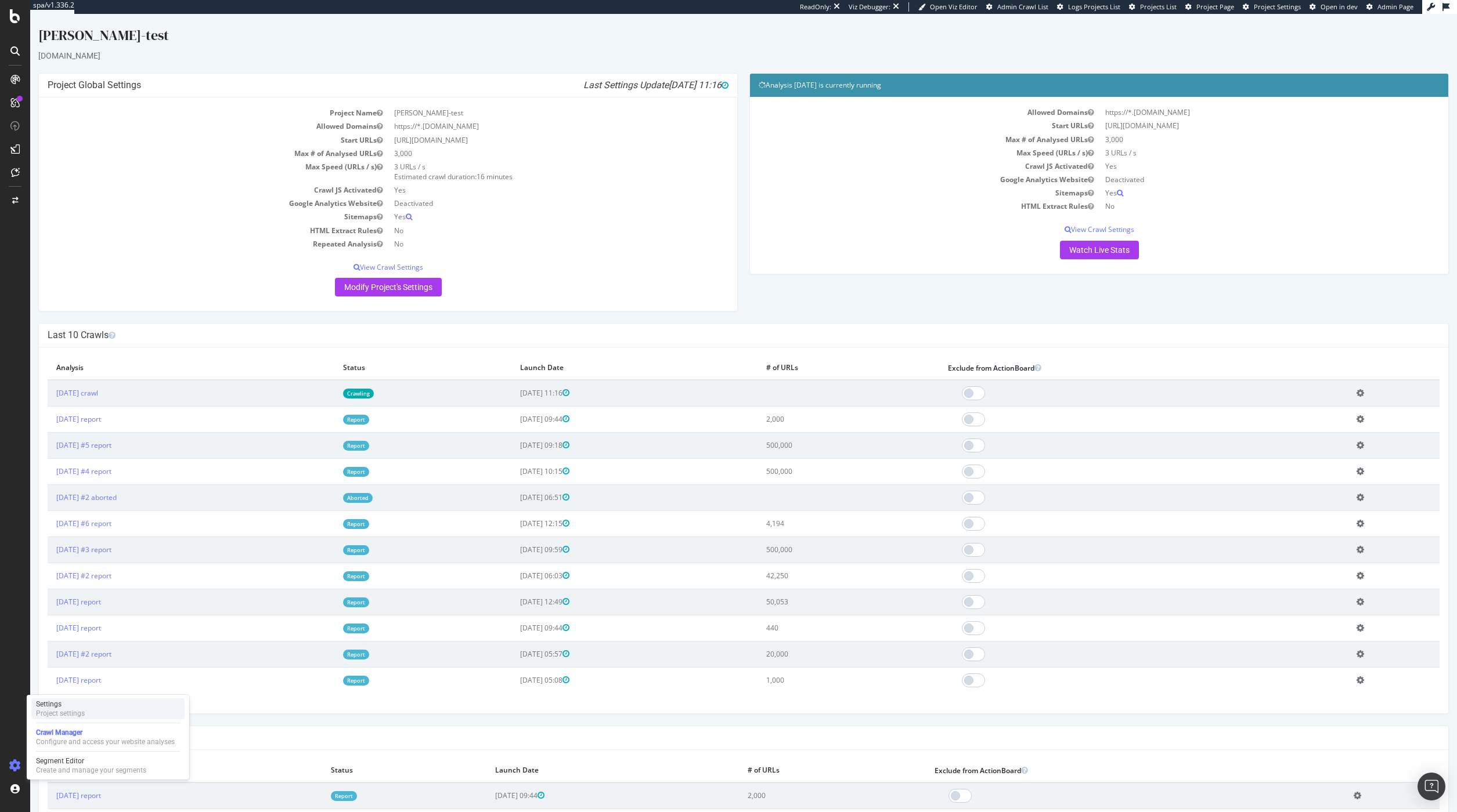
click at [67, 709] on div "Settings" at bounding box center [60, 704] width 49 height 9
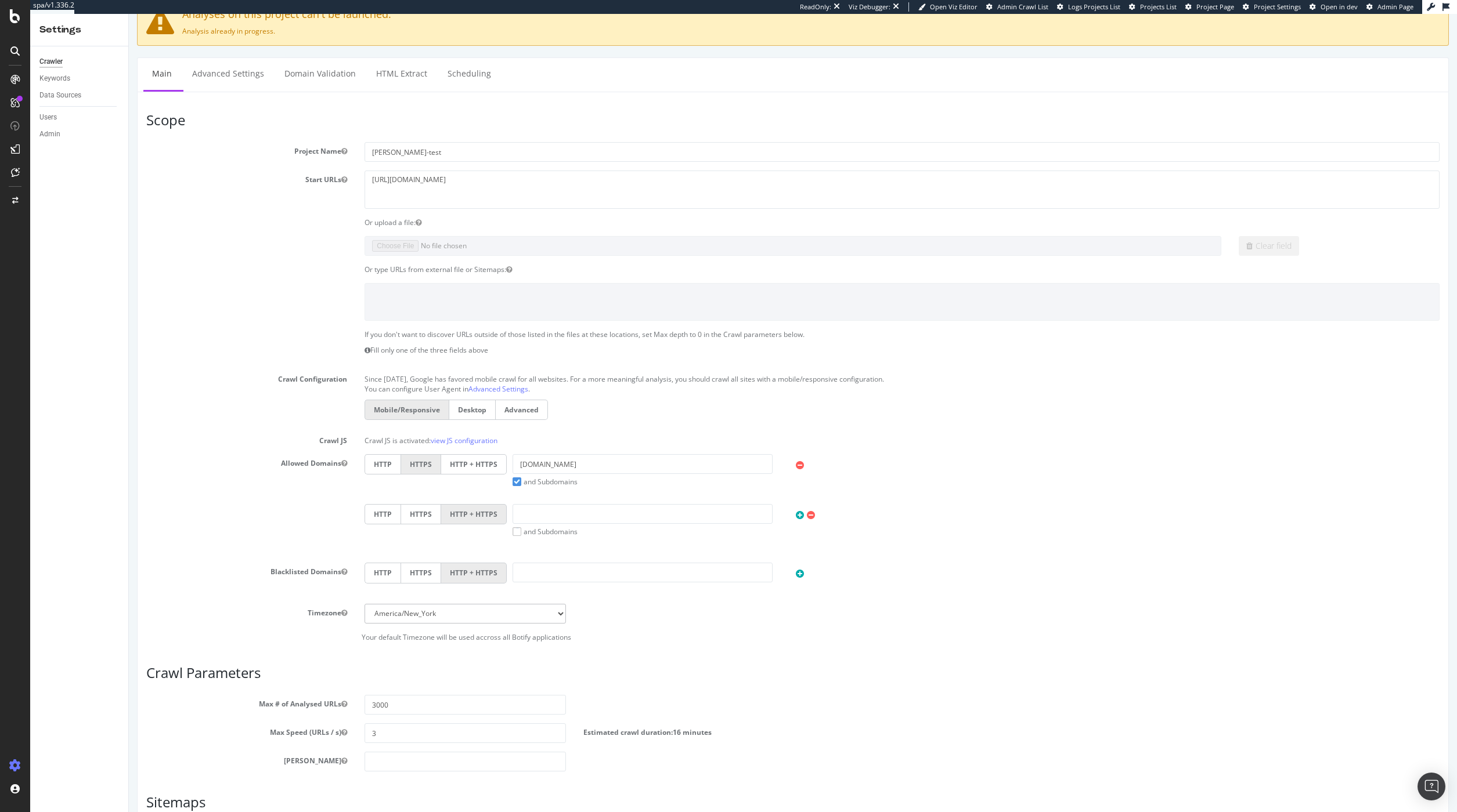
scroll to position [96, 0]
click at [250, 70] on link "Advanced Settings" at bounding box center [227, 75] width 89 height 32
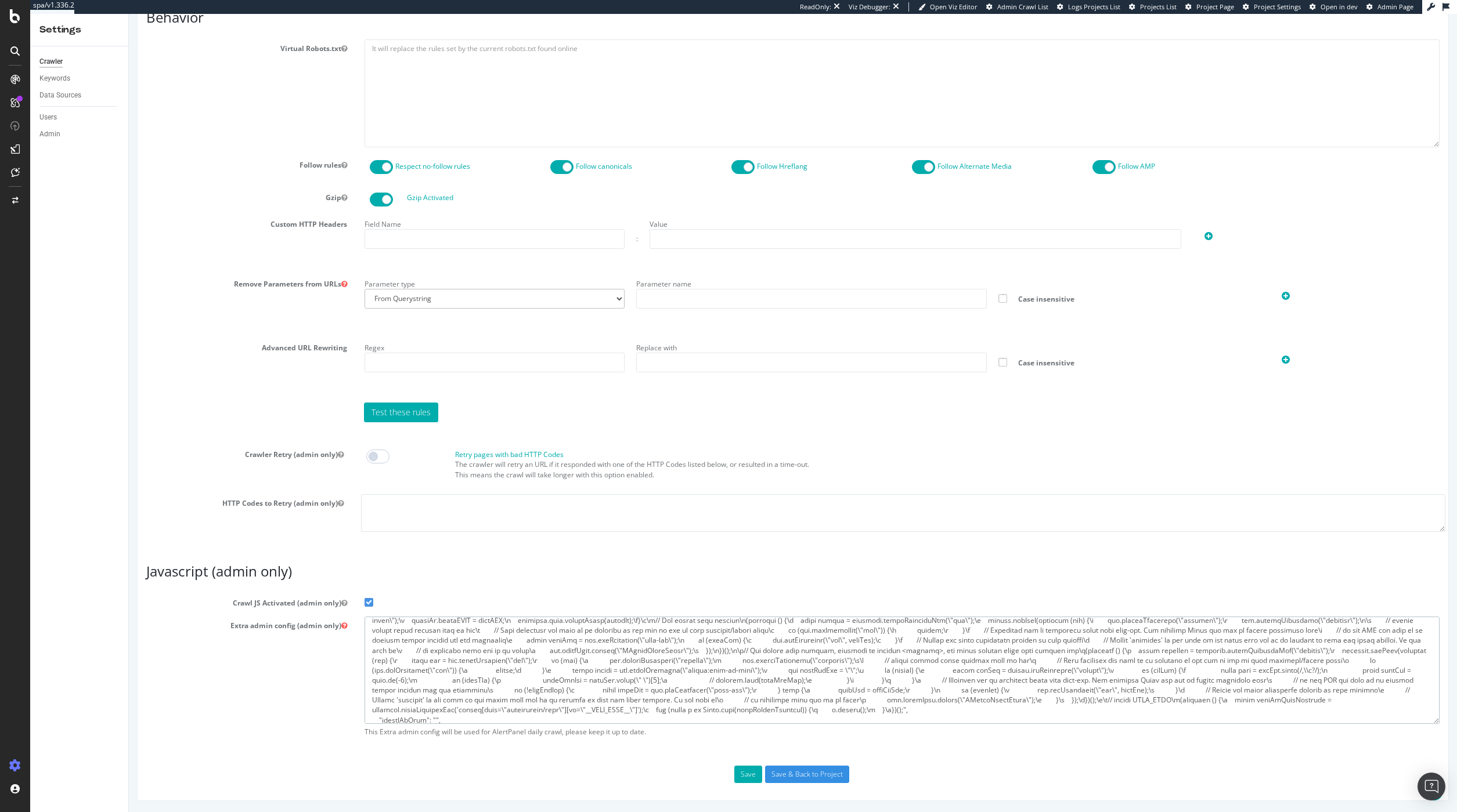
scroll to position [448, 0]
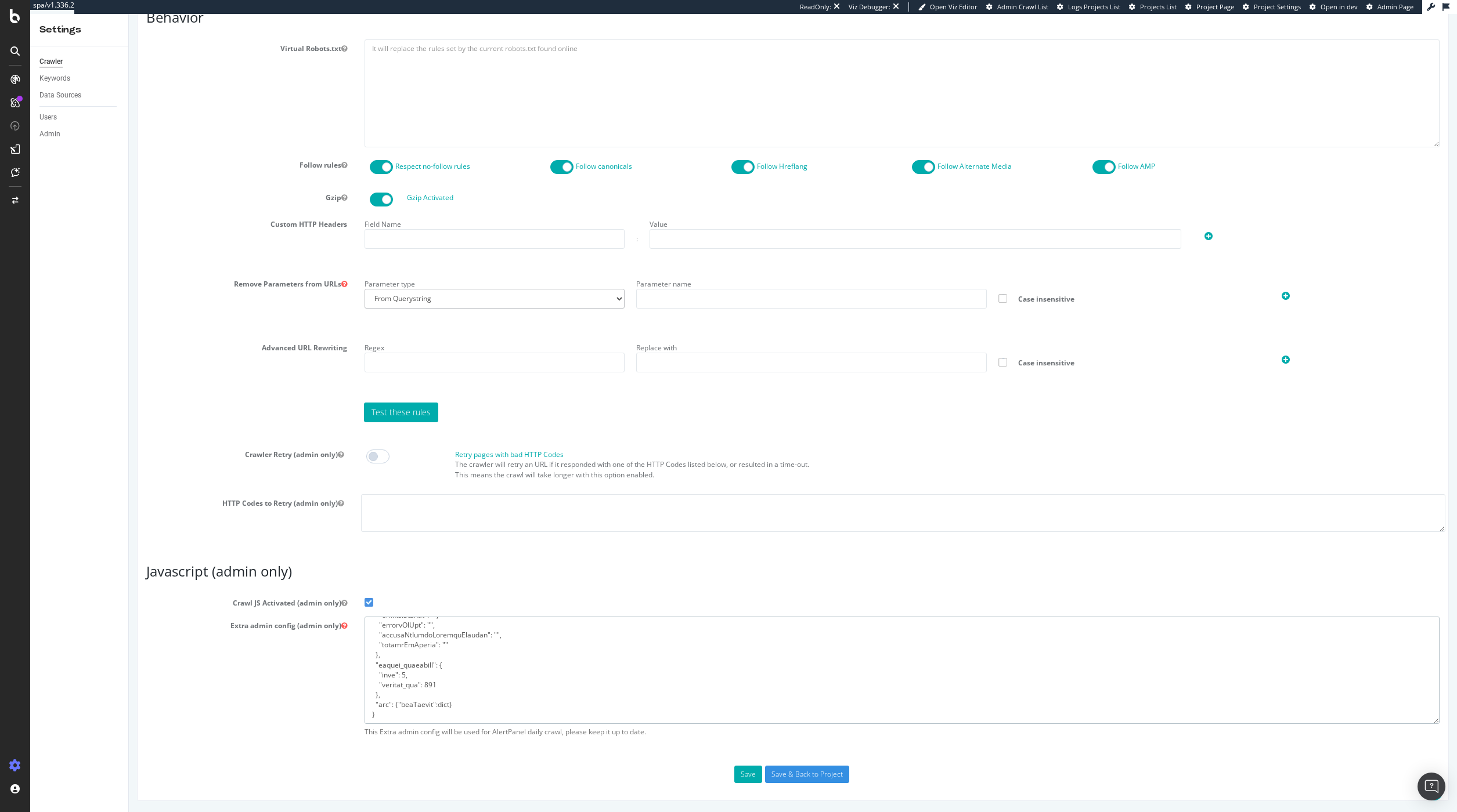
click at [421, 705] on textarea at bounding box center [902, 670] width 1075 height 108
click at [286, 718] on div "Extra admin config (admin only) This Extra admin config will be used for AlertP…" at bounding box center [792, 679] width 1311 height 126
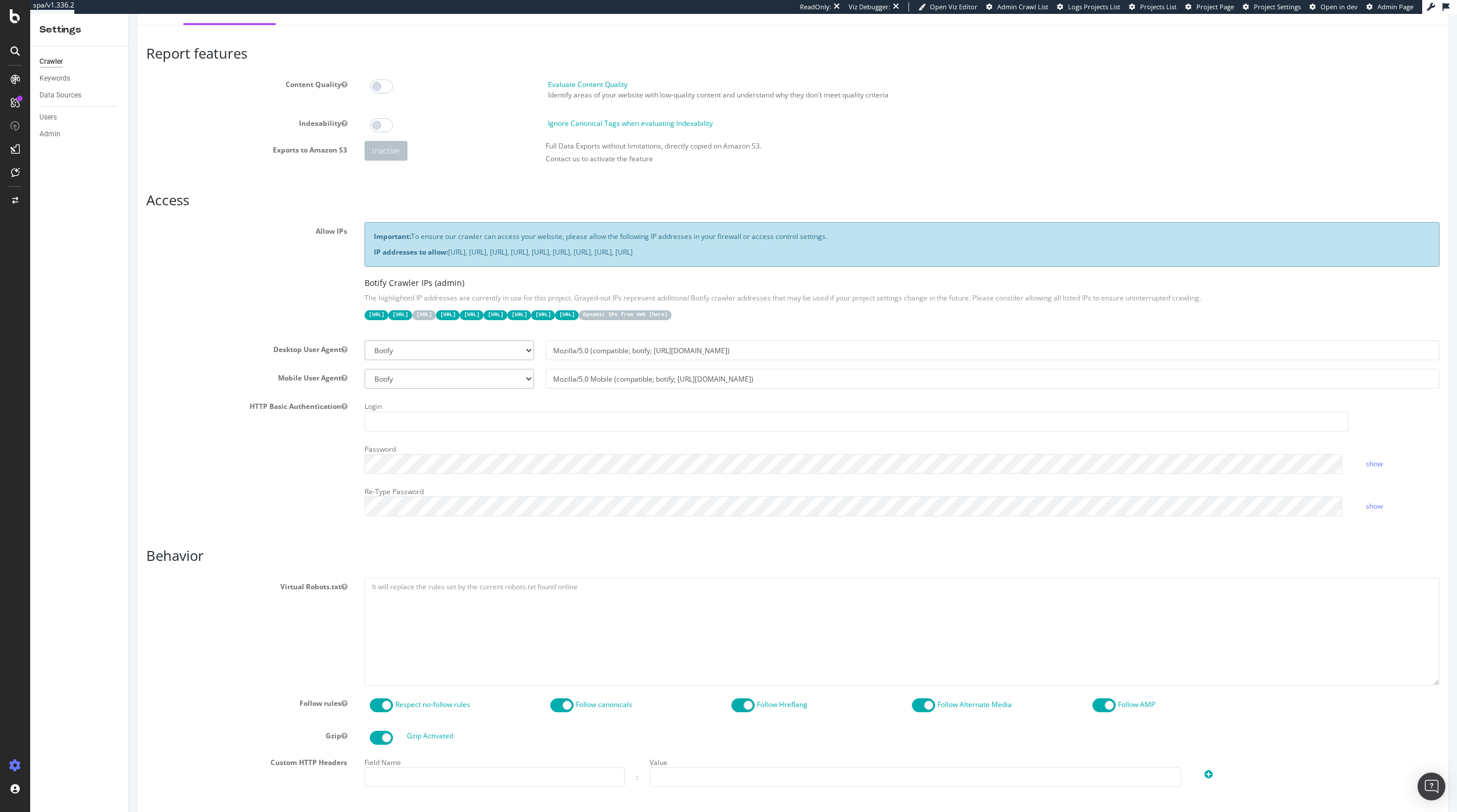
scroll to position [0, 0]
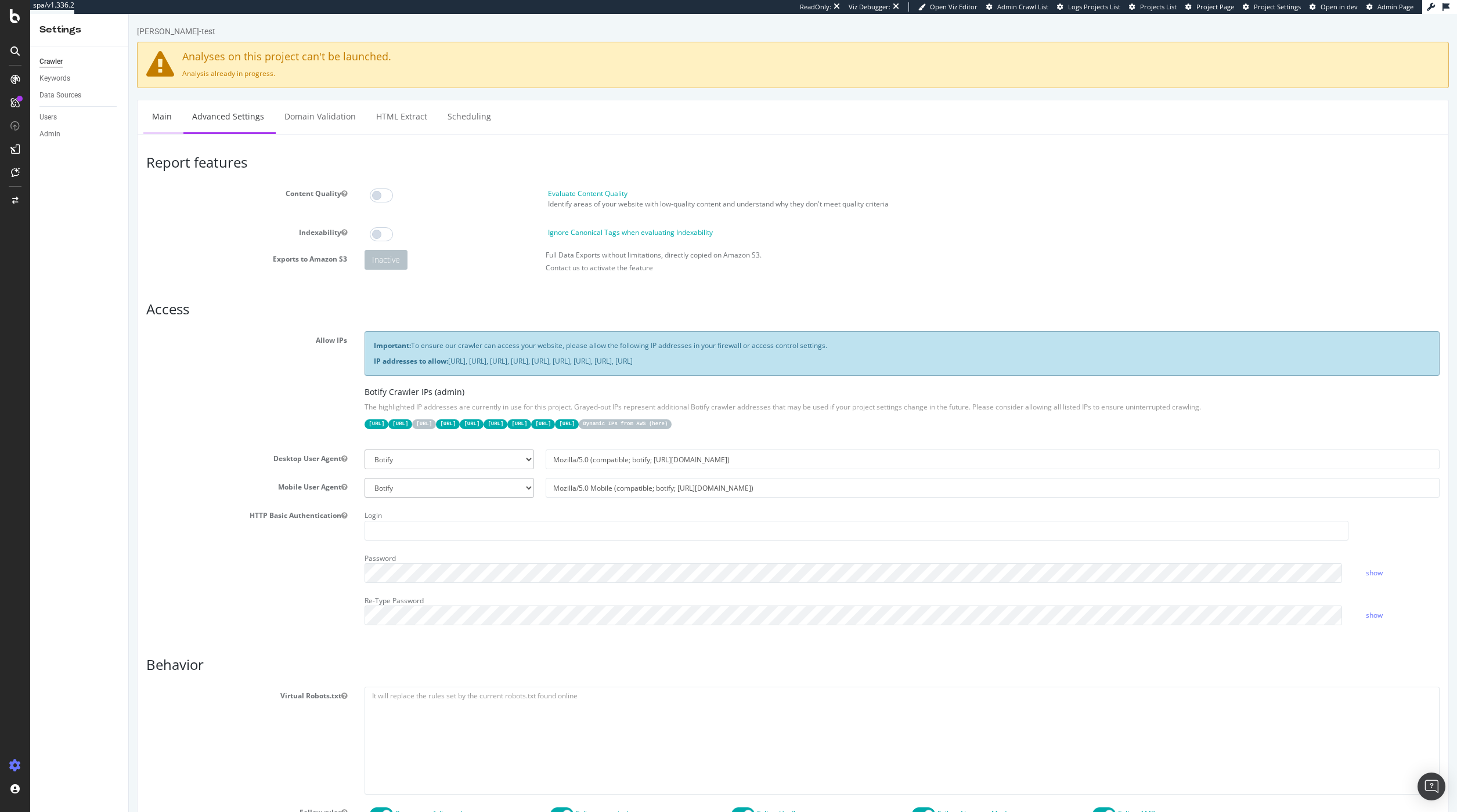
click at [173, 123] on link "Main" at bounding box center [162, 116] width 37 height 32
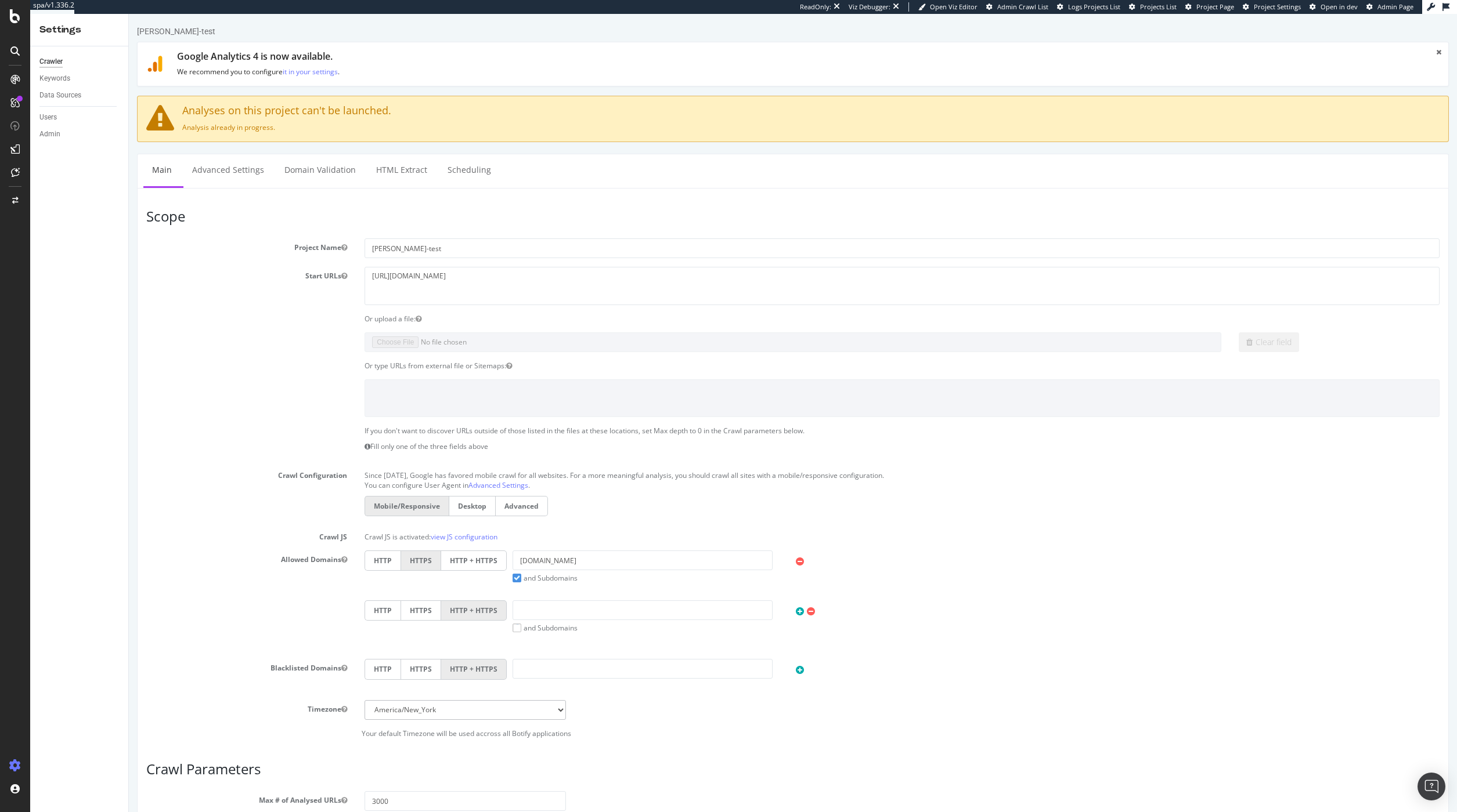
click at [1219, 6] on span "Project Page" at bounding box center [1215, 6] width 38 height 8
click at [80, 721] on div "Settings Project settings Crawl Manager Configure and access your website analy…" at bounding box center [108, 737] width 162 height 85
click at [75, 734] on div "Crawl Manager" at bounding box center [105, 733] width 139 height 9
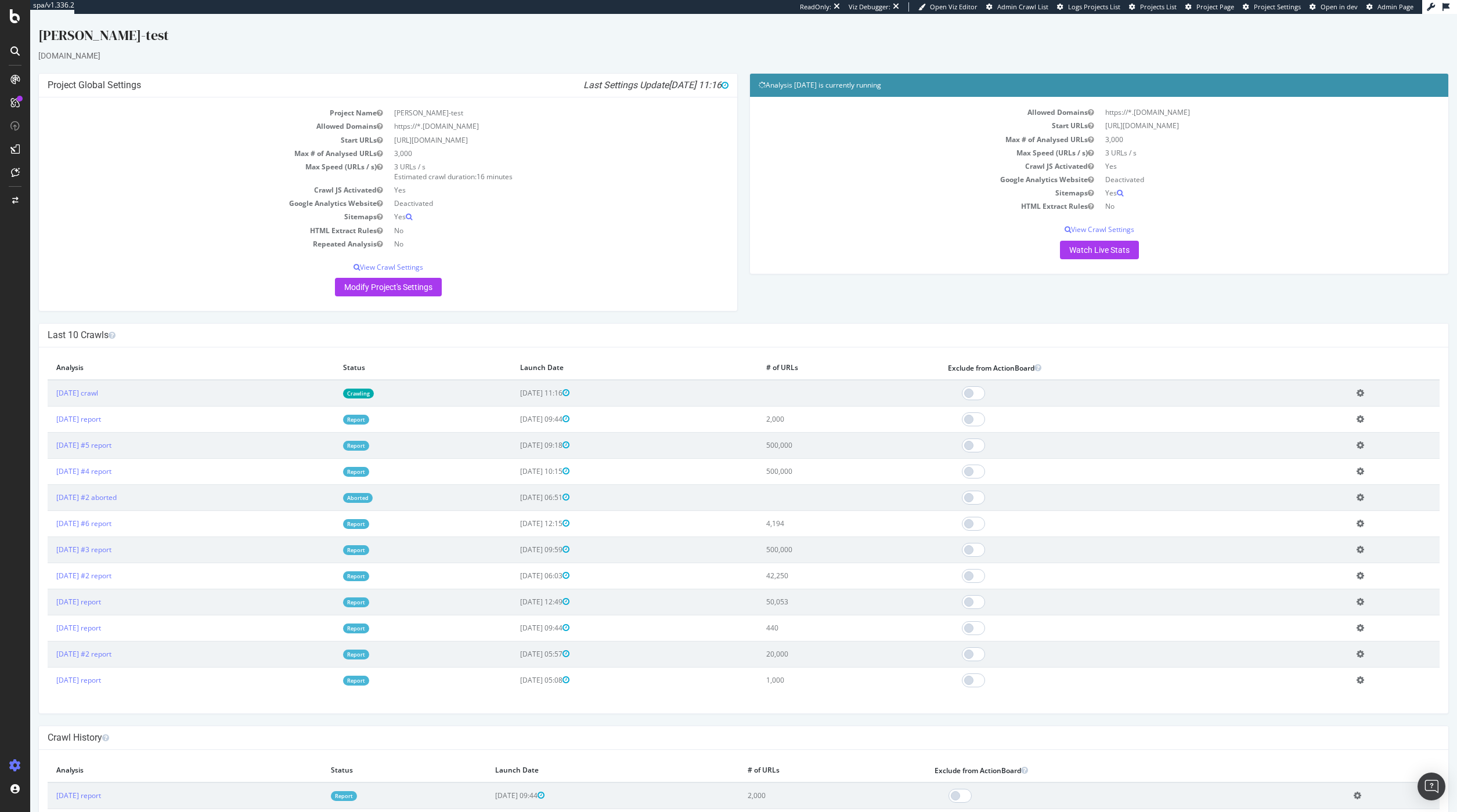
click at [1363, 390] on icon at bounding box center [1360, 392] width 7 height 8
click at [1351, 431] on link "Delete analysis" at bounding box center [1317, 425] width 93 height 16
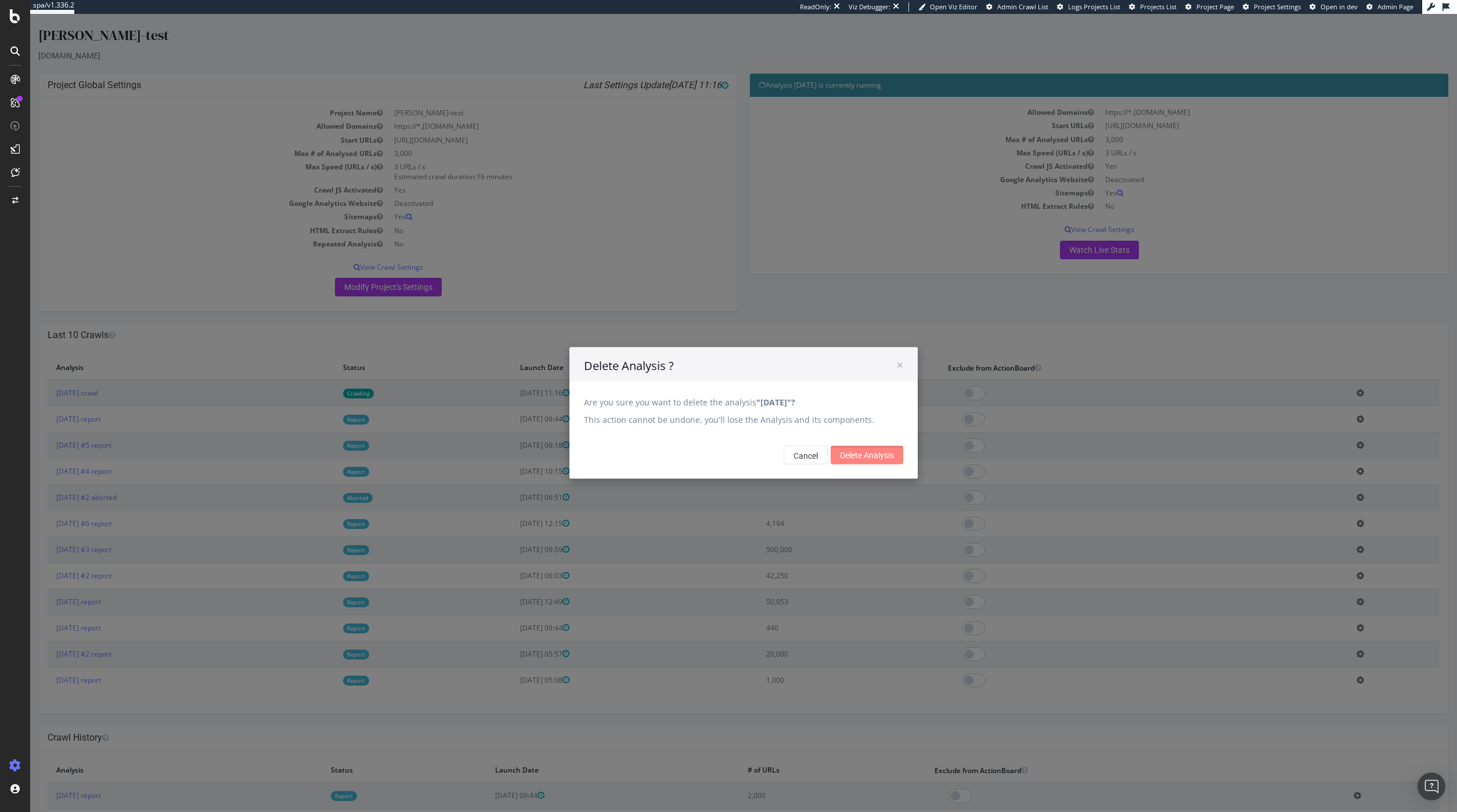
click at [888, 455] on input "Delete Analysis" at bounding box center [867, 456] width 73 height 18
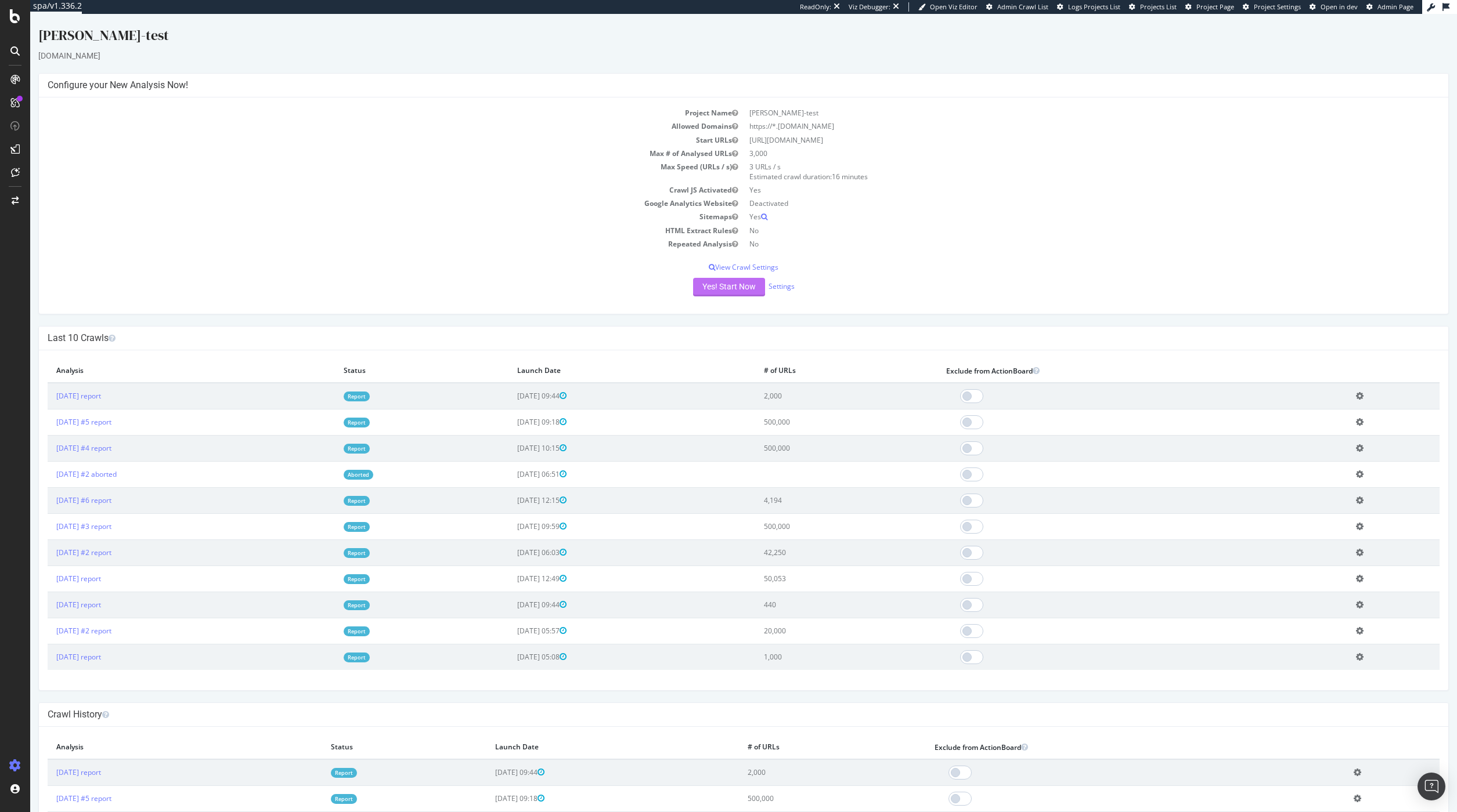
click at [711, 288] on button "Yes! Start Now" at bounding box center [729, 287] width 72 height 18
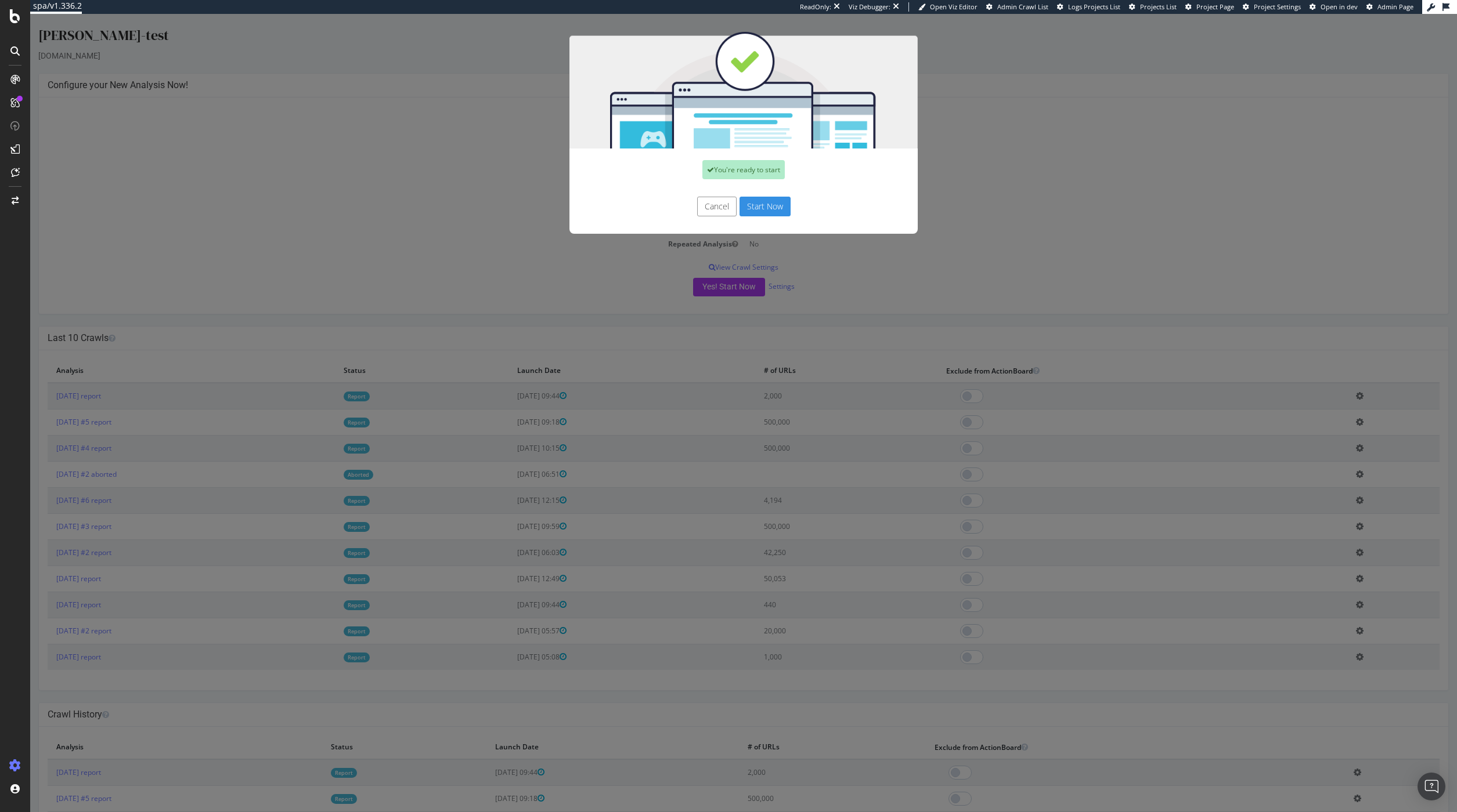
click at [782, 202] on button "Start Now" at bounding box center [764, 206] width 51 height 19
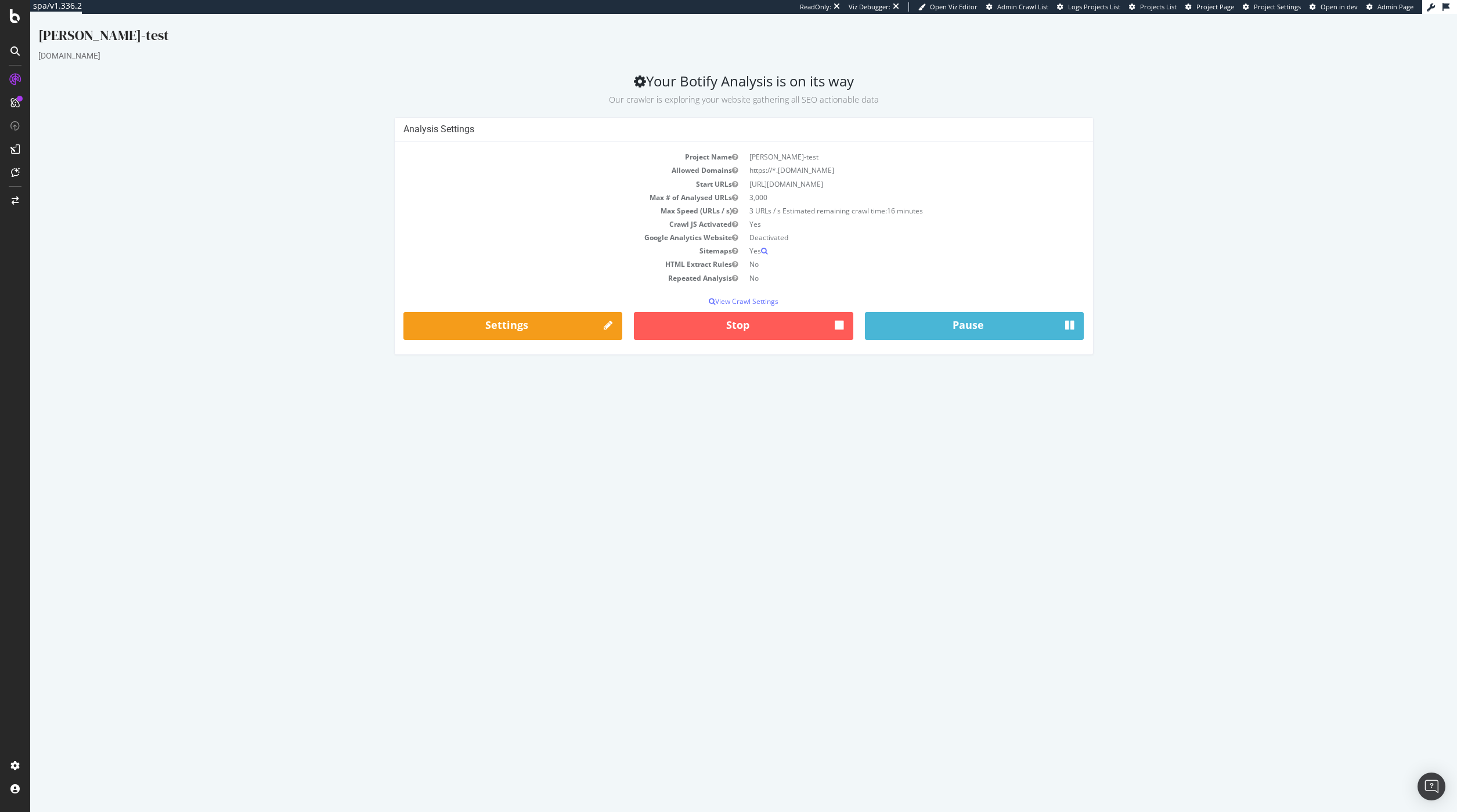
click at [33, 366] on html "lucien-test staples.com Your Botify Analysis is on its way Our crawler is explo…" at bounding box center [743, 190] width 1427 height 353
click at [54, 742] on div "Configure and access your website analyses" at bounding box center [105, 742] width 139 height 9
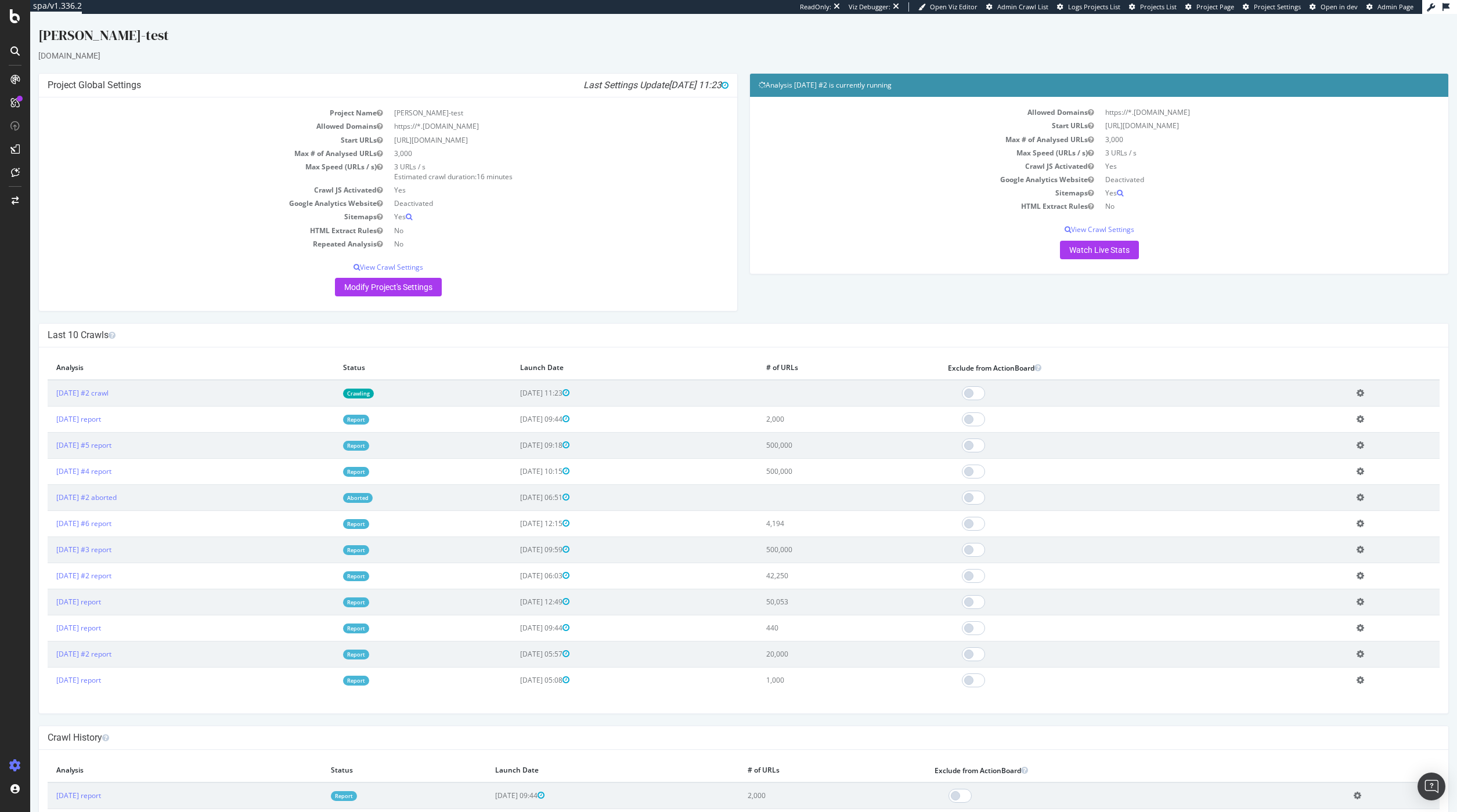
click at [1361, 393] on icon at bounding box center [1360, 392] width 7 height 8
click at [1309, 434] on link "Delete analysis" at bounding box center [1317, 425] width 93 height 16
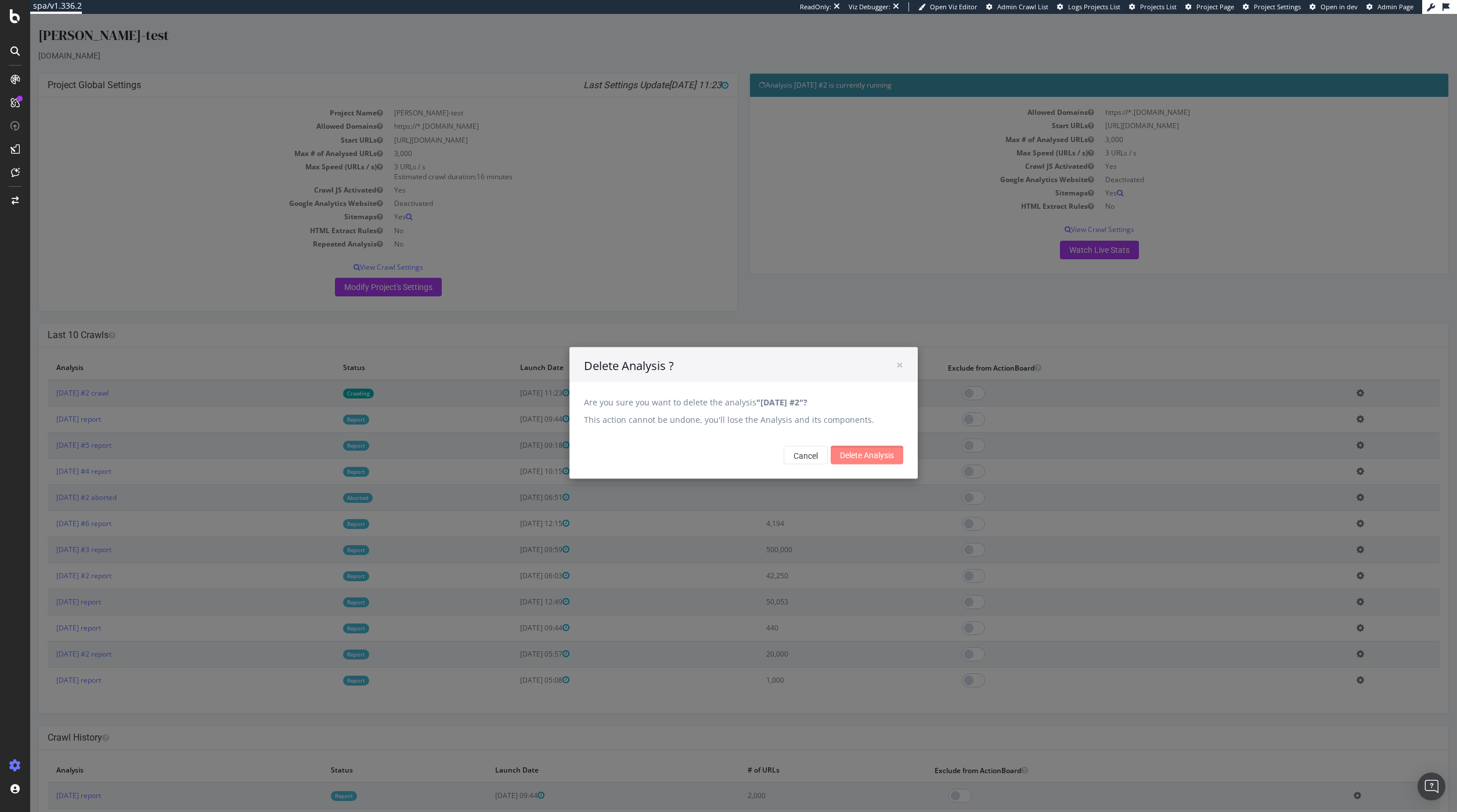
click at [855, 458] on input "Delete Analysis" at bounding box center [867, 456] width 73 height 18
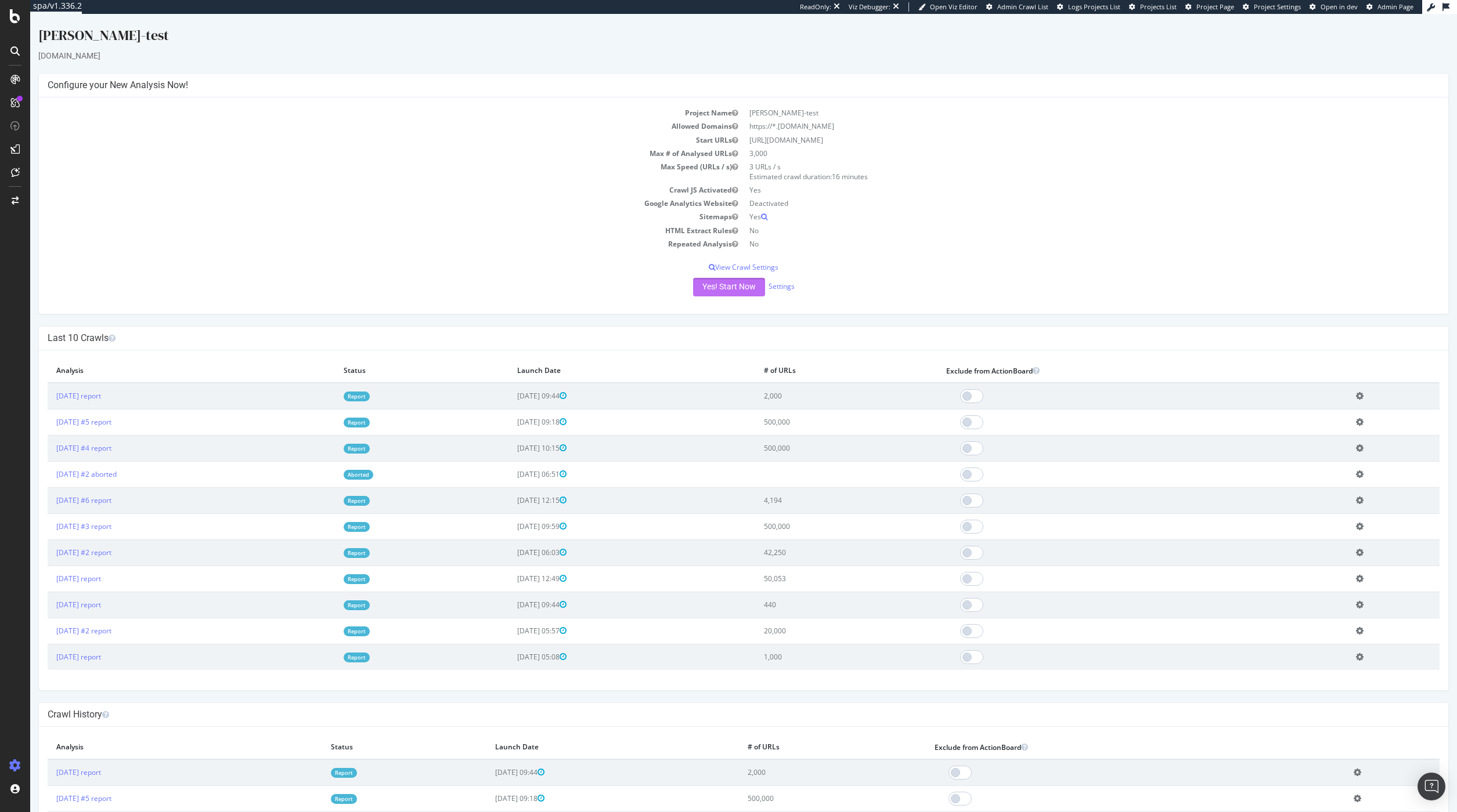
click at [737, 281] on button "Yes! Start Now" at bounding box center [729, 287] width 72 height 18
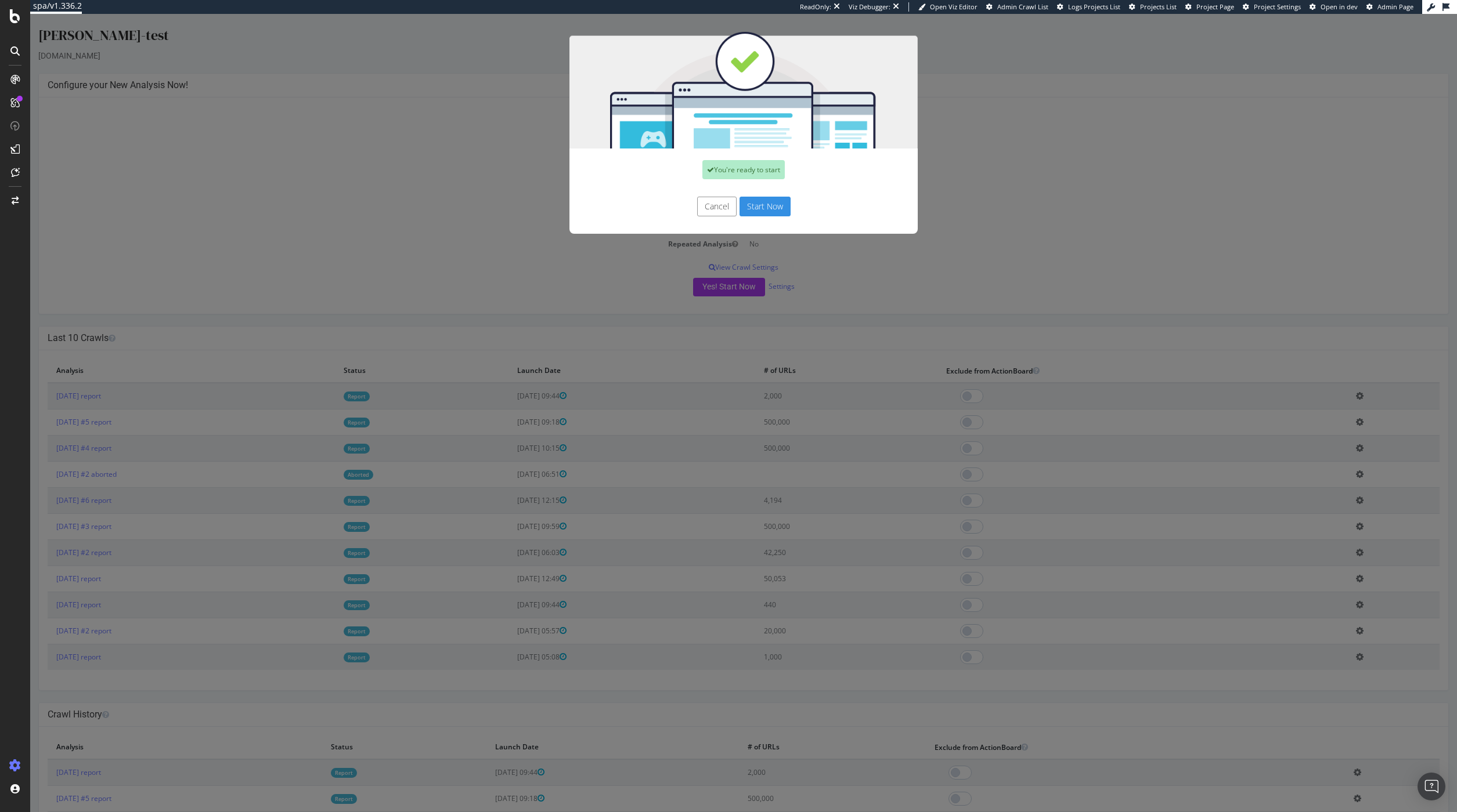
click at [764, 210] on button "Start Now" at bounding box center [764, 206] width 51 height 19
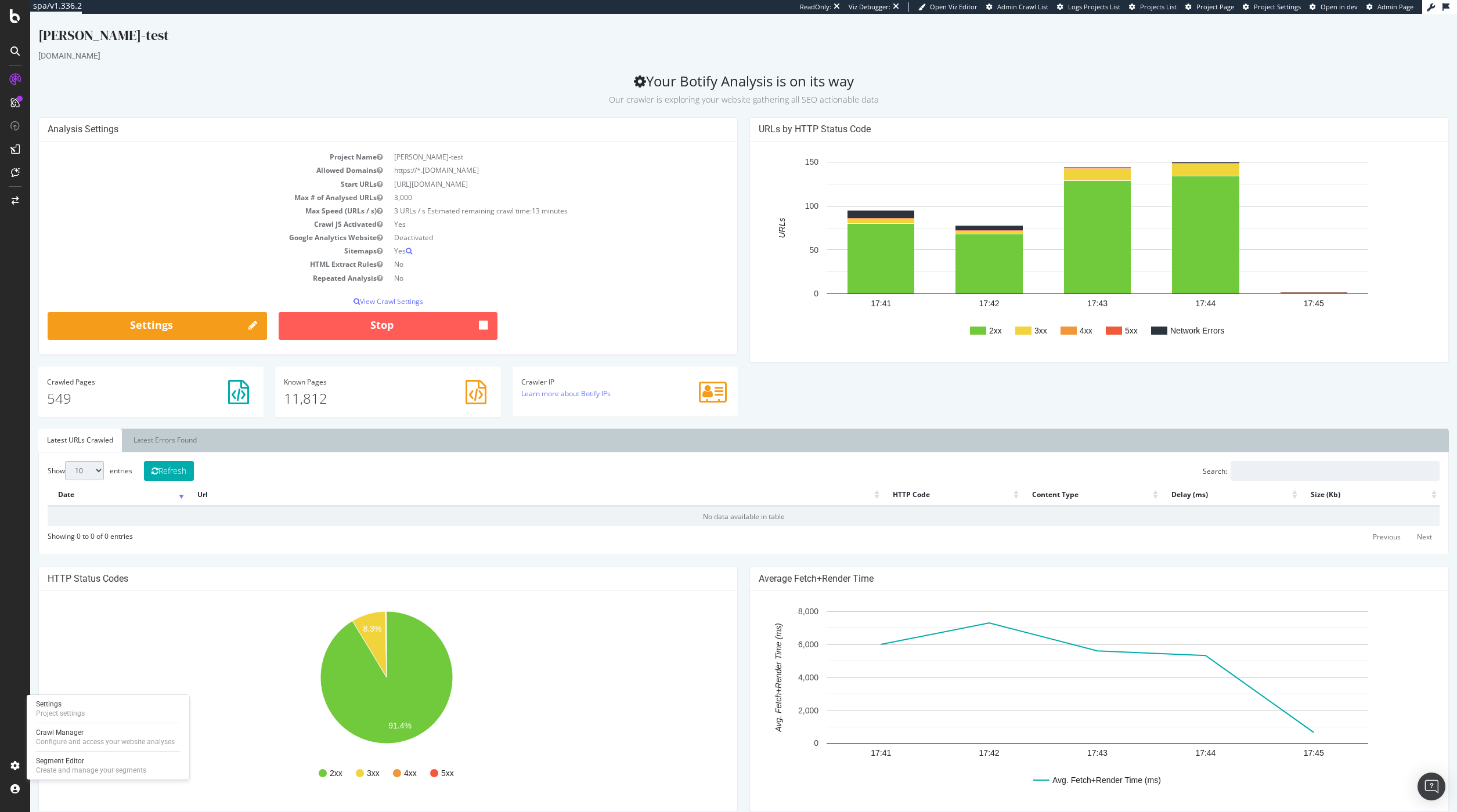
click at [70, 748] on div "Settings Project settings Crawl Manager Configure and access your website analy…" at bounding box center [108, 737] width 162 height 85
click at [78, 743] on div "Configure and access your website analyses" at bounding box center [105, 742] width 139 height 9
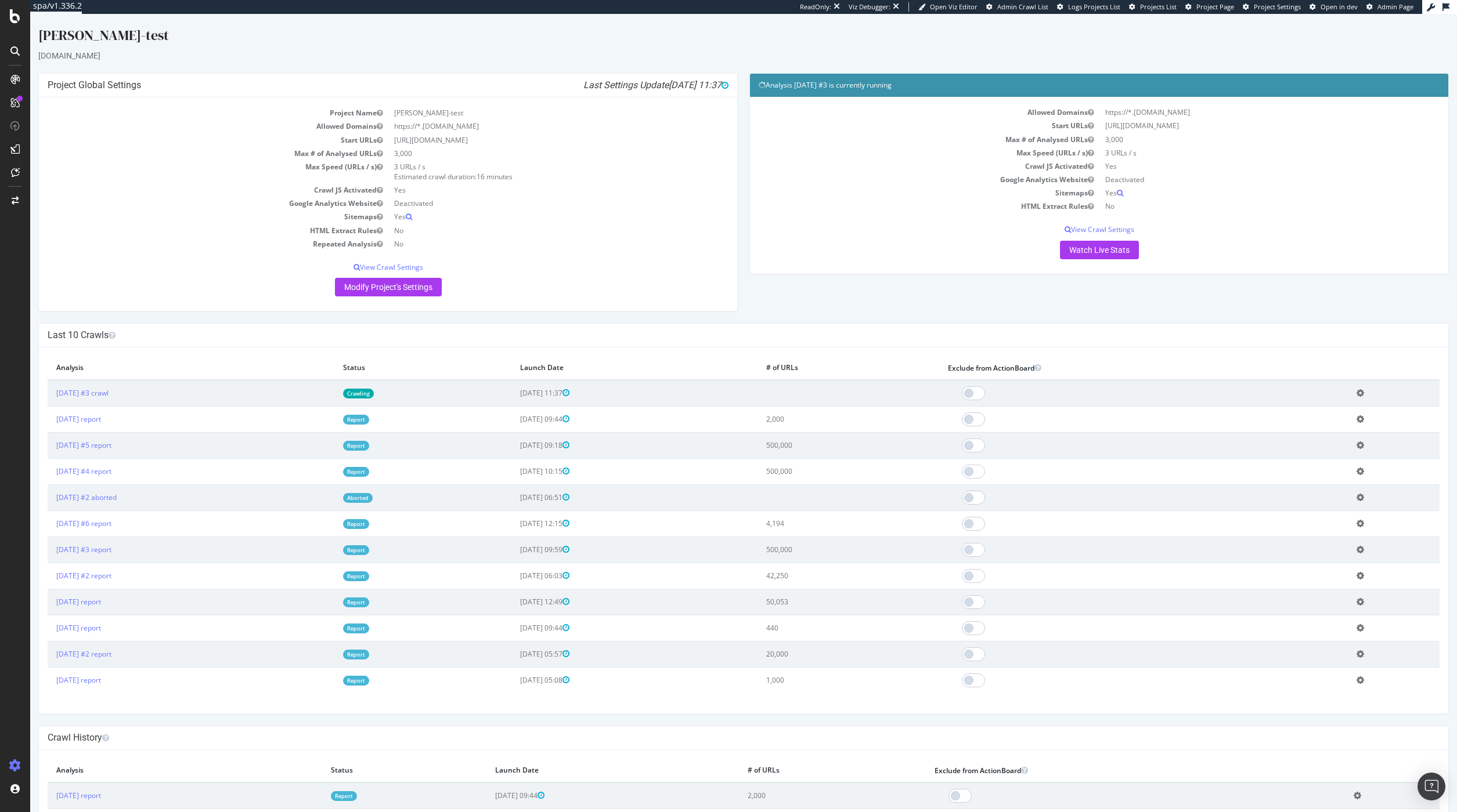
click at [1359, 394] on icon at bounding box center [1360, 392] width 7 height 8
click at [1327, 431] on link "Delete analysis" at bounding box center [1317, 425] width 93 height 16
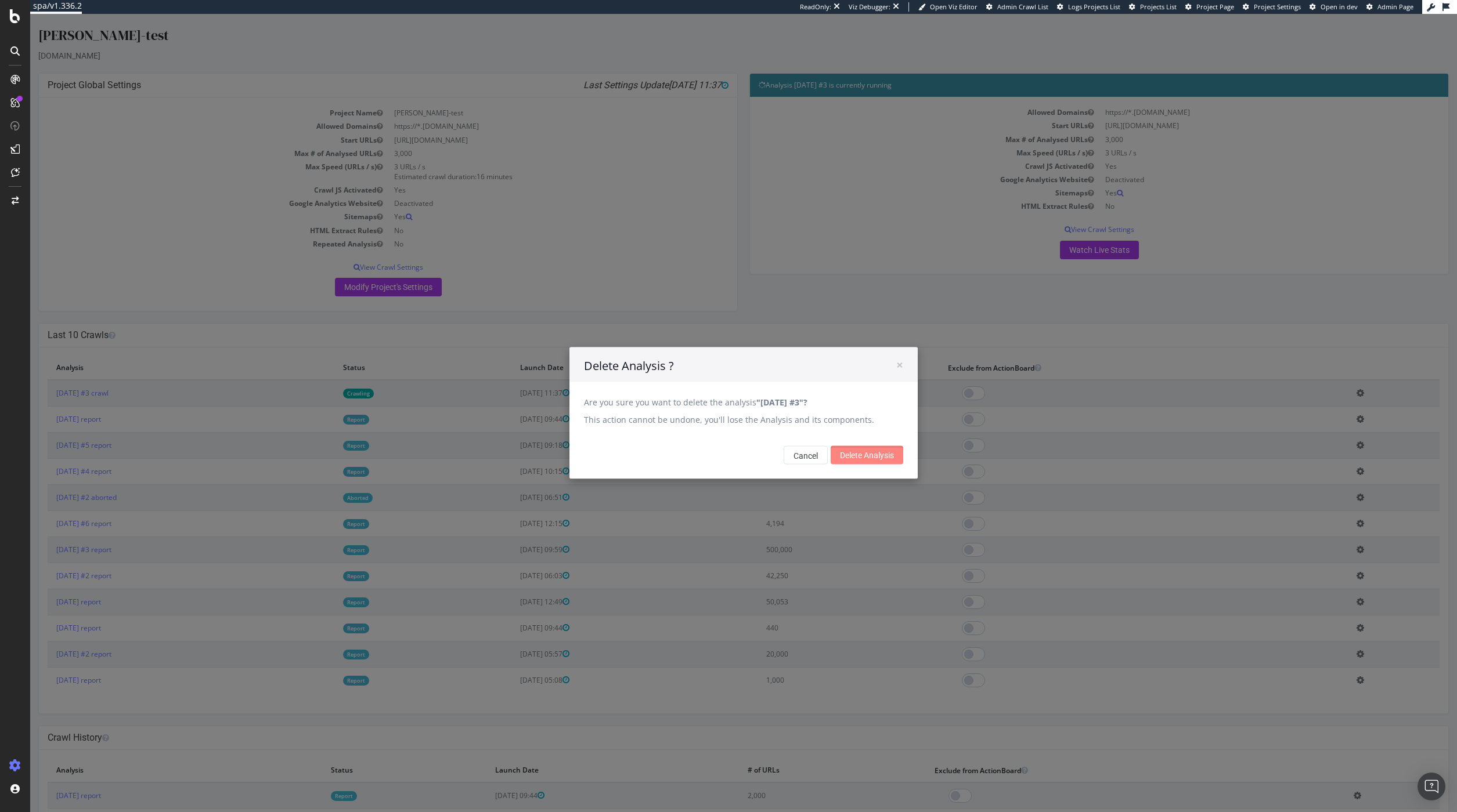
click at [883, 458] on input "Delete Analysis" at bounding box center [867, 456] width 73 height 18
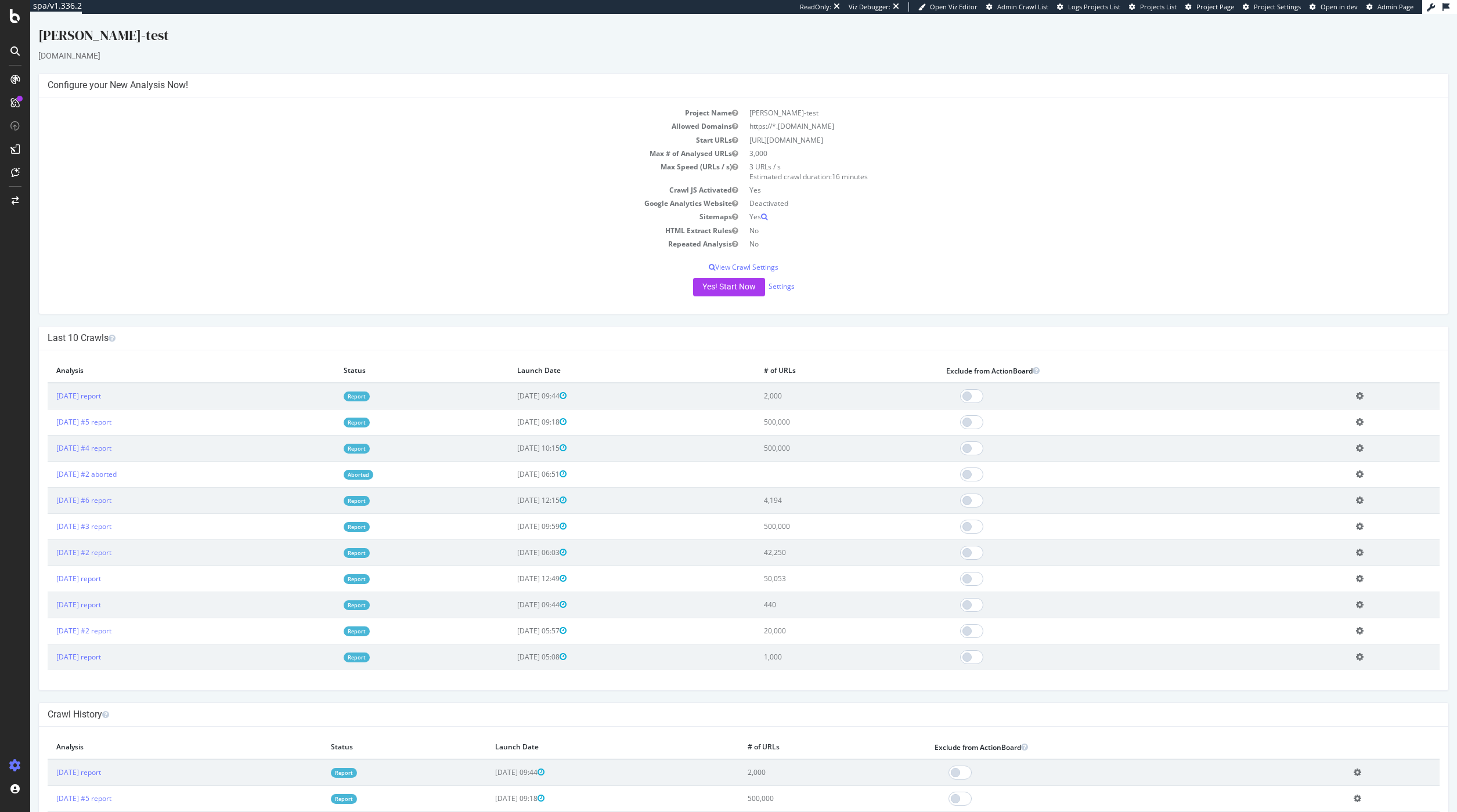
click at [705, 288] on button "Yes! Start Now" at bounding box center [729, 287] width 72 height 18
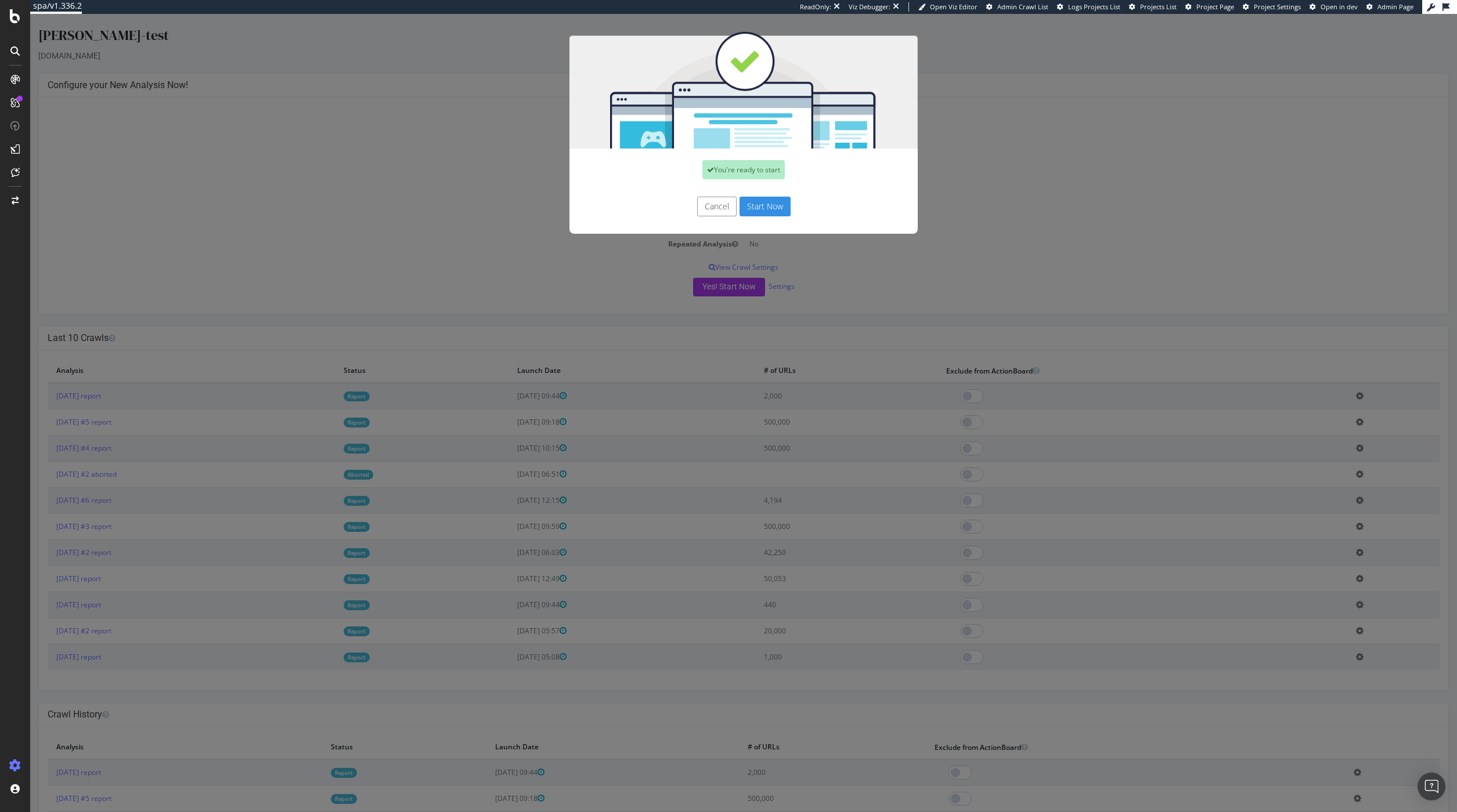
click at [754, 208] on button "Start Now" at bounding box center [764, 206] width 51 height 19
